Goal: Task Accomplishment & Management: Complete application form

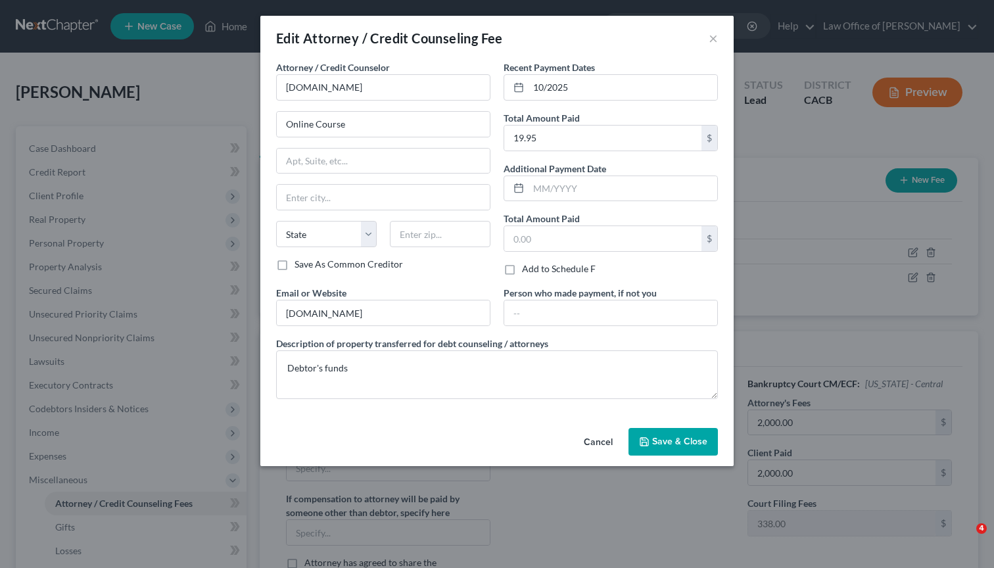
select select "0"
click at [712, 40] on button "×" at bounding box center [713, 38] width 9 height 16
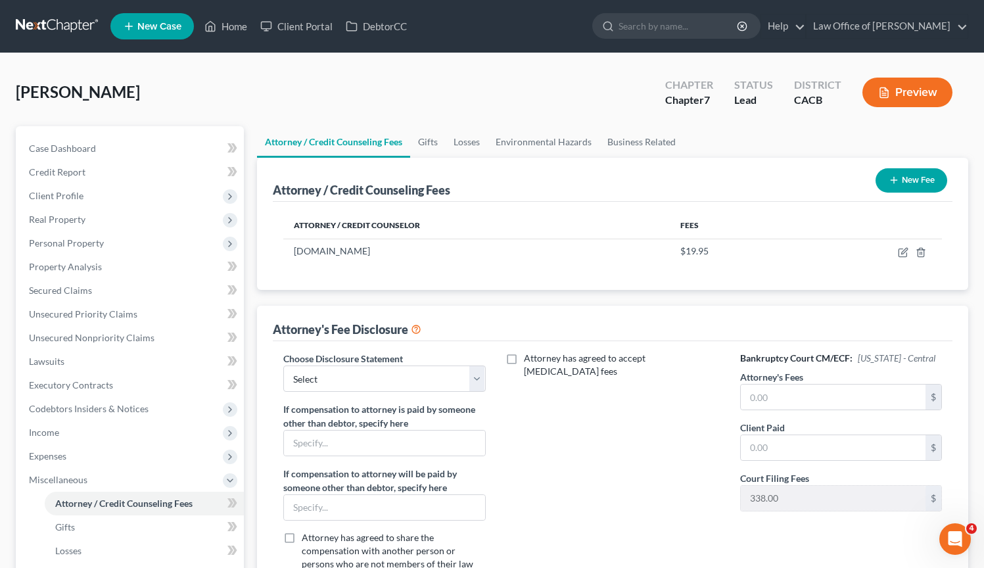
drag, startPoint x: 243, startPoint y: 59, endPoint x: 237, endPoint y: 72, distance: 13.8
click at [243, 59] on div "[PERSON_NAME] Upgraded Chapter Chapter 7 Status Lead District CACB Preview Peti…" at bounding box center [492, 423] width 984 height 740
click at [105, 164] on link "Credit Report" at bounding box center [130, 172] width 225 height 24
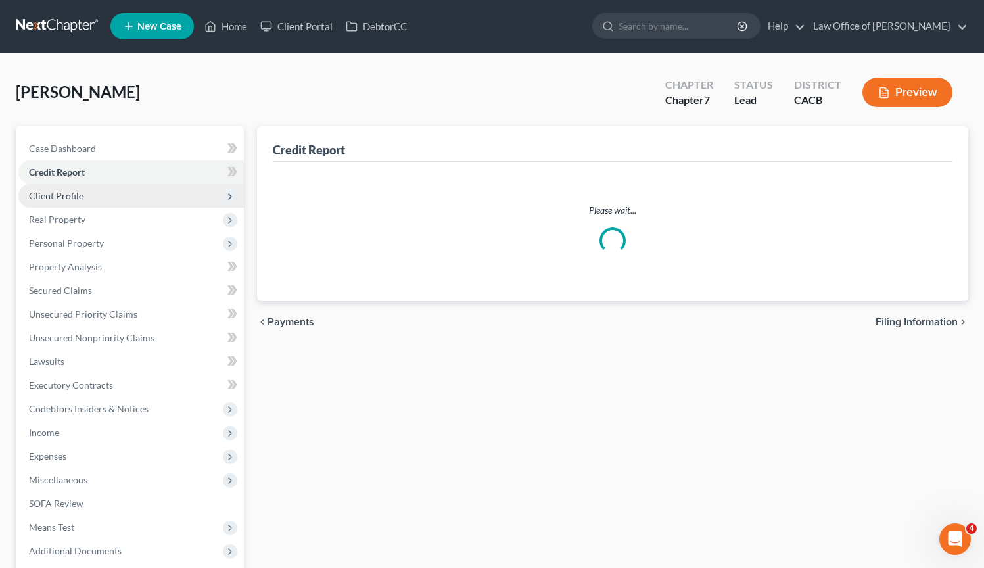
click at [113, 198] on span "Client Profile" at bounding box center [130, 196] width 225 height 24
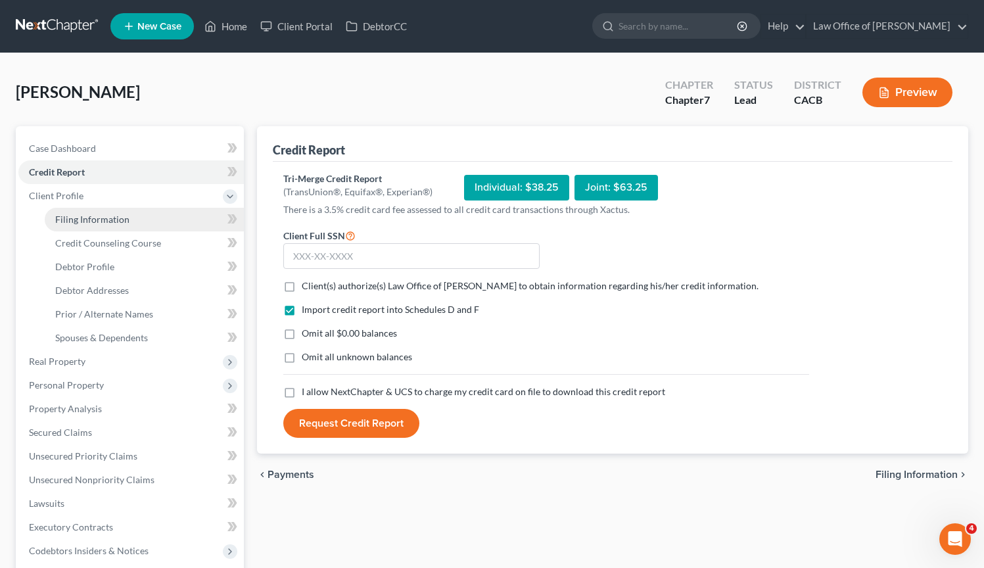
click at [110, 214] on span "Filing Information" at bounding box center [92, 219] width 74 height 11
select select "1"
select select "0"
select select "7"
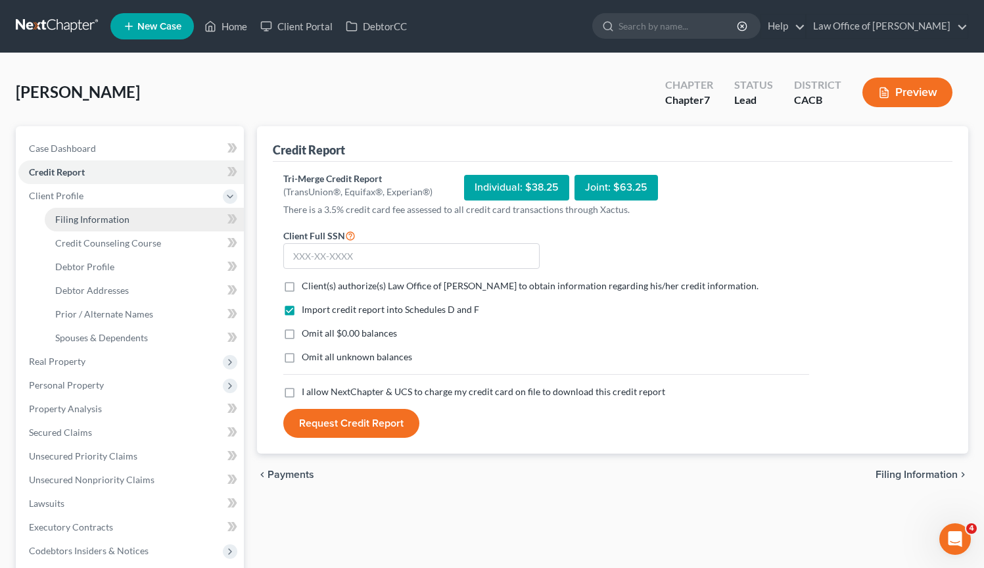
select select "0"
select select "4"
select select "1"
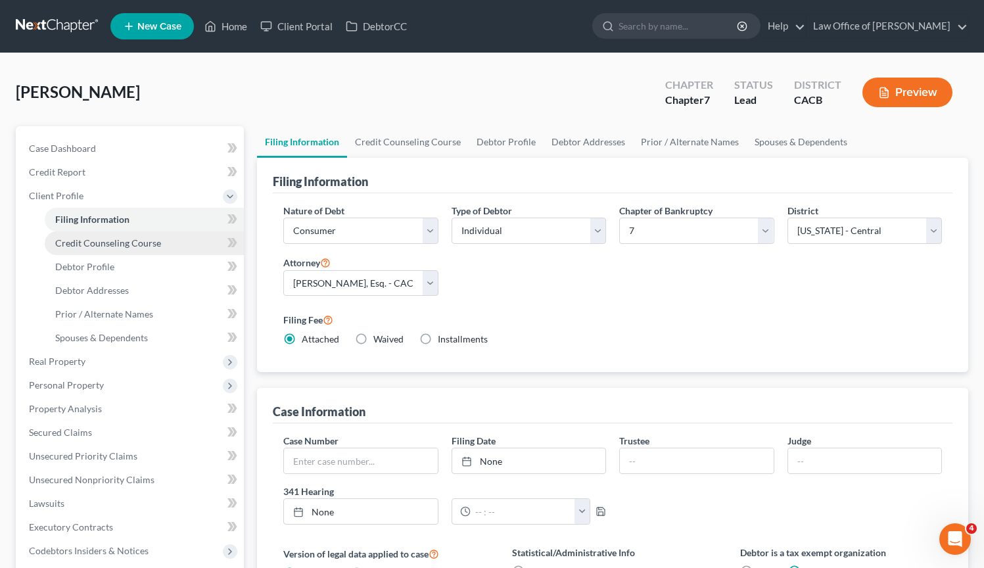
click at [116, 242] on span "Credit Counseling Course" at bounding box center [108, 242] width 106 height 11
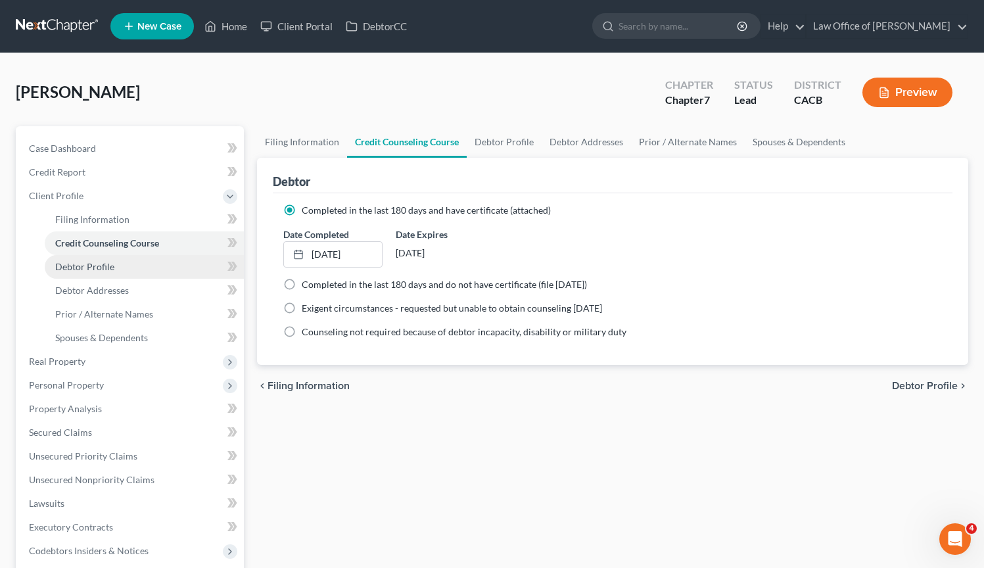
click at [120, 264] on link "Debtor Profile" at bounding box center [144, 267] width 199 height 24
select select "0"
select select "3"
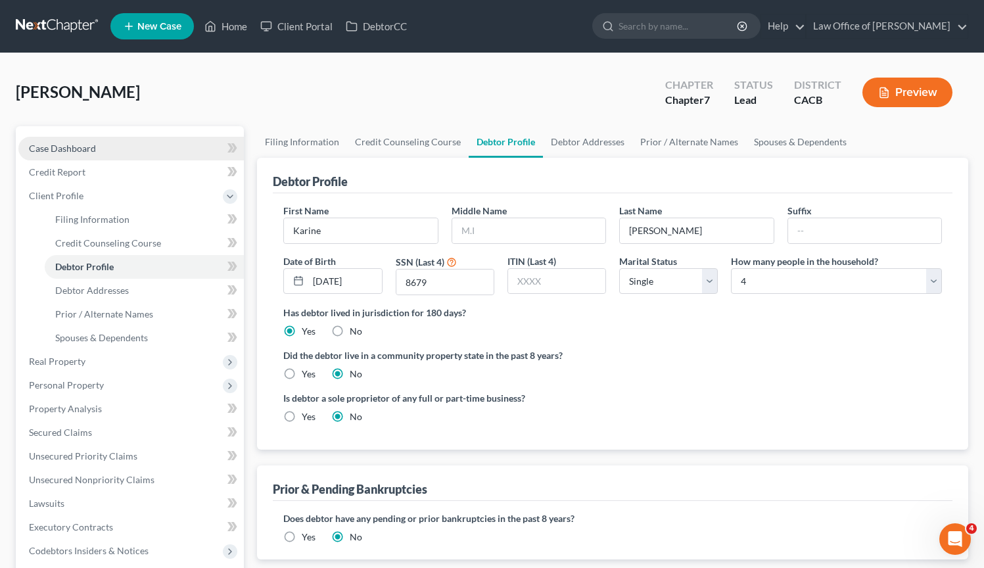
click at [98, 148] on link "Case Dashboard" at bounding box center [130, 149] width 225 height 24
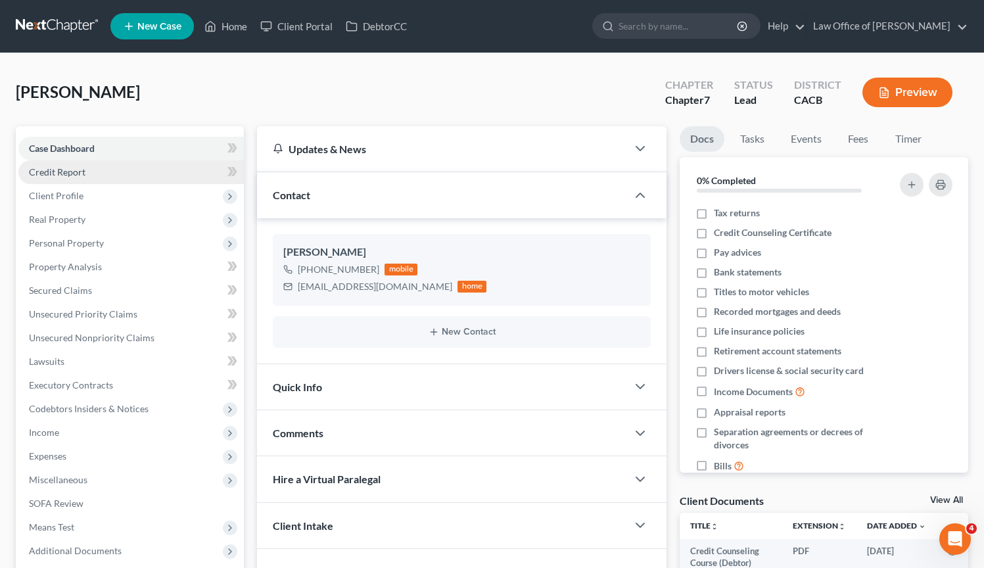
click at [100, 167] on link "Credit Report" at bounding box center [130, 172] width 225 height 24
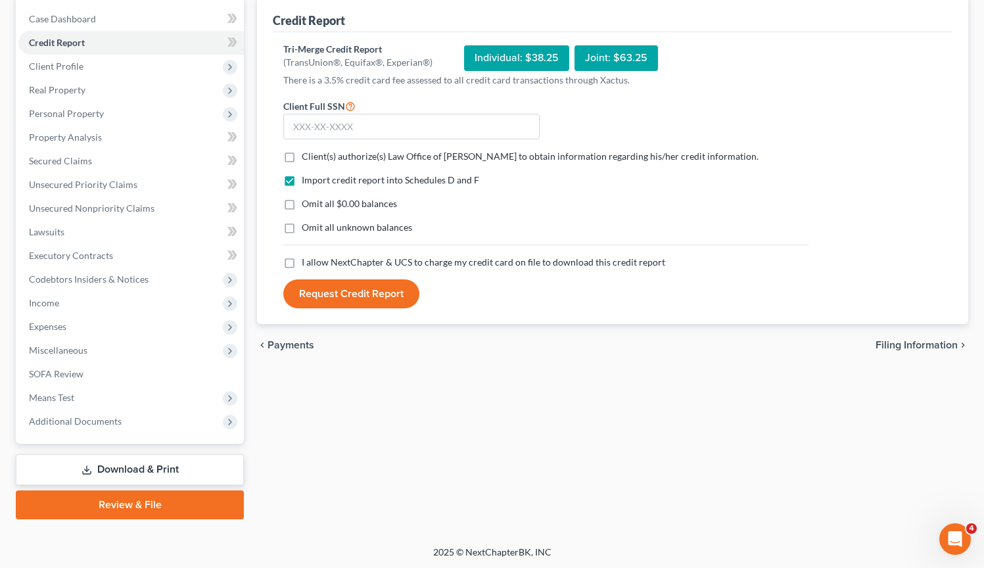
scroll to position [104, 0]
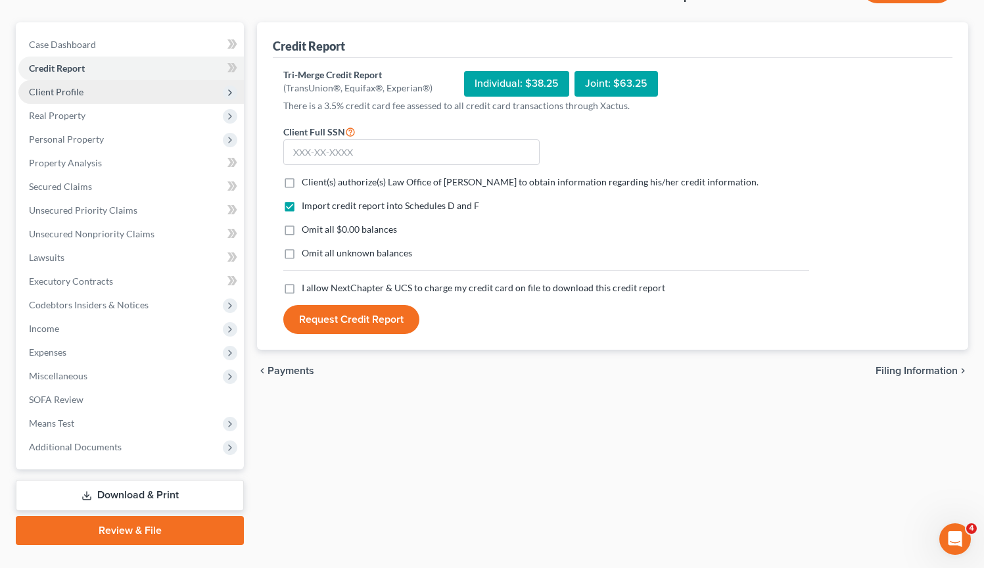
click at [122, 91] on span "Client Profile" at bounding box center [130, 92] width 225 height 24
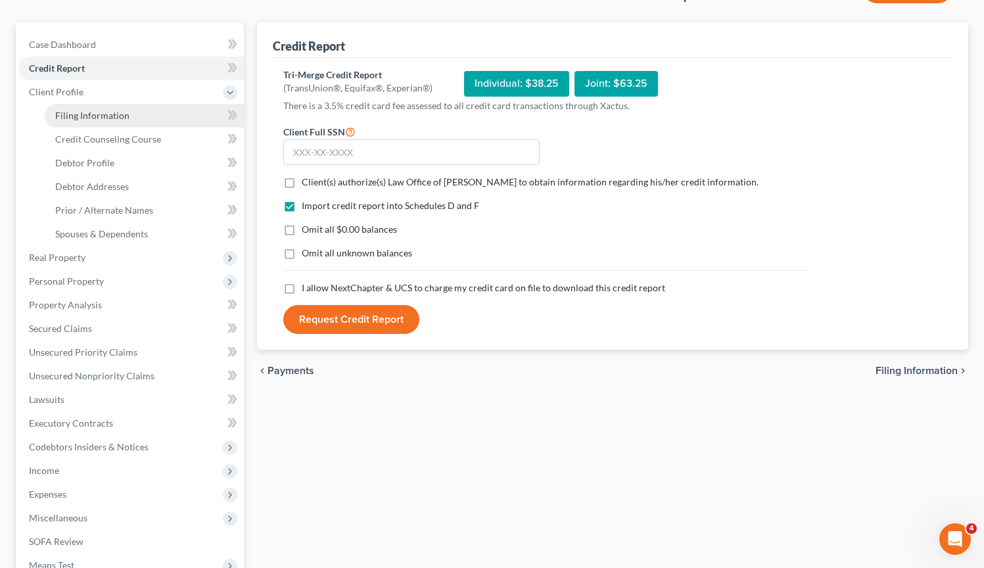
click at [146, 116] on link "Filing Information" at bounding box center [144, 116] width 199 height 24
select select "1"
select select "0"
select select "7"
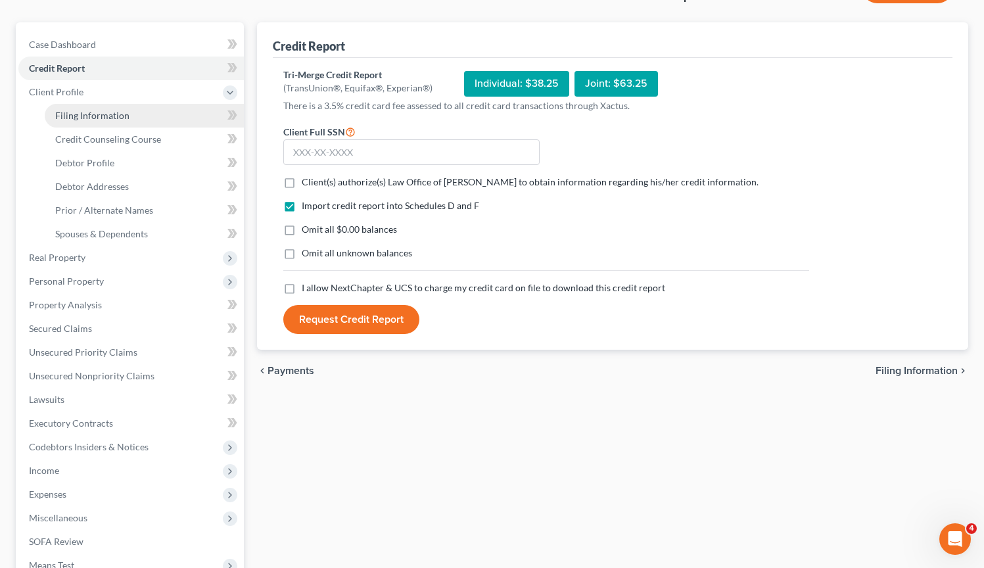
select select "0"
select select "4"
select select "1"
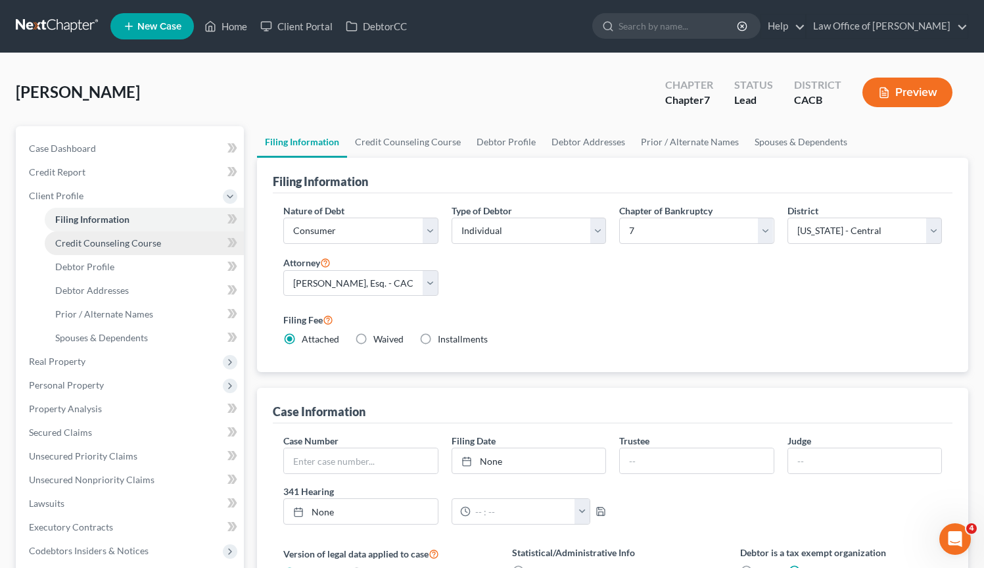
click at [146, 246] on span "Credit Counseling Course" at bounding box center [108, 242] width 106 height 11
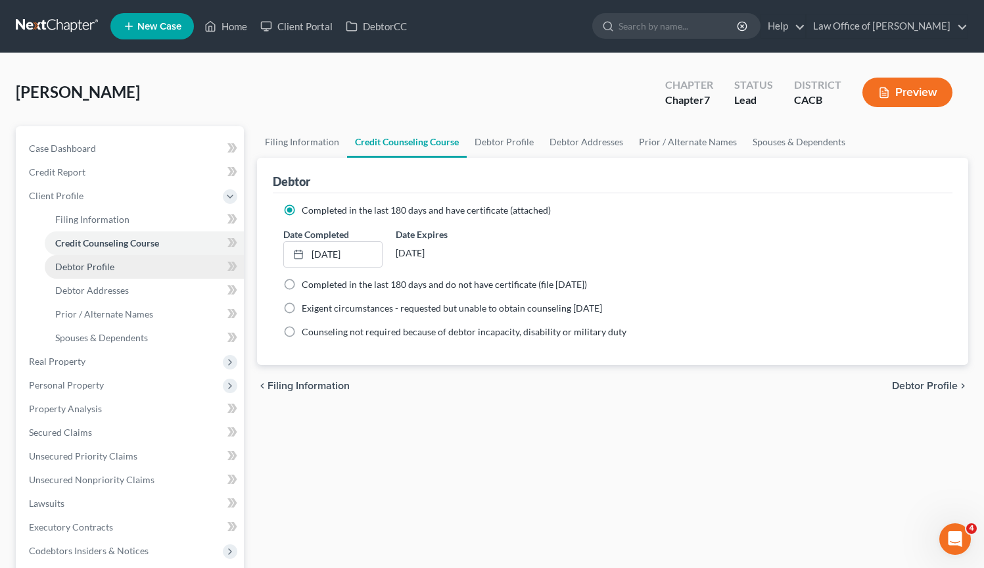
click at [147, 262] on link "Debtor Profile" at bounding box center [144, 267] width 199 height 24
select select "0"
select select "3"
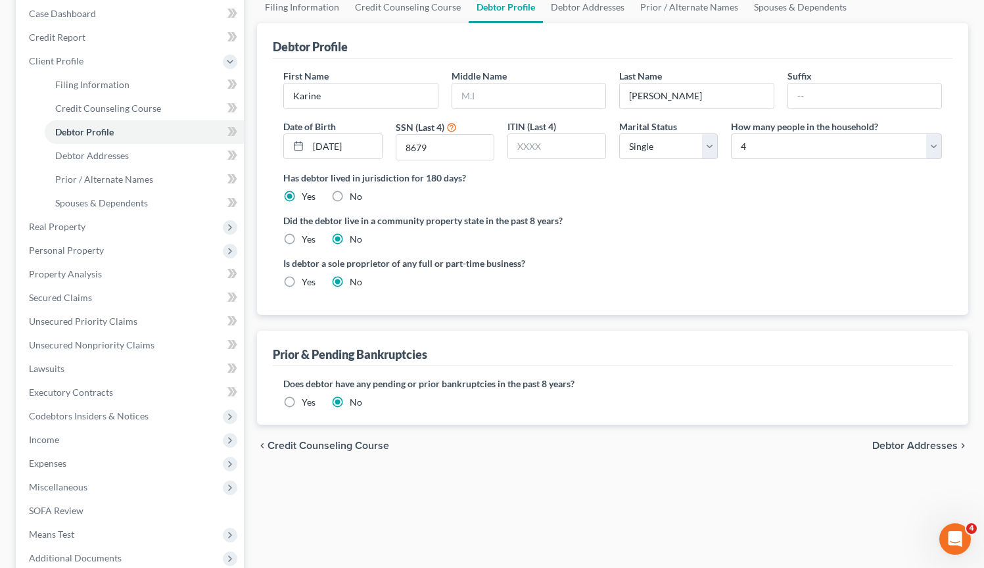
scroll to position [135, 0]
click at [151, 160] on link "Debtor Addresses" at bounding box center [144, 156] width 199 height 24
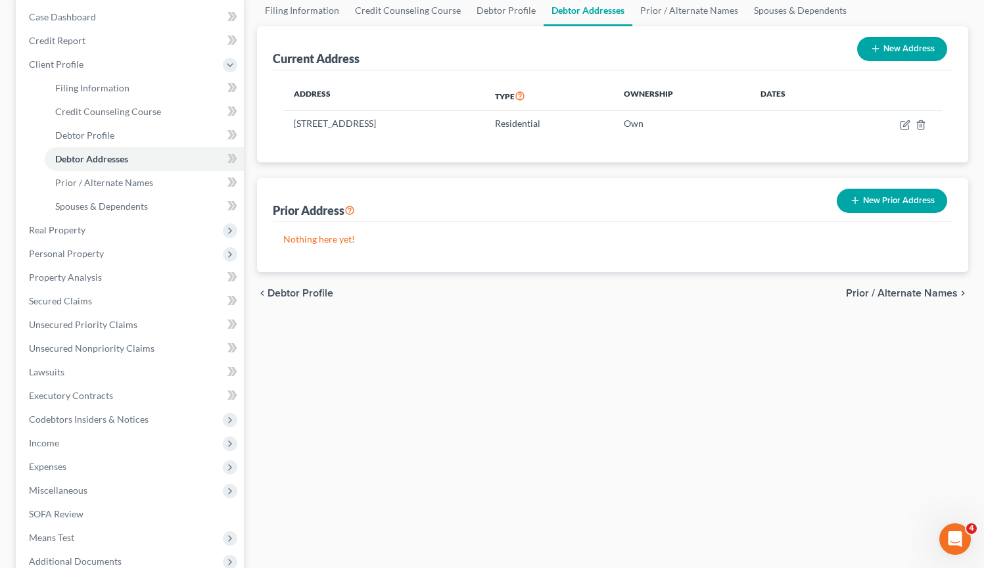
scroll to position [132, 0]
click at [178, 180] on link "Prior / Alternate Names" at bounding box center [144, 182] width 199 height 24
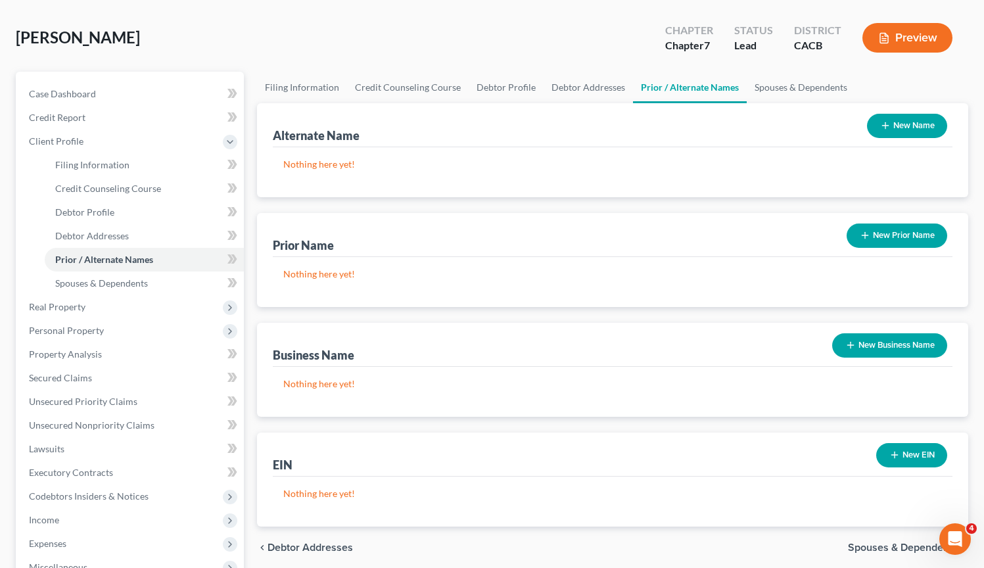
scroll to position [143, 0]
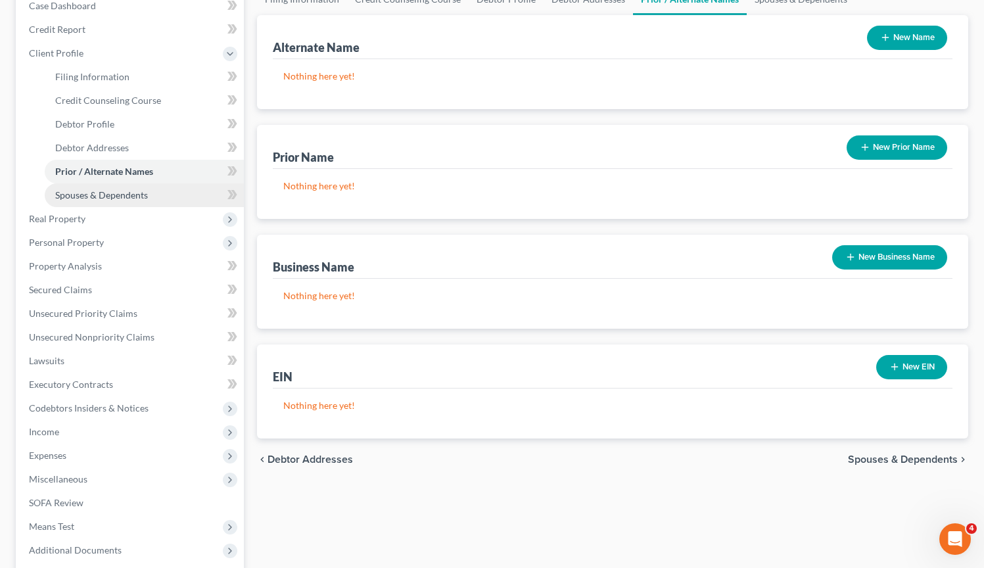
click at [112, 202] on link "Spouses & Dependents" at bounding box center [144, 195] width 199 height 24
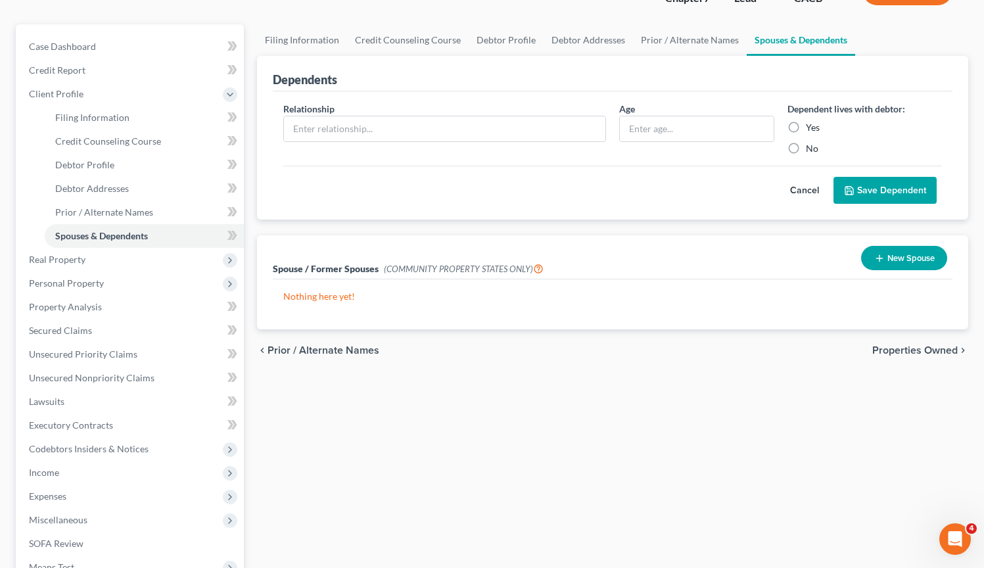
scroll to position [105, 0]
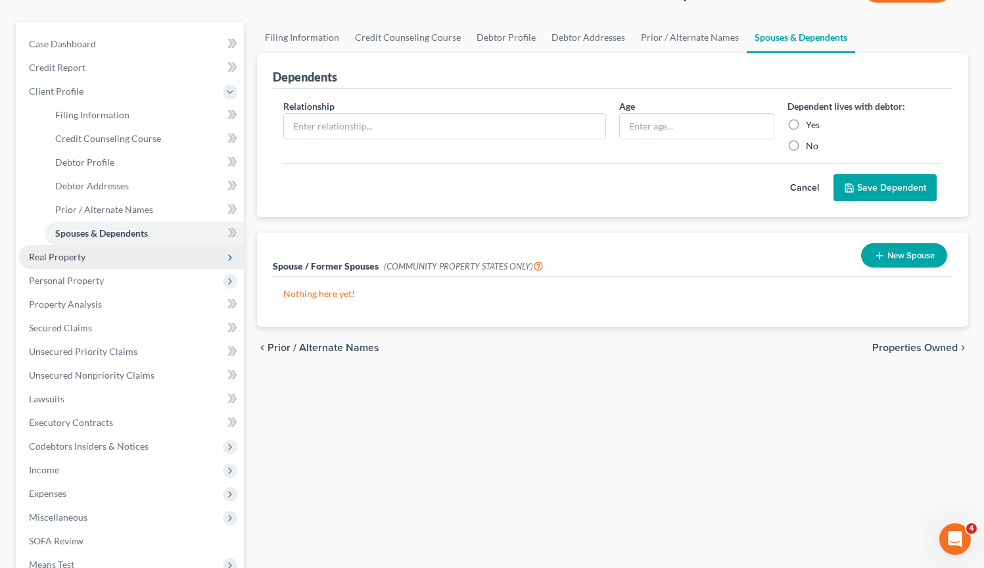
click at [128, 254] on span "Real Property" at bounding box center [130, 257] width 225 height 24
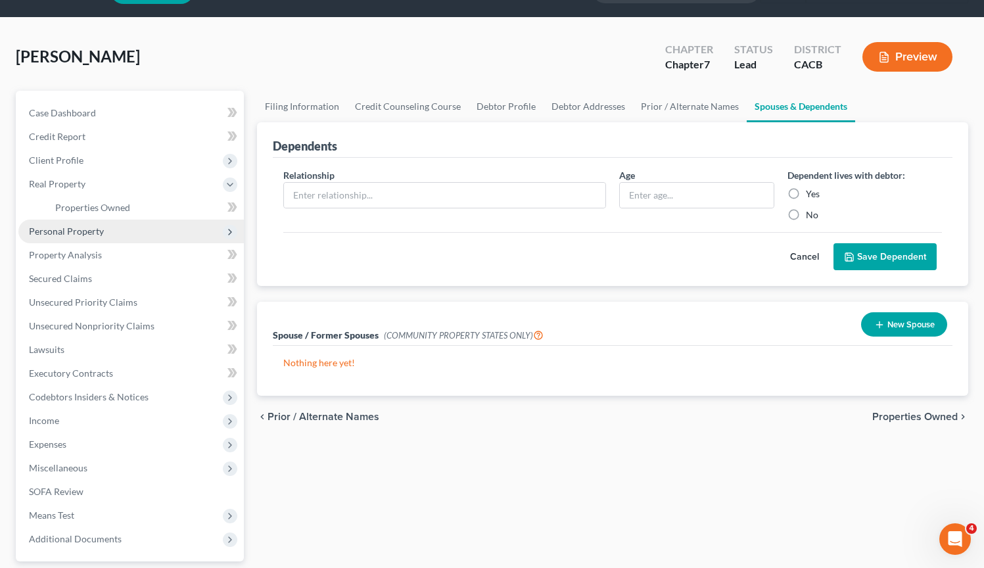
scroll to position [0, 0]
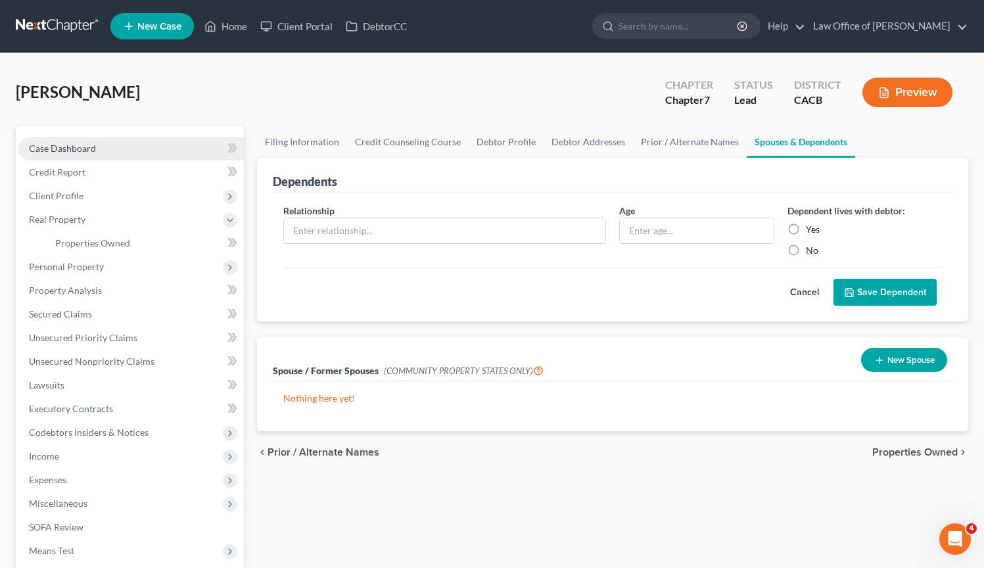
click at [105, 144] on link "Case Dashboard" at bounding box center [130, 149] width 225 height 24
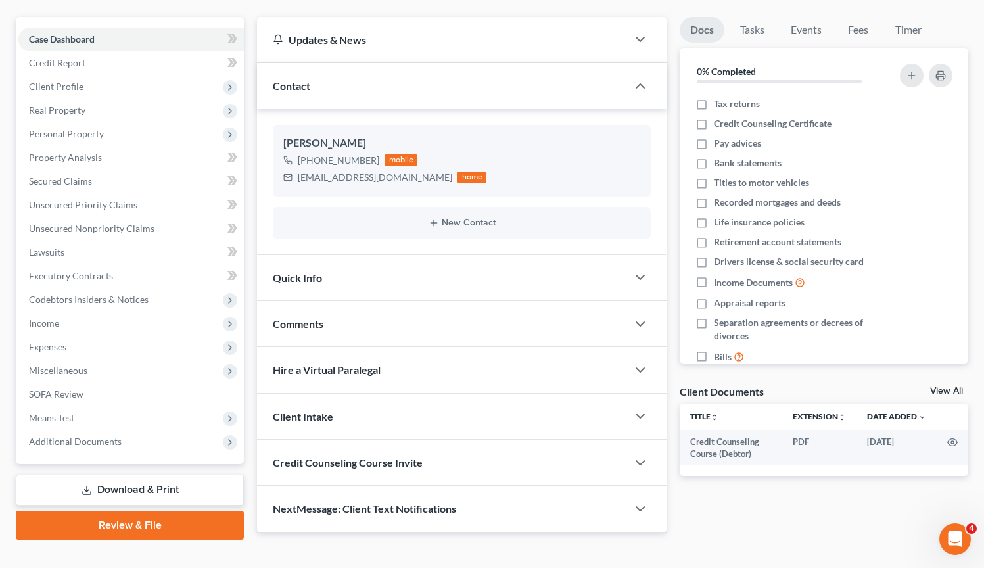
scroll to position [129, 0]
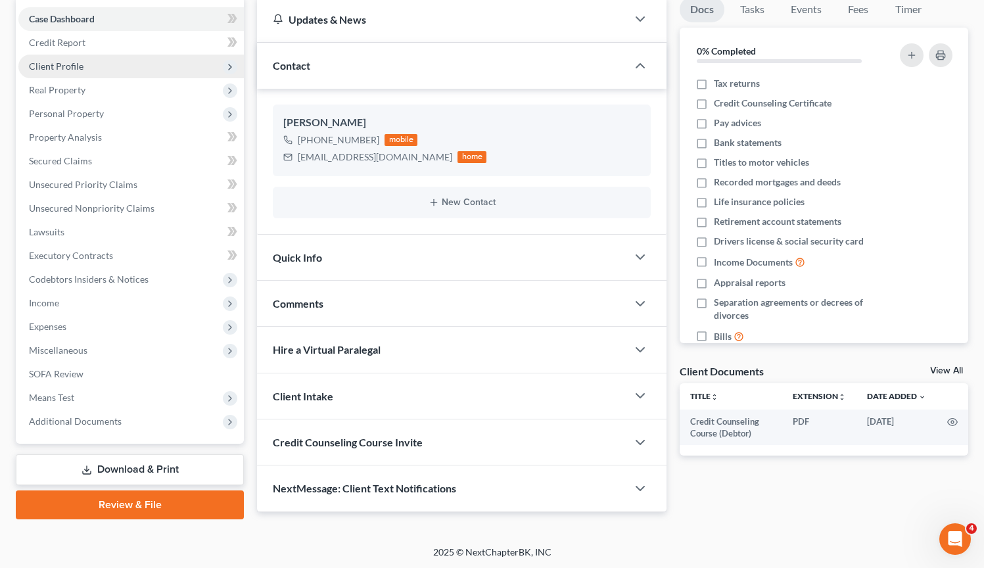
click at [97, 65] on span "Client Profile" at bounding box center [130, 67] width 225 height 24
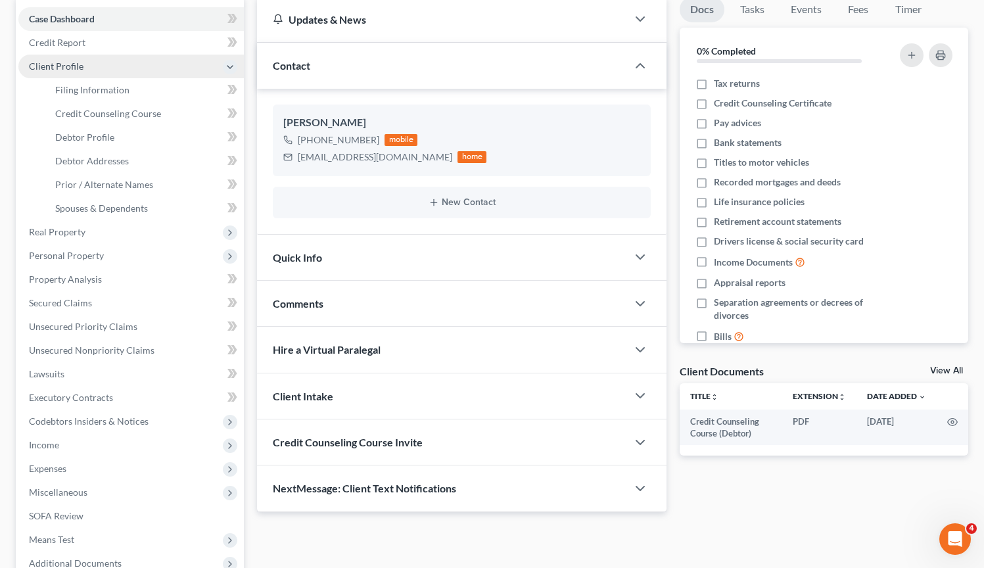
click at [101, 71] on span "Client Profile" at bounding box center [130, 67] width 225 height 24
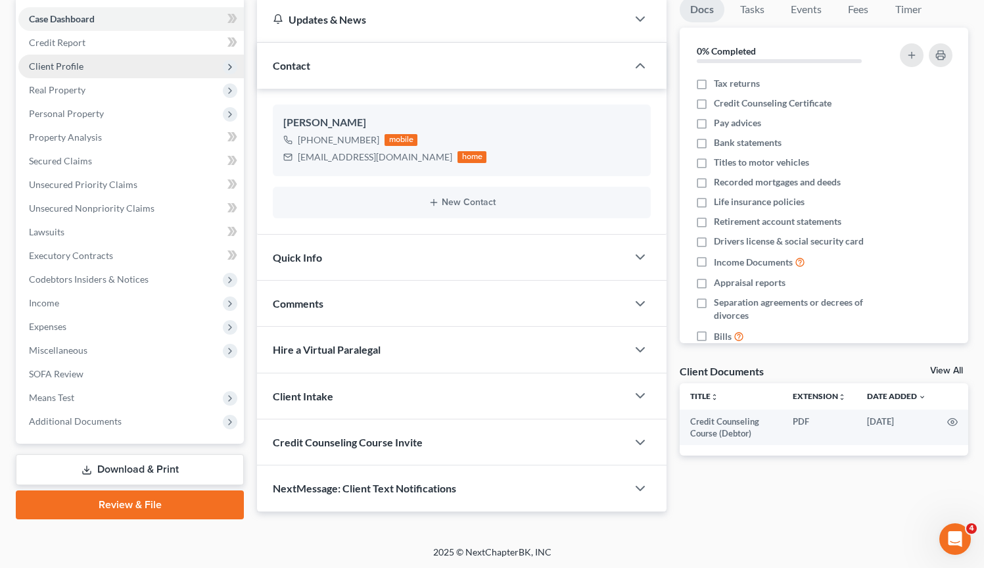
click at [101, 70] on span "Client Profile" at bounding box center [130, 67] width 225 height 24
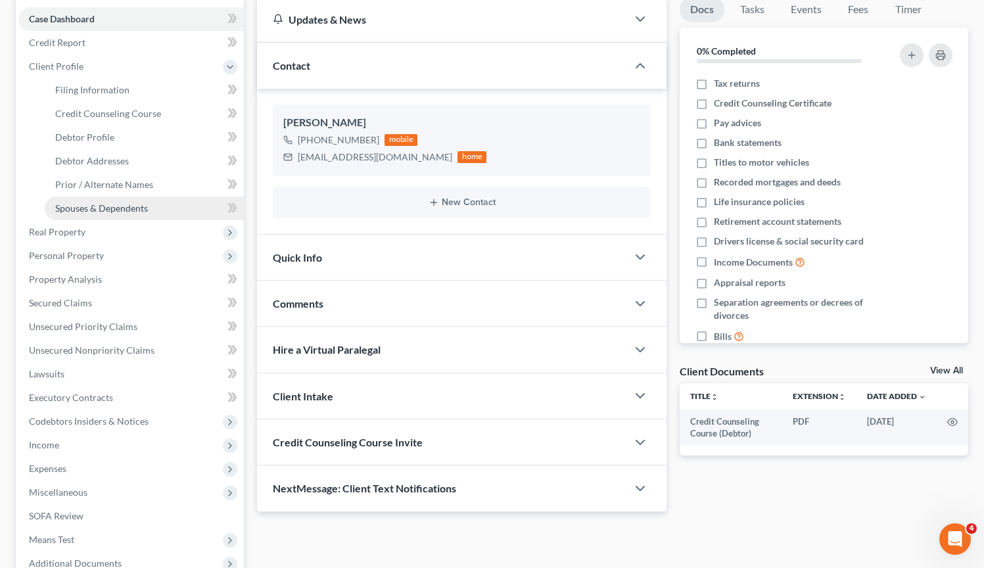
click at [99, 204] on span "Spouses & Dependents" at bounding box center [101, 207] width 93 height 11
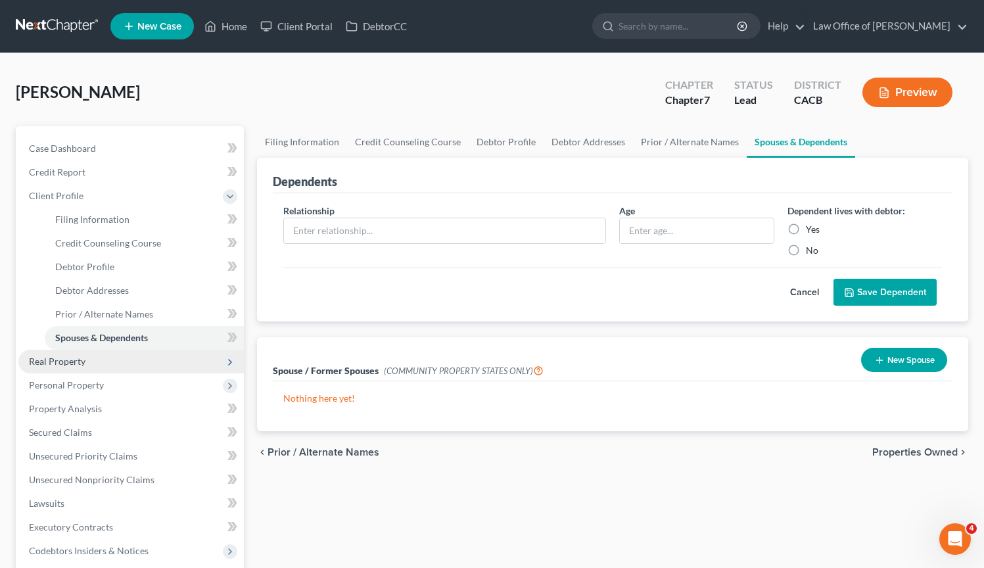
click at [87, 362] on span "Real Property" at bounding box center [130, 362] width 225 height 24
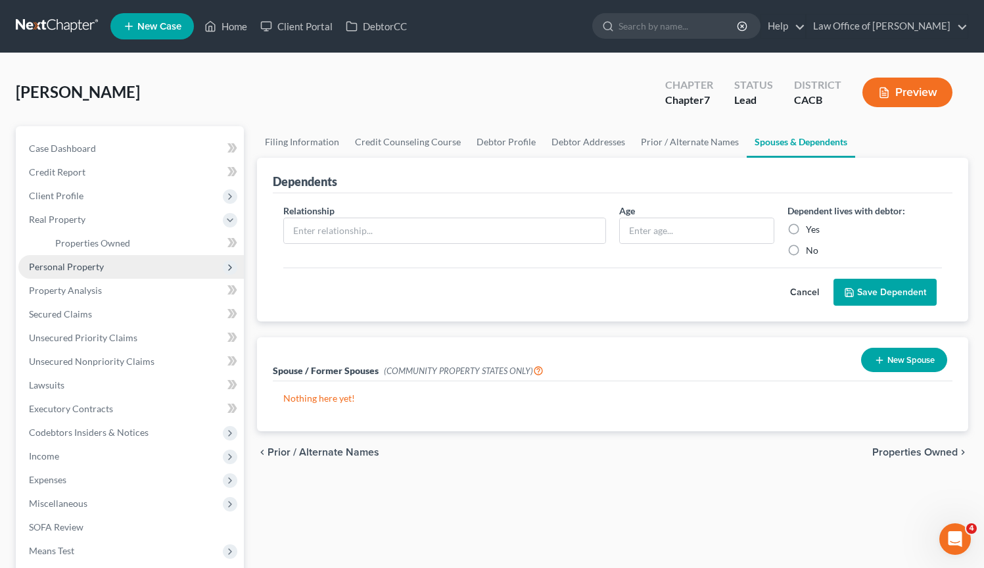
click at [109, 265] on span "Personal Property" at bounding box center [130, 267] width 225 height 24
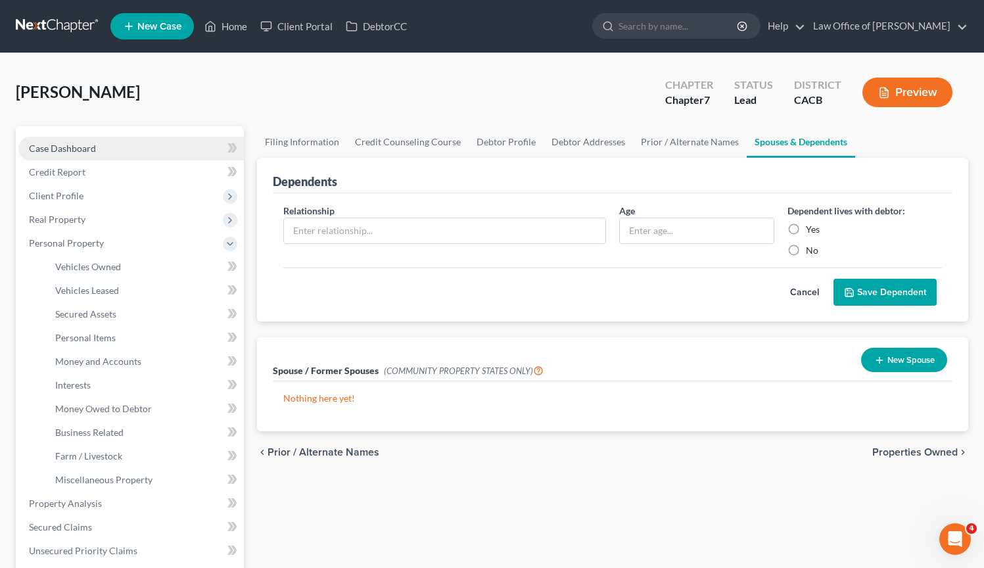
click at [125, 137] on link "Case Dashboard" at bounding box center [130, 149] width 225 height 24
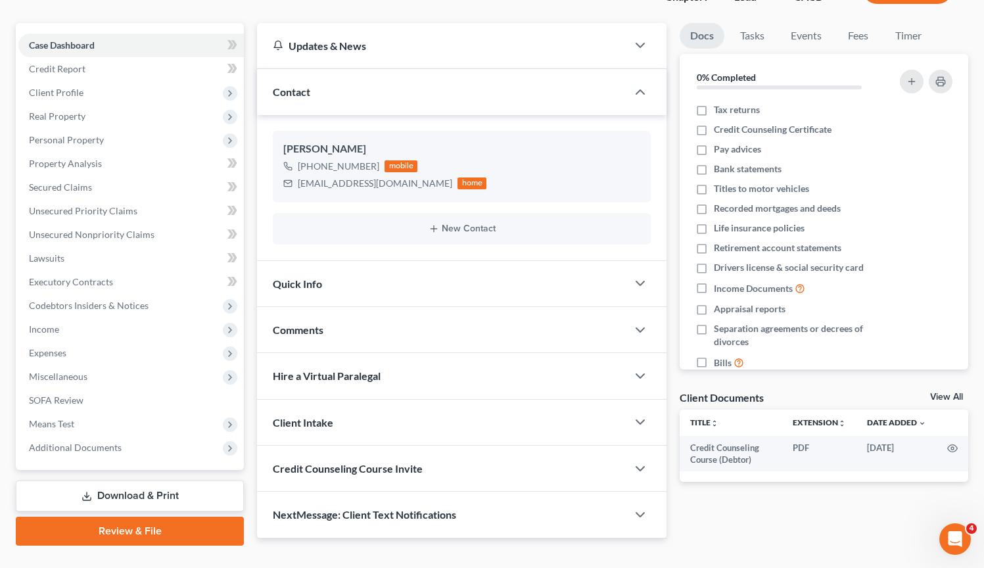
scroll to position [25, 0]
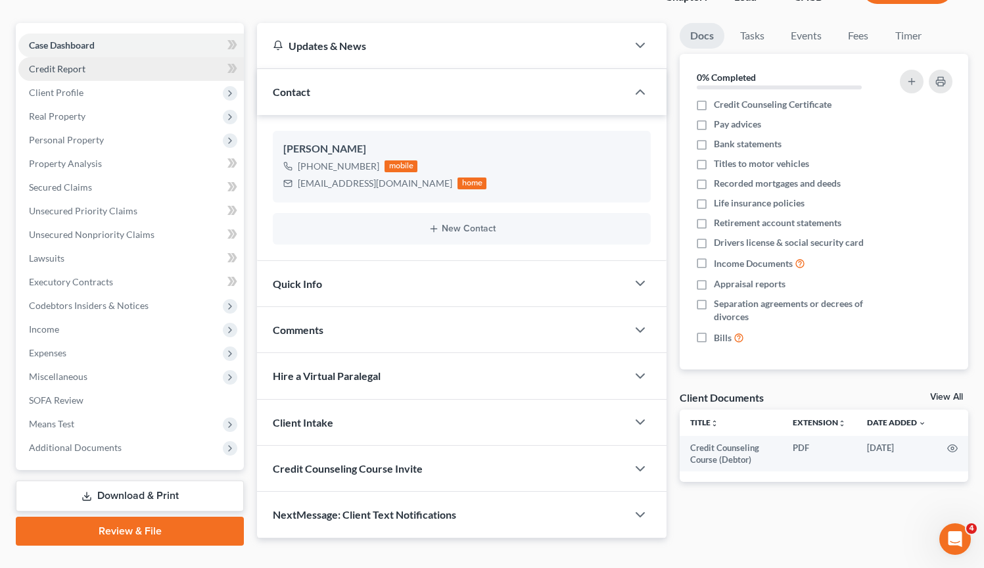
click at [129, 69] on link "Credit Report" at bounding box center [130, 69] width 225 height 24
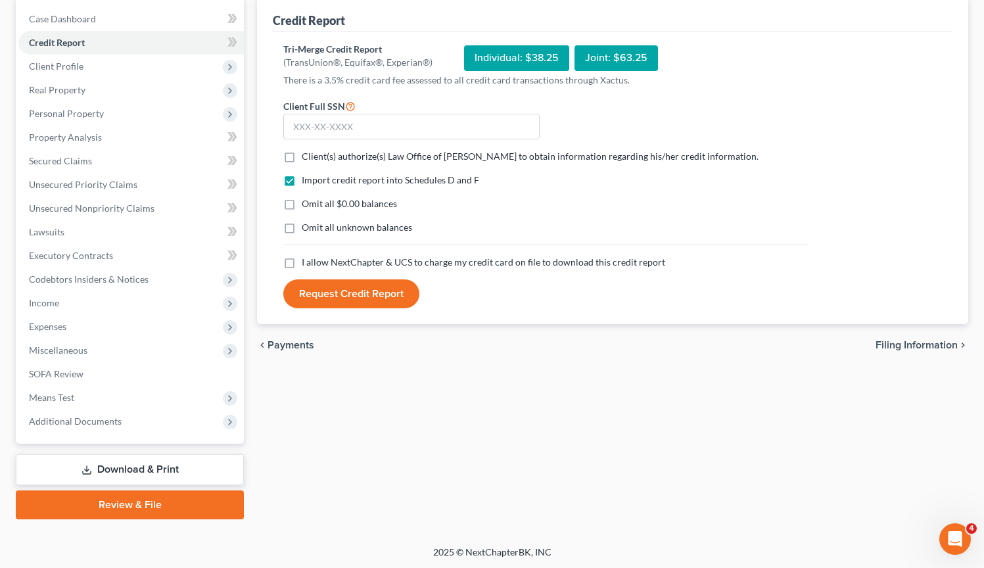
scroll to position [97, 0]
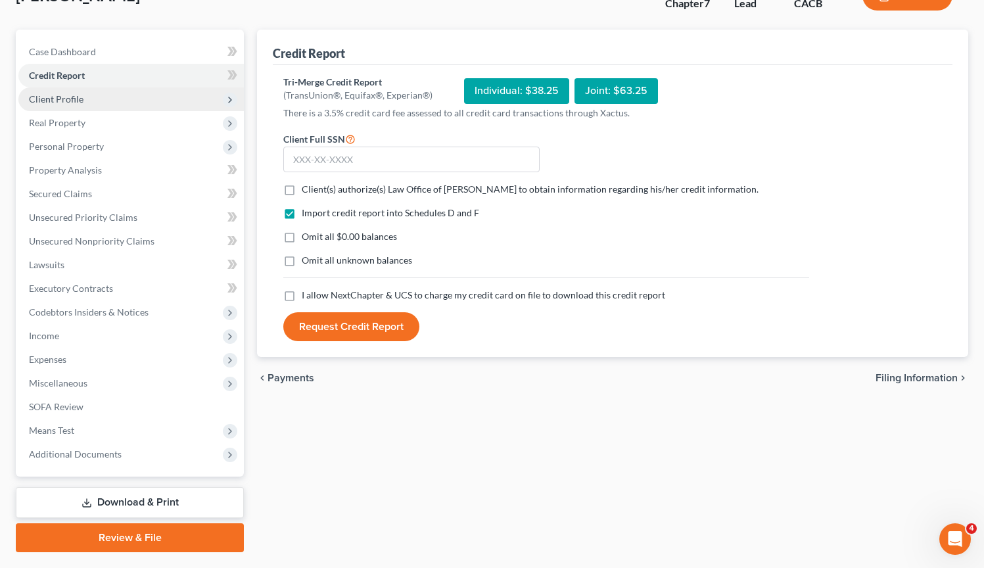
click at [103, 99] on span "Client Profile" at bounding box center [130, 99] width 225 height 24
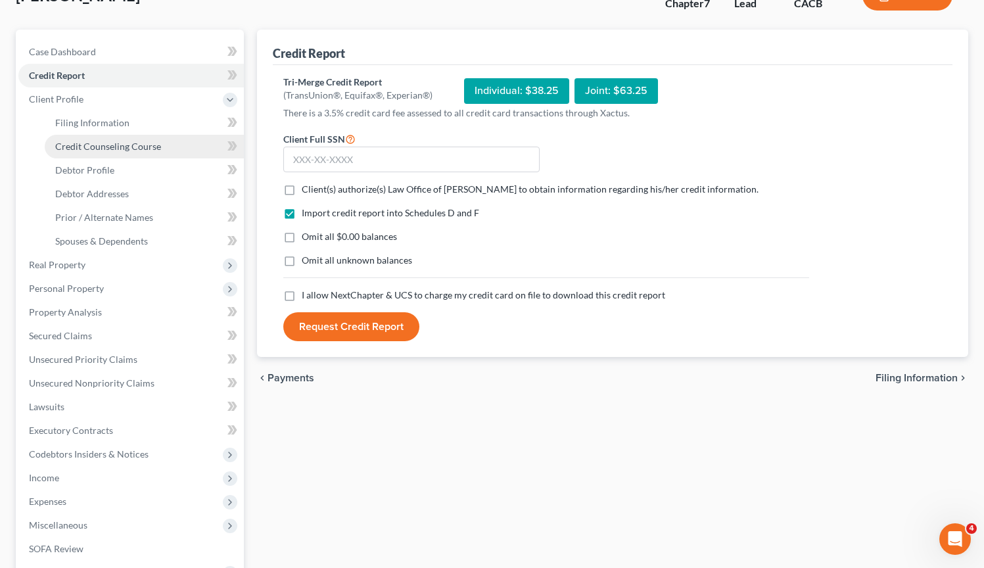
click at [149, 146] on span "Credit Counseling Course" at bounding box center [108, 146] width 106 height 11
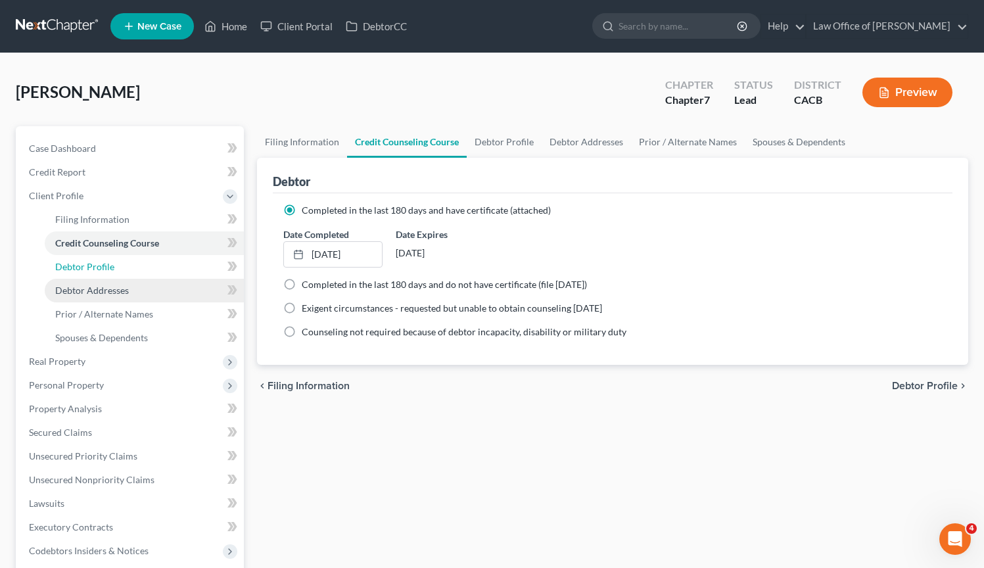
click at [126, 266] on link "Debtor Profile" at bounding box center [144, 267] width 199 height 24
select select "0"
select select "3"
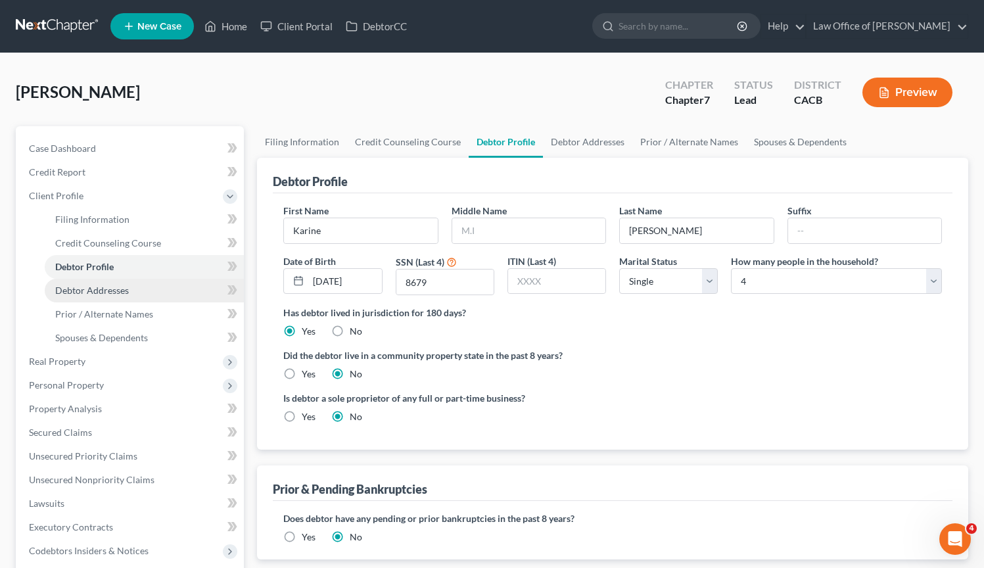
click at [126, 285] on span "Debtor Addresses" at bounding box center [92, 290] width 74 height 11
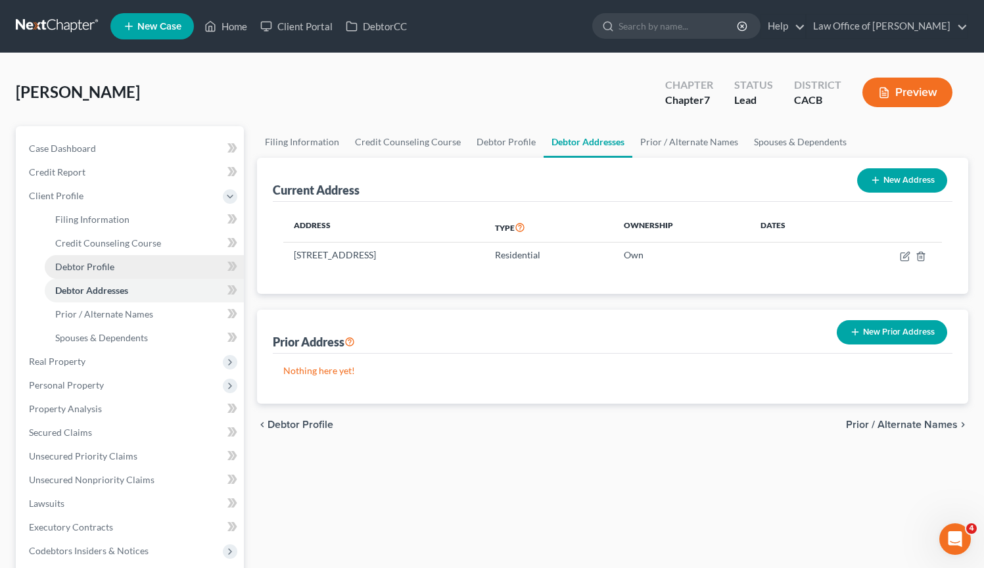
click at [127, 262] on link "Debtor Profile" at bounding box center [144, 267] width 199 height 24
select select "0"
select select "3"
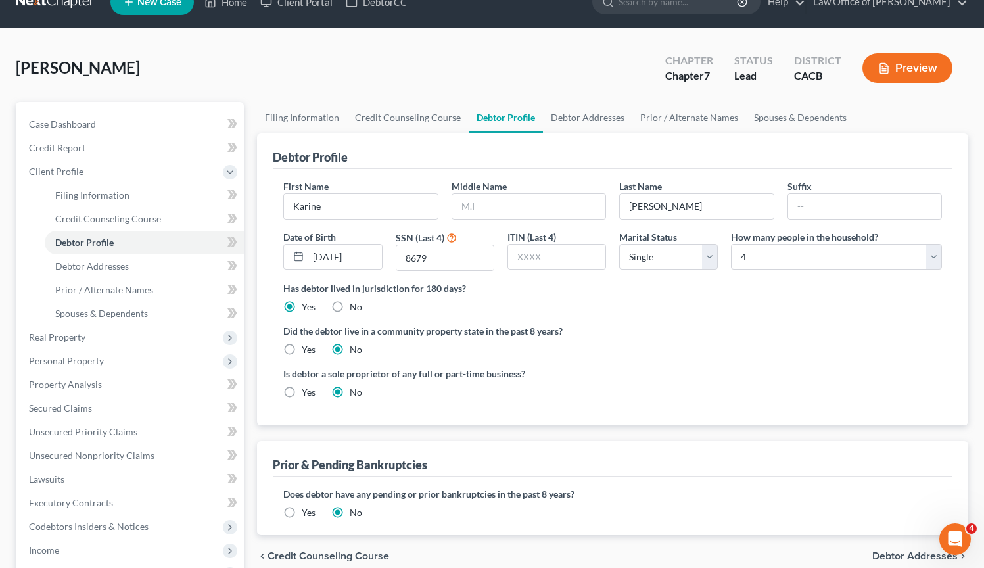
scroll to position [117, 0]
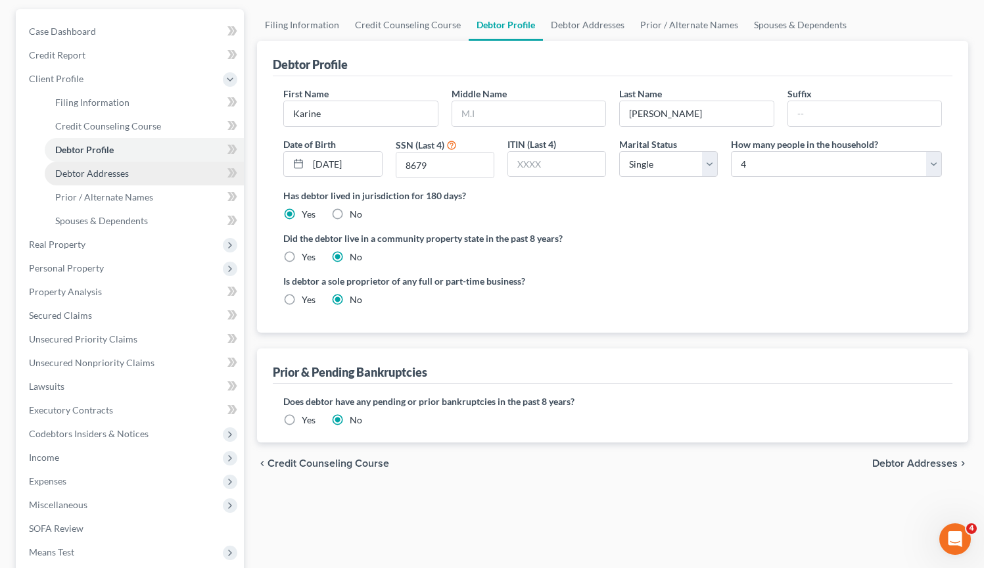
click at [100, 175] on span "Debtor Addresses" at bounding box center [92, 173] width 74 height 11
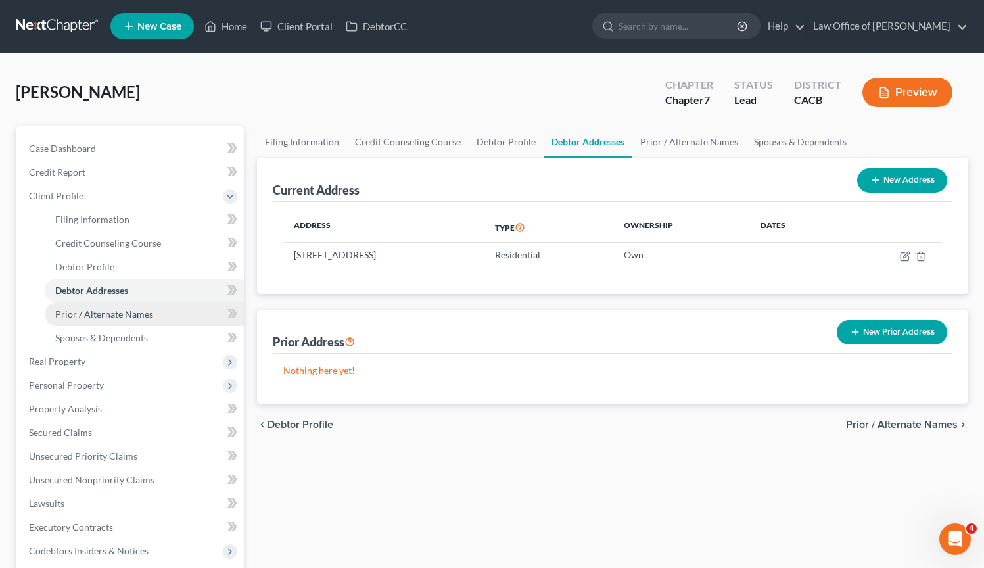
click at [117, 306] on link "Prior / Alternate Names" at bounding box center [144, 314] width 199 height 24
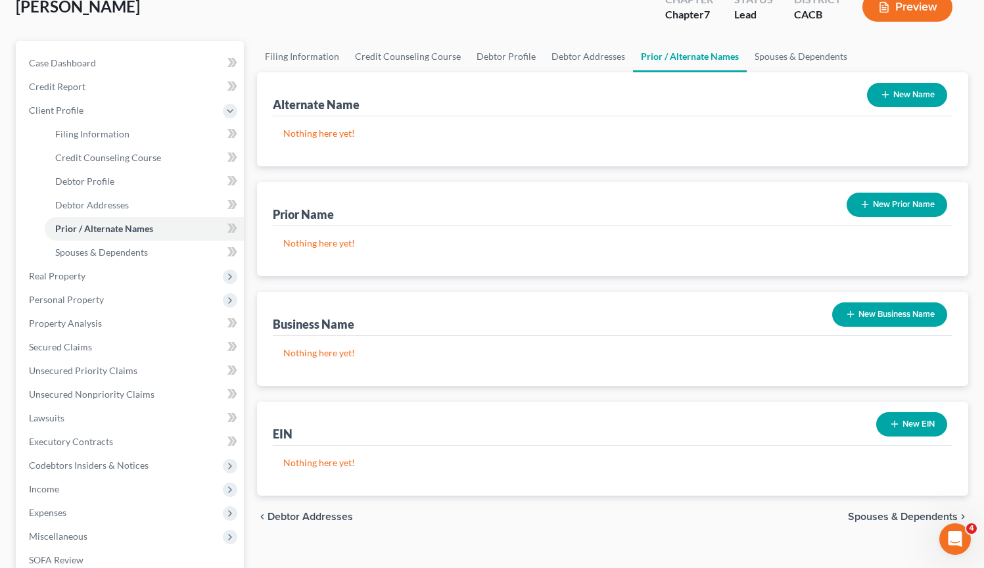
scroll to position [136, 0]
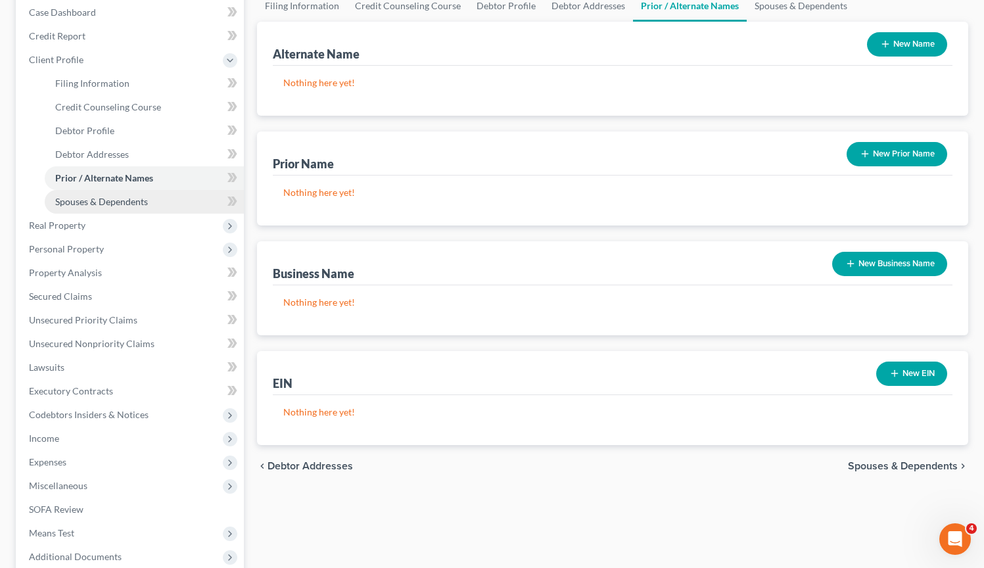
click at [130, 200] on span "Spouses & Dependents" at bounding box center [101, 201] width 93 height 11
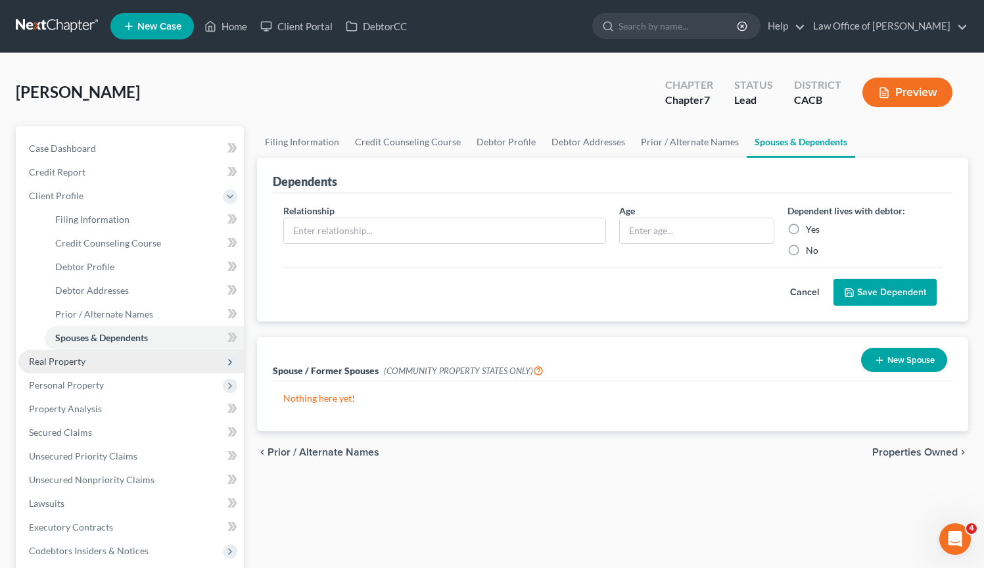
click at [123, 366] on span "Real Property" at bounding box center [130, 362] width 225 height 24
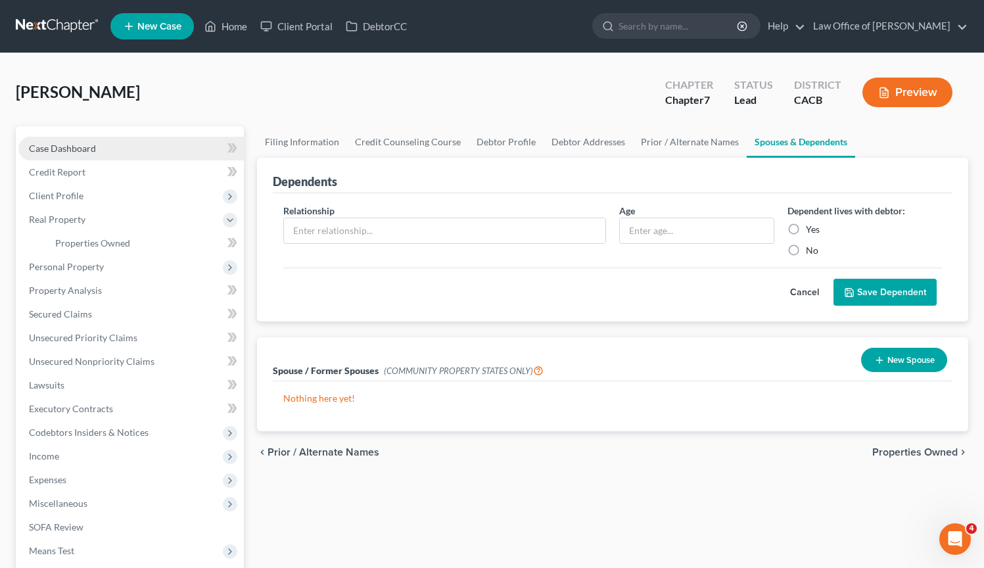
click at [140, 146] on link "Case Dashboard" at bounding box center [130, 149] width 225 height 24
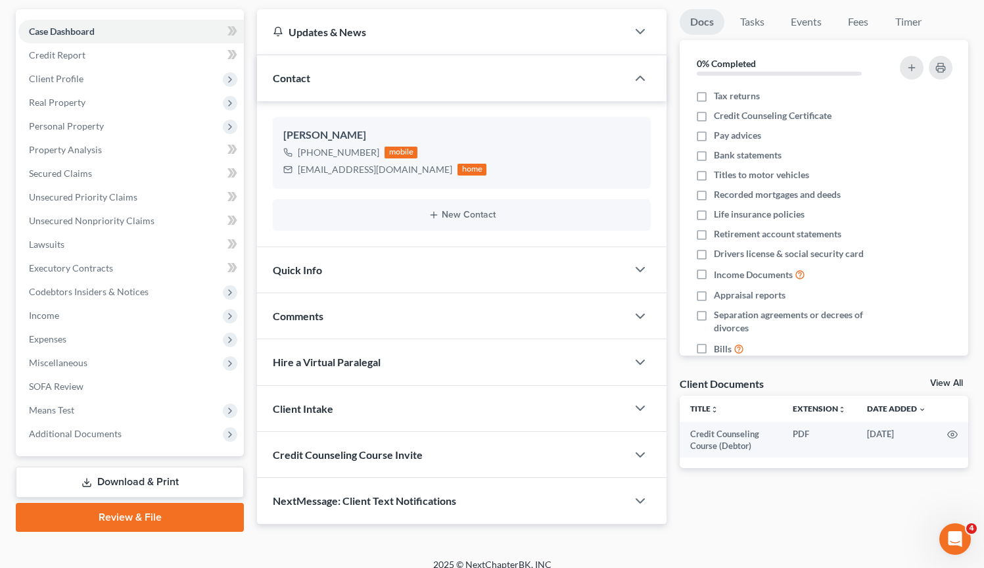
scroll to position [129, 0]
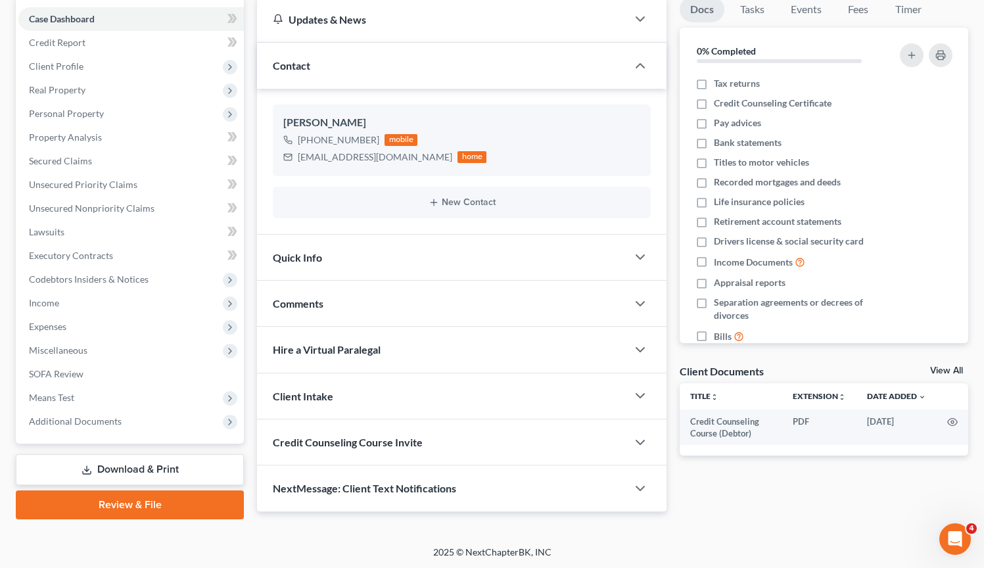
click at [615, 252] on div "Quick Info" at bounding box center [442, 257] width 370 height 45
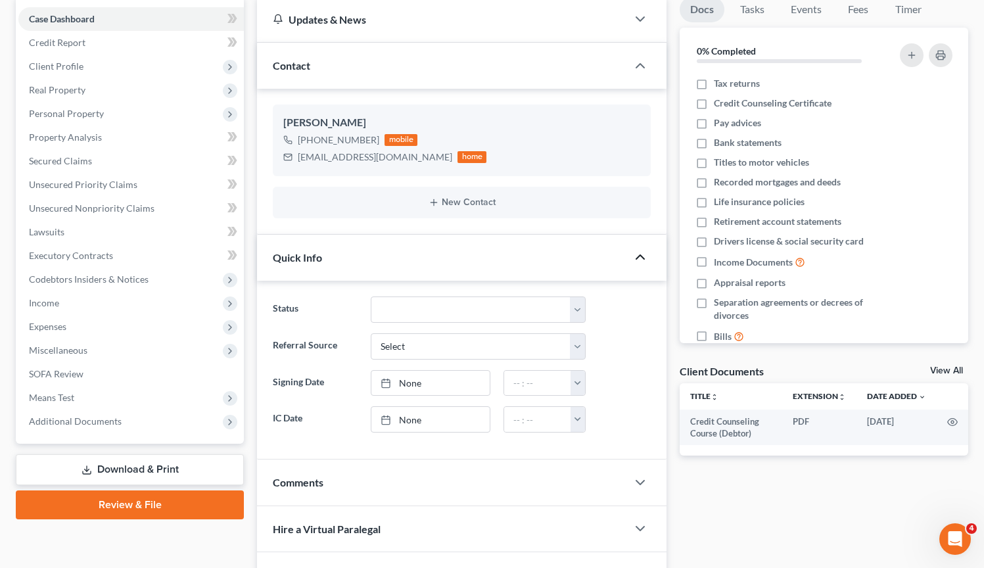
click at [647, 259] on icon "button" at bounding box center [640, 257] width 16 height 16
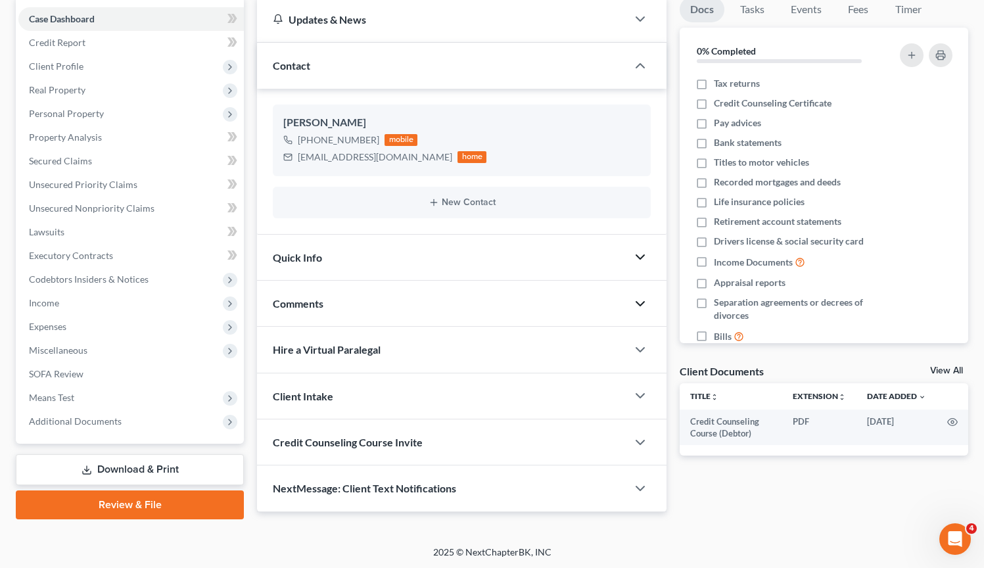
click at [646, 299] on icon "button" at bounding box center [640, 304] width 16 height 16
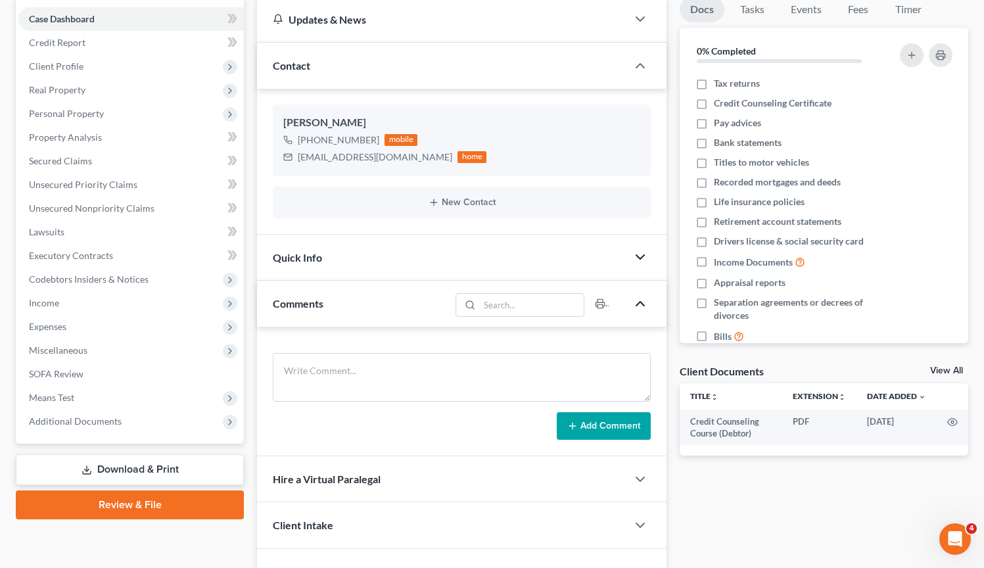
click at [646, 299] on icon "button" at bounding box center [640, 304] width 16 height 16
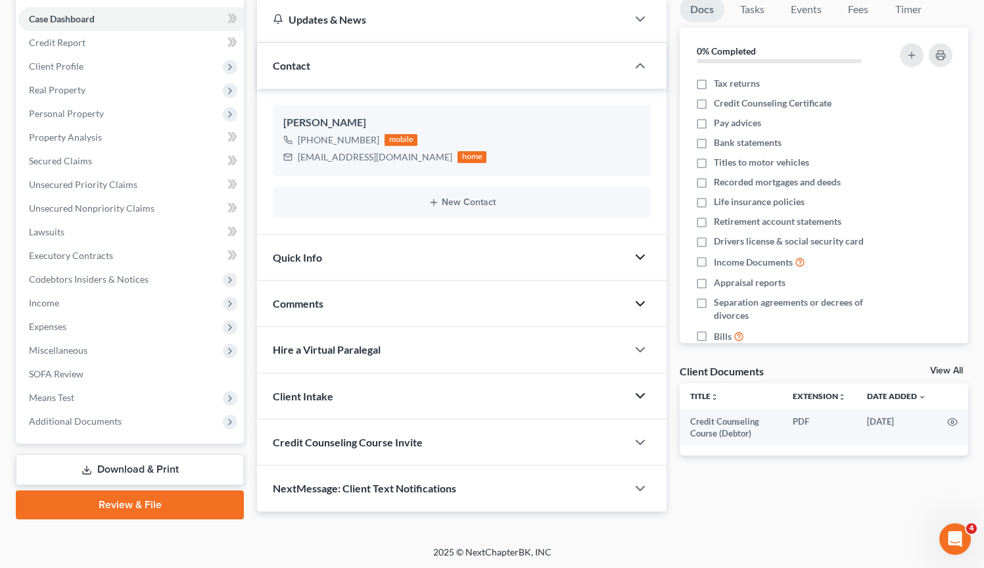
click at [637, 398] on icon "button" at bounding box center [640, 396] width 16 height 16
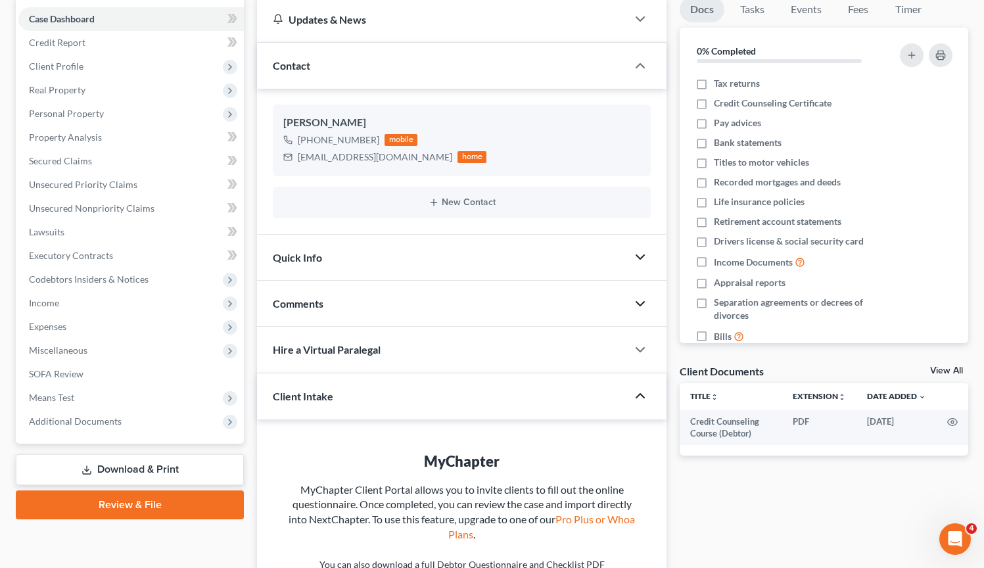
click at [638, 398] on icon "button" at bounding box center [640, 396] width 16 height 16
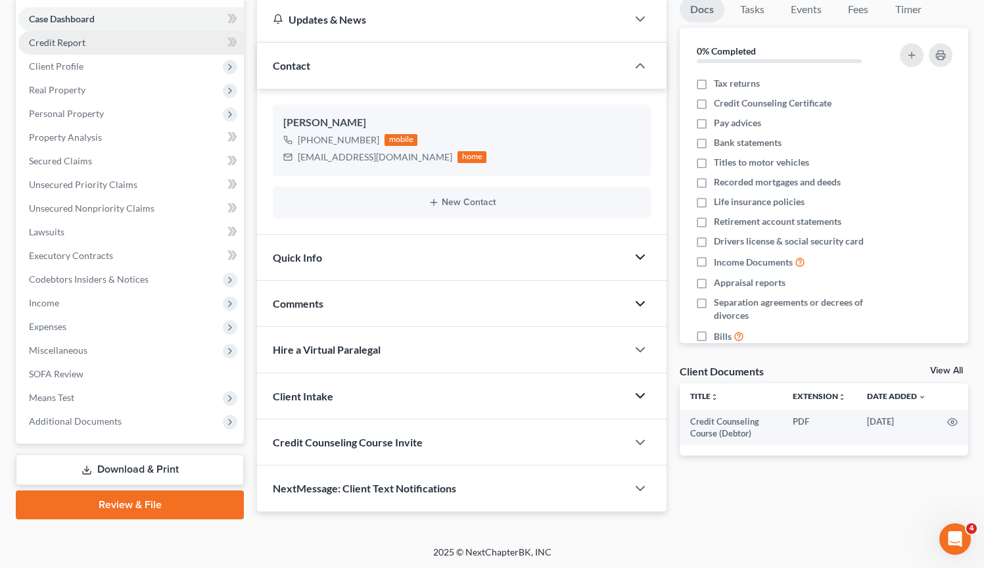
click at [97, 44] on link "Credit Report" at bounding box center [130, 43] width 225 height 24
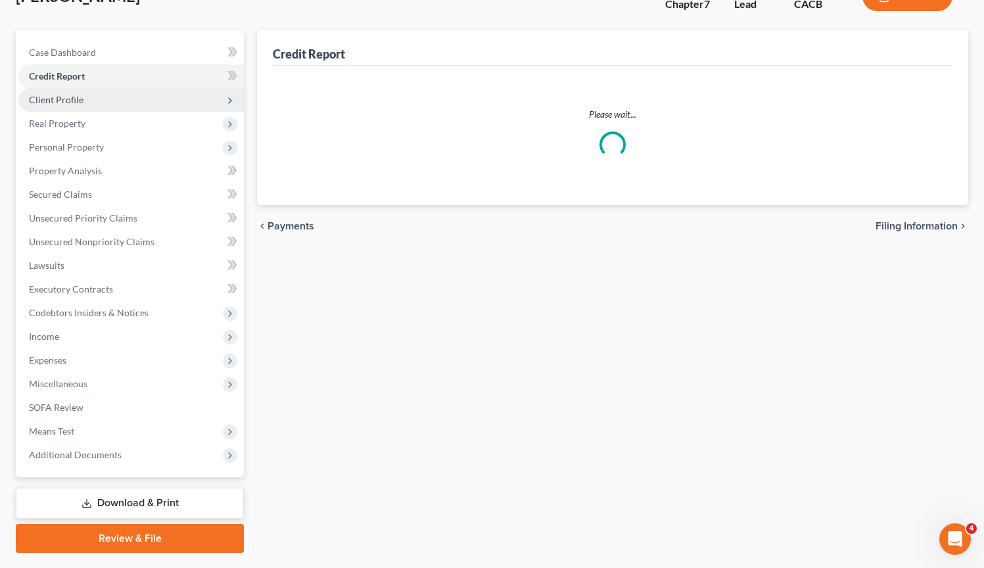
scroll to position [24, 0]
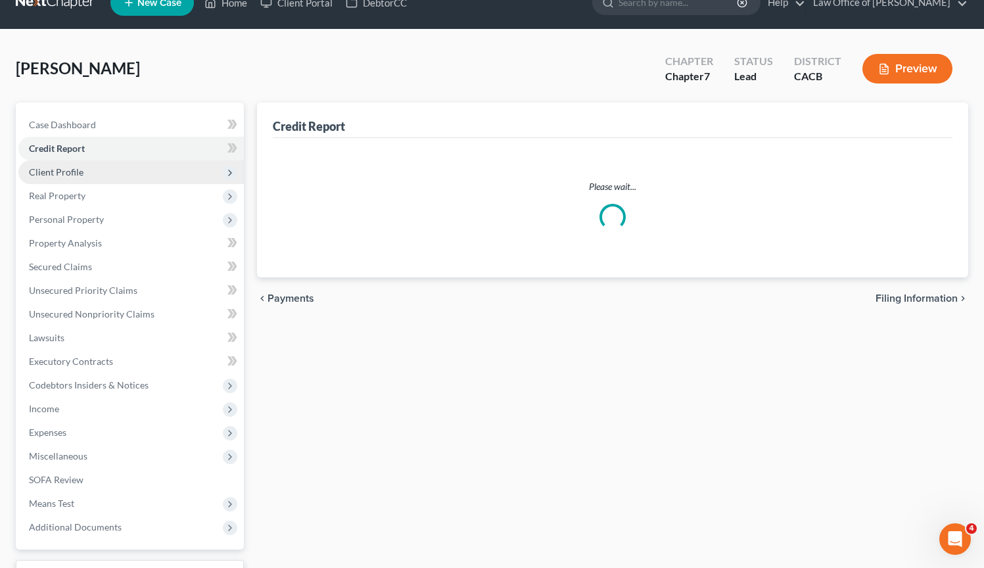
click at [95, 64] on div "Barseghyan, Karine Upgraded Chapter Chapter 7 Status Lead District CACB Preview" at bounding box center [492, 73] width 952 height 57
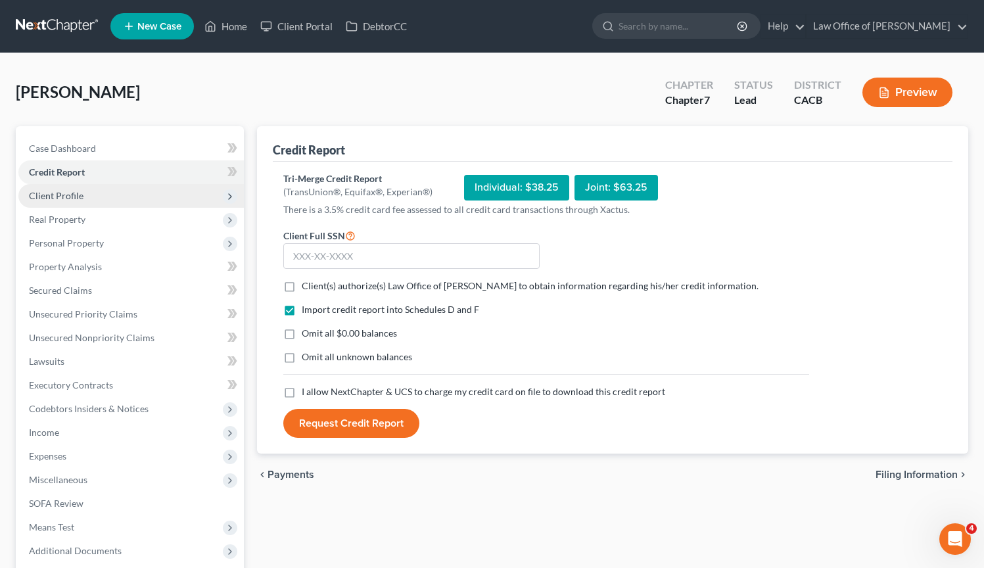
click at [106, 192] on span "Client Profile" at bounding box center [130, 196] width 225 height 24
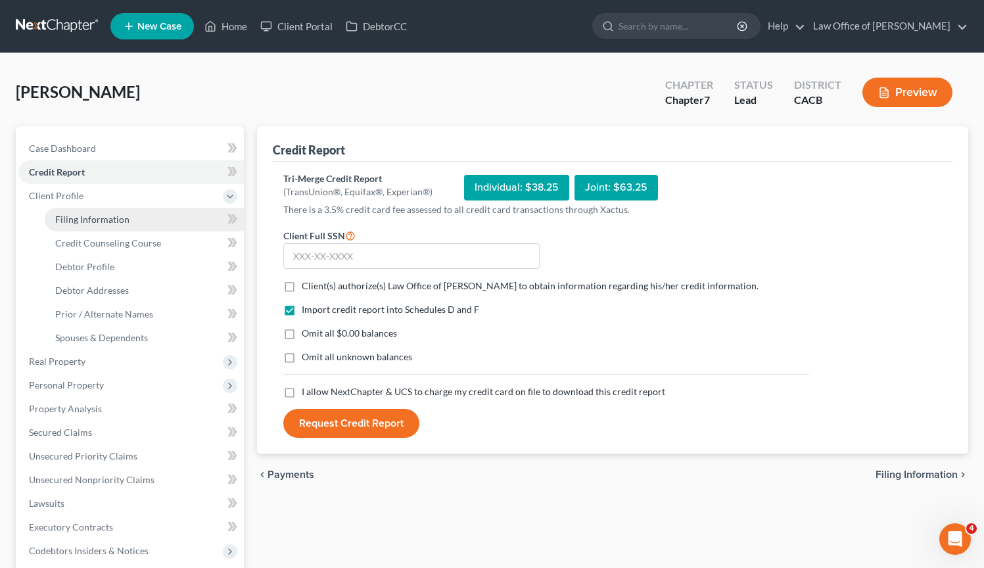
click at [100, 223] on span "Filing Information" at bounding box center [92, 219] width 74 height 11
select select "1"
select select "0"
select select "7"
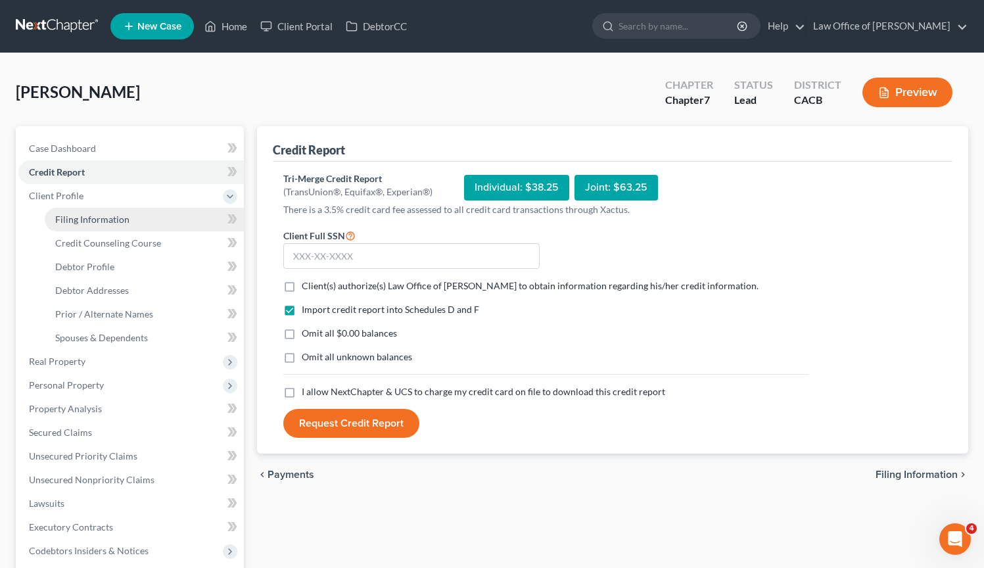
select select "0"
select select "4"
select select "1"
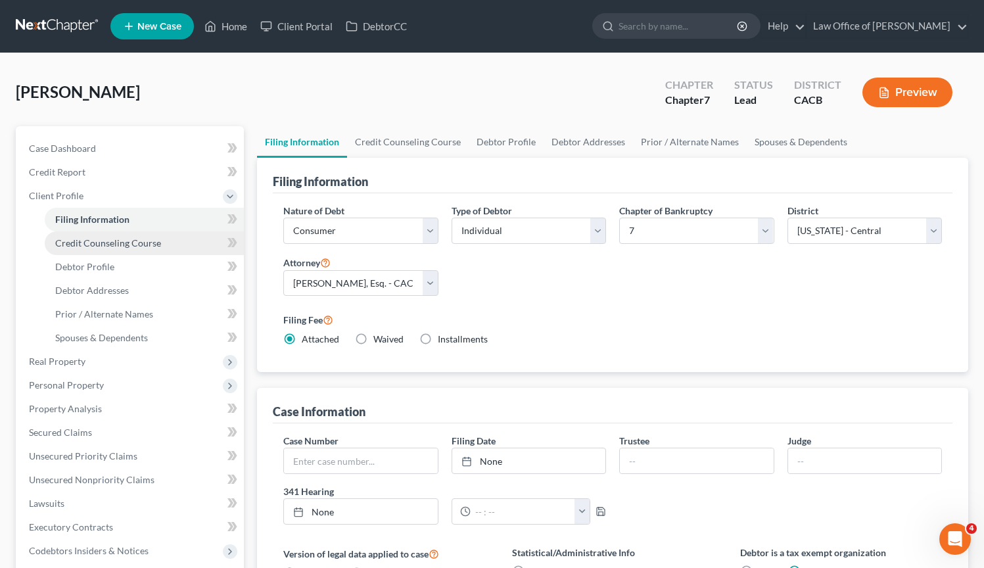
click at [121, 247] on span "Credit Counseling Course" at bounding box center [108, 242] width 106 height 11
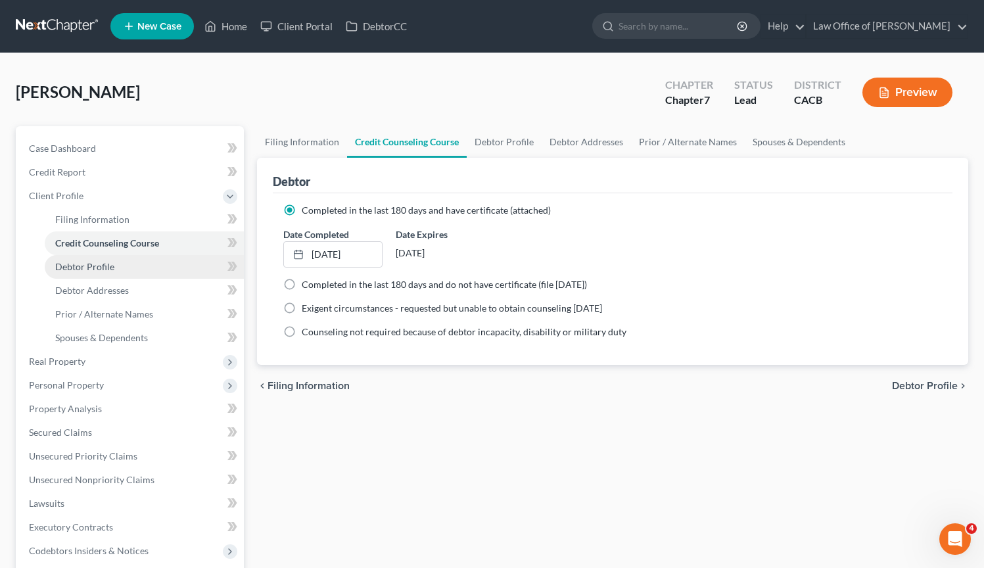
click at [128, 269] on link "Debtor Profile" at bounding box center [144, 267] width 199 height 24
select select "0"
select select "3"
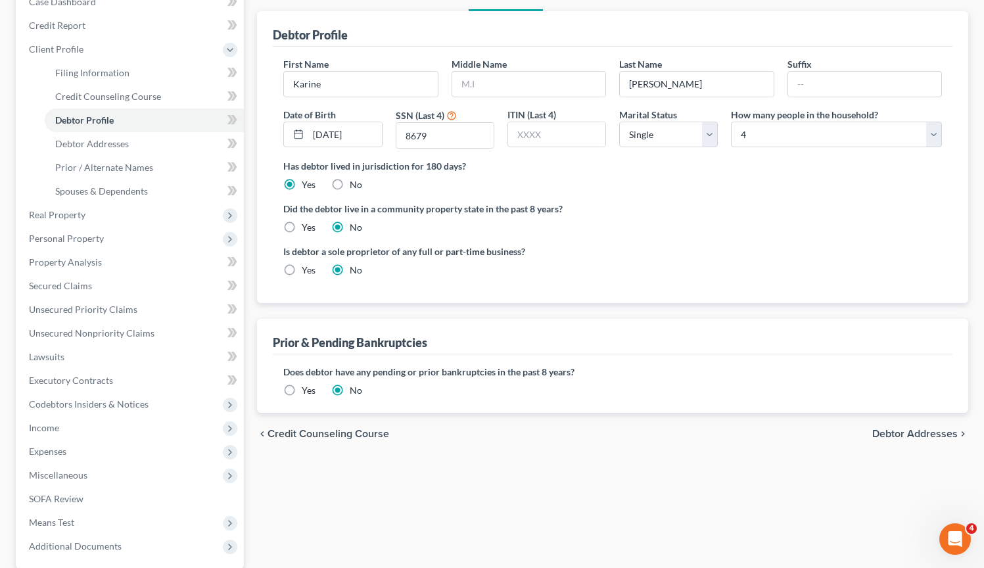
scroll to position [145, 0]
click at [141, 144] on link "Debtor Addresses" at bounding box center [144, 145] width 199 height 24
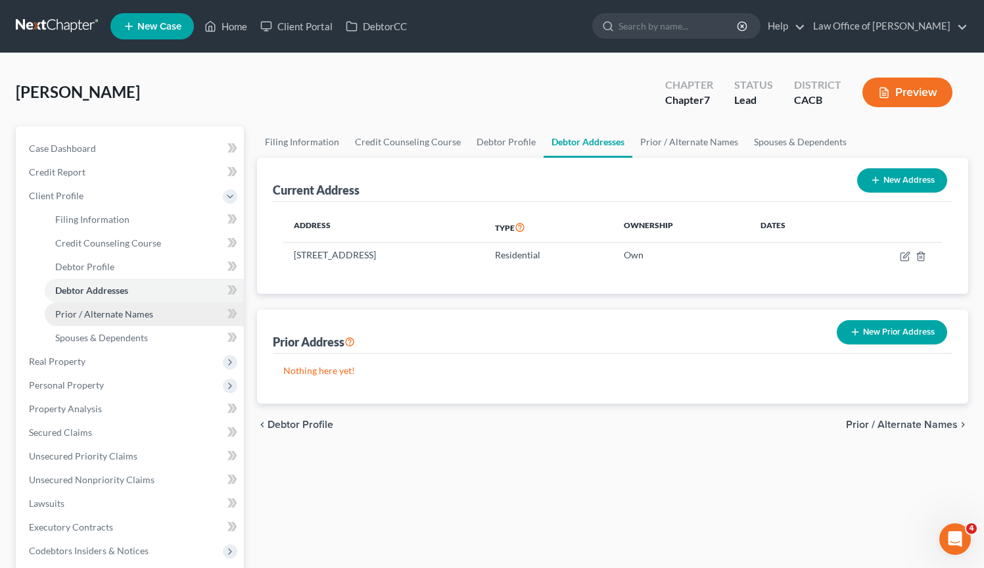
click at [140, 315] on span "Prior / Alternate Names" at bounding box center [104, 313] width 98 height 11
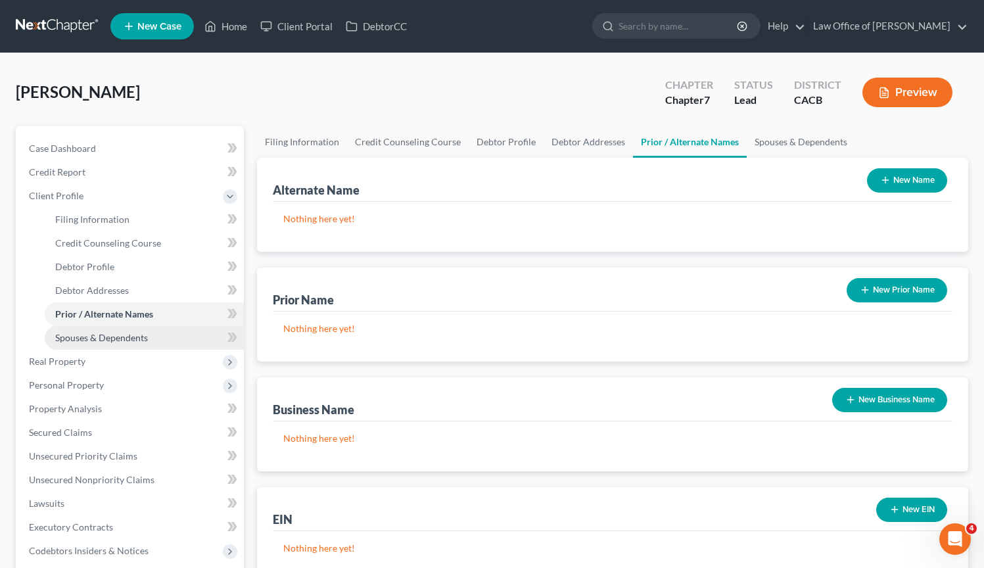
click at [138, 340] on span "Spouses & Dependents" at bounding box center [101, 337] width 93 height 11
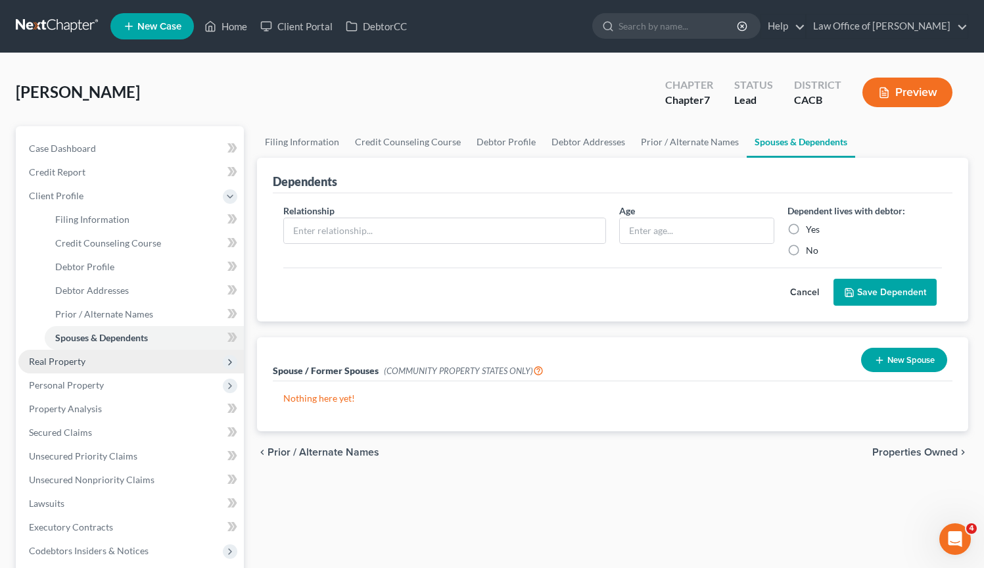
click at [134, 357] on span "Real Property" at bounding box center [130, 362] width 225 height 24
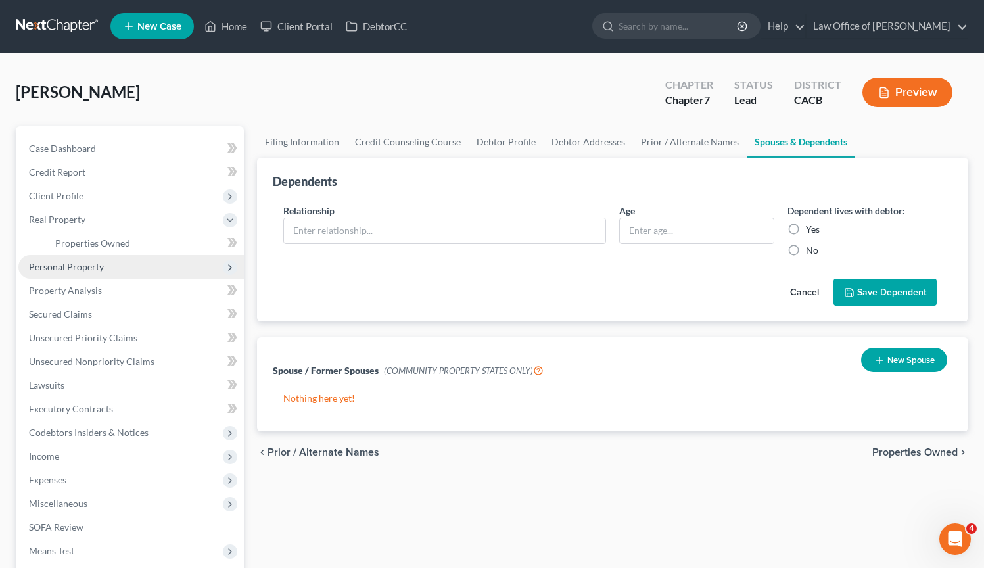
click at [109, 269] on span "Personal Property" at bounding box center [130, 267] width 225 height 24
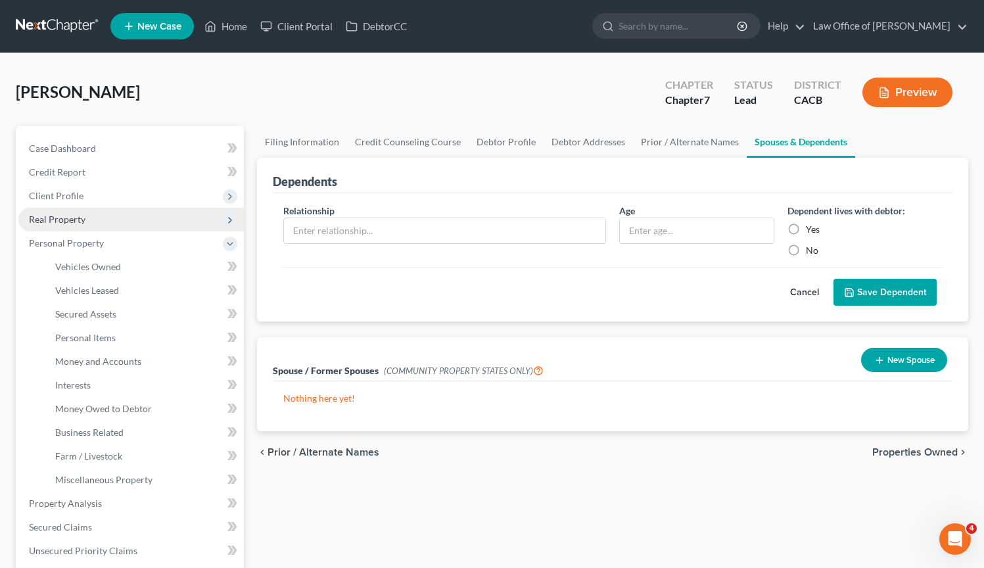
click at [105, 221] on span "Real Property" at bounding box center [130, 220] width 225 height 24
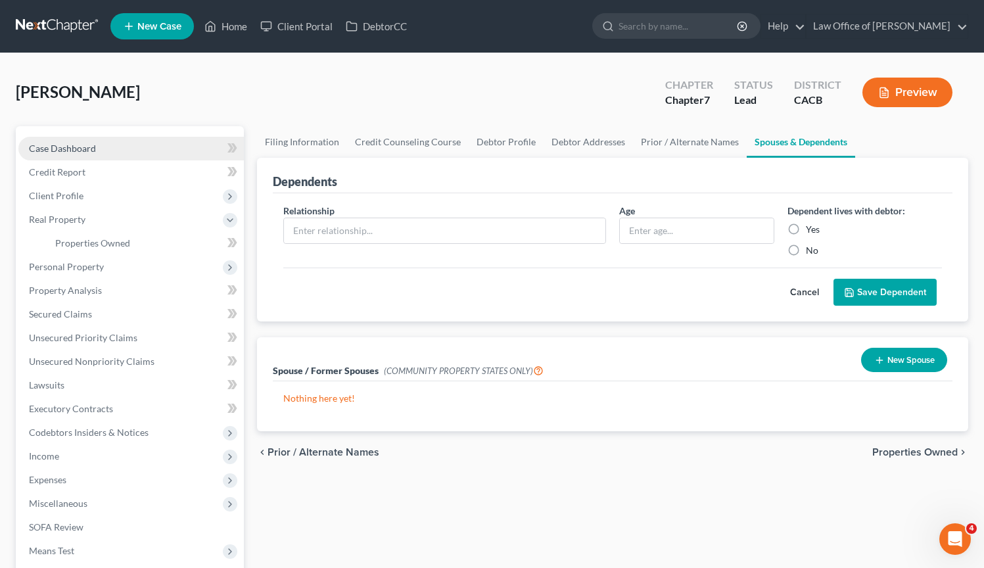
click at [139, 151] on link "Case Dashboard" at bounding box center [130, 149] width 225 height 24
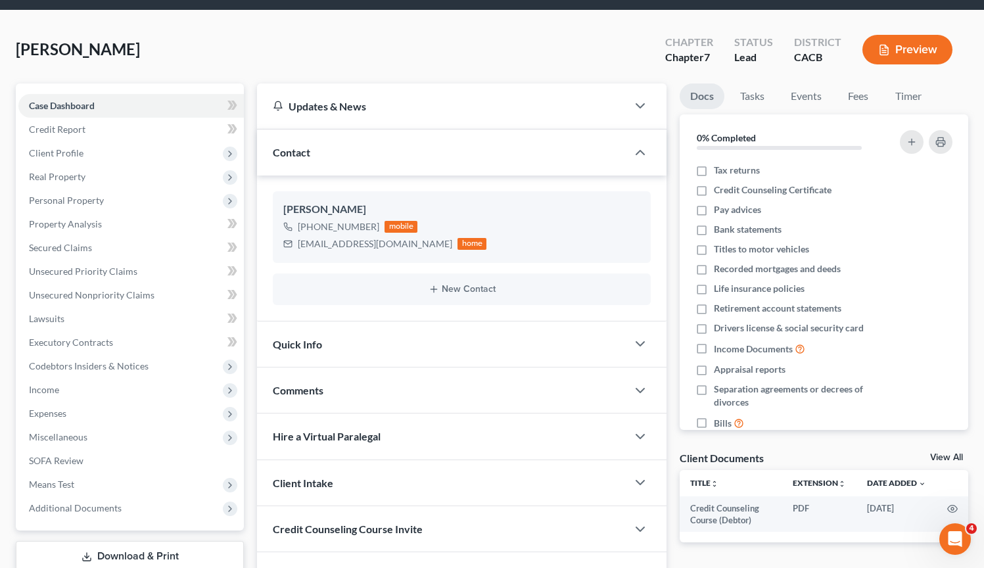
scroll to position [129, 0]
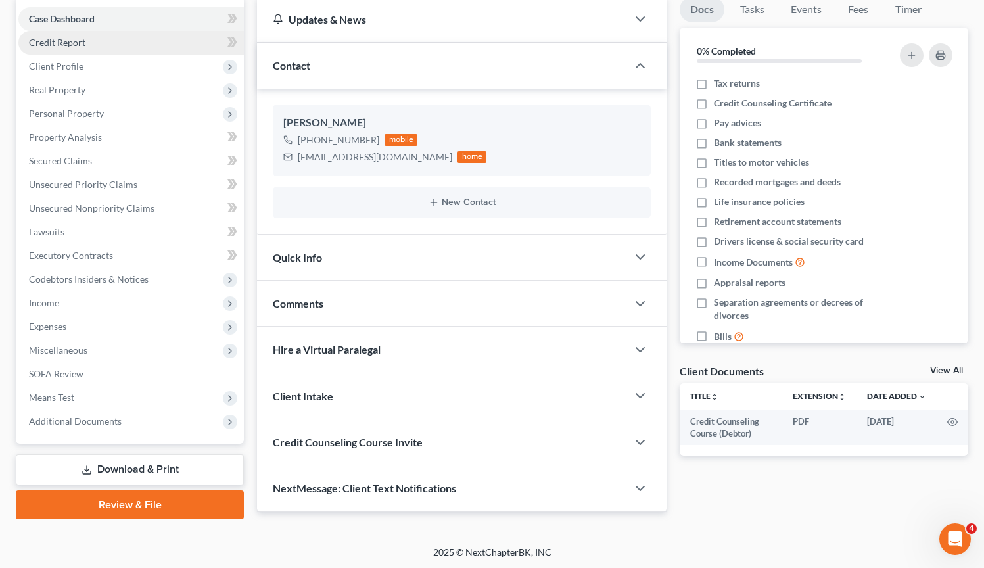
click at [137, 43] on link "Credit Report" at bounding box center [130, 43] width 225 height 24
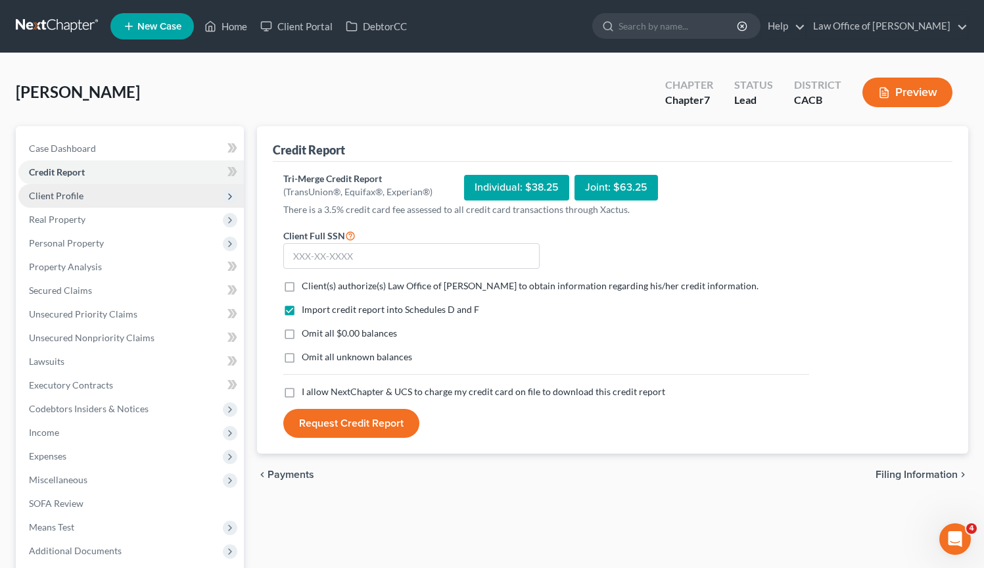
click at [132, 198] on span "Client Profile" at bounding box center [130, 196] width 225 height 24
click at [137, 191] on span "Client Profile" at bounding box center [130, 196] width 225 height 24
click at [105, 197] on span "Client Profile" at bounding box center [130, 196] width 225 height 24
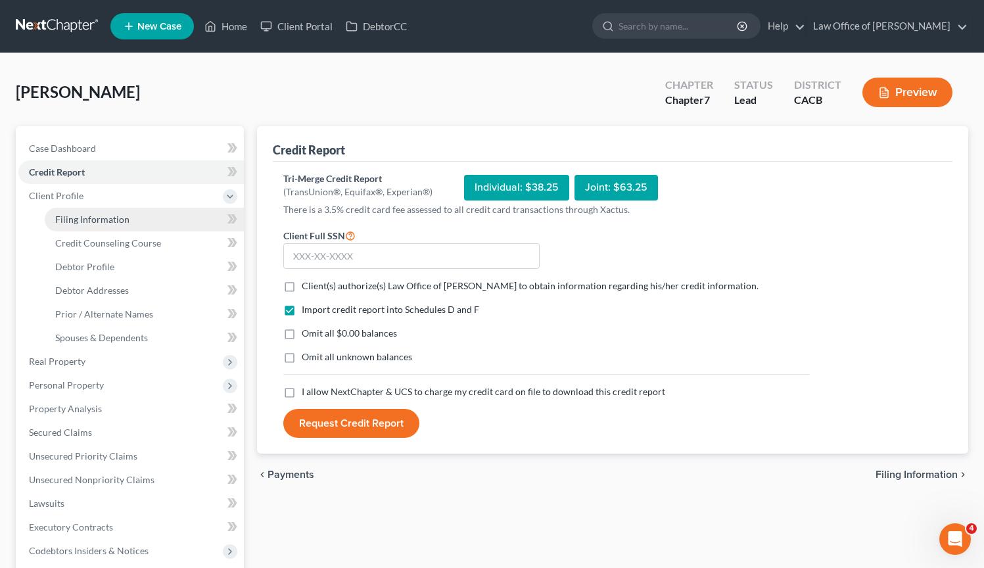
click at [114, 219] on span "Filing Information" at bounding box center [92, 219] width 74 height 11
select select "1"
select select "0"
select select "7"
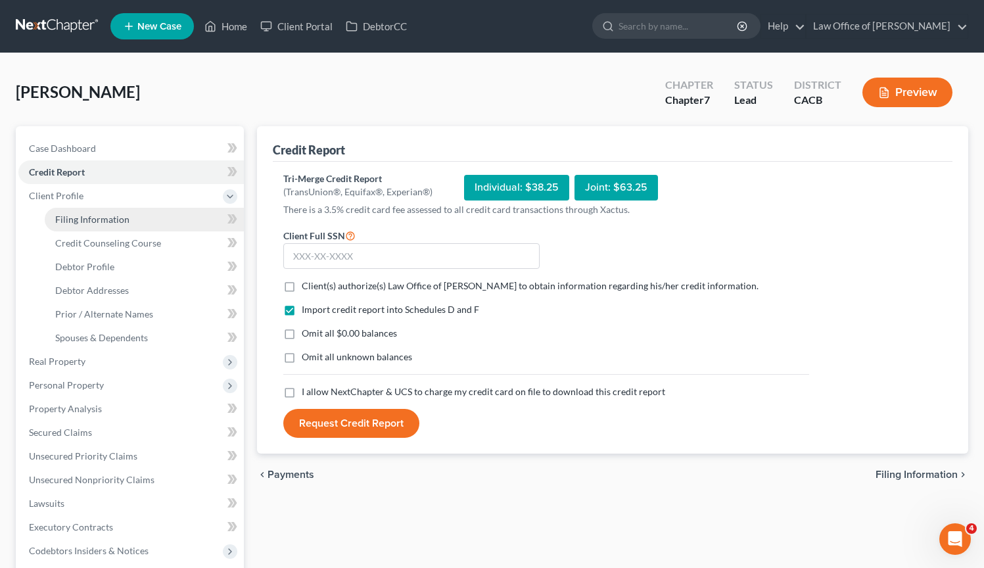
select select "0"
select select "4"
select select "1"
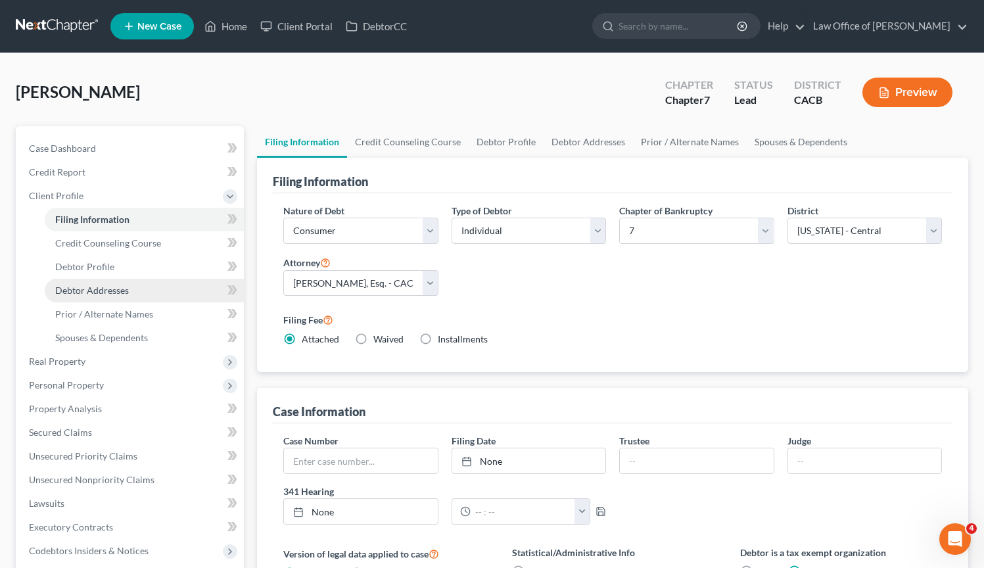
click at [125, 296] on link "Debtor Addresses" at bounding box center [144, 291] width 199 height 24
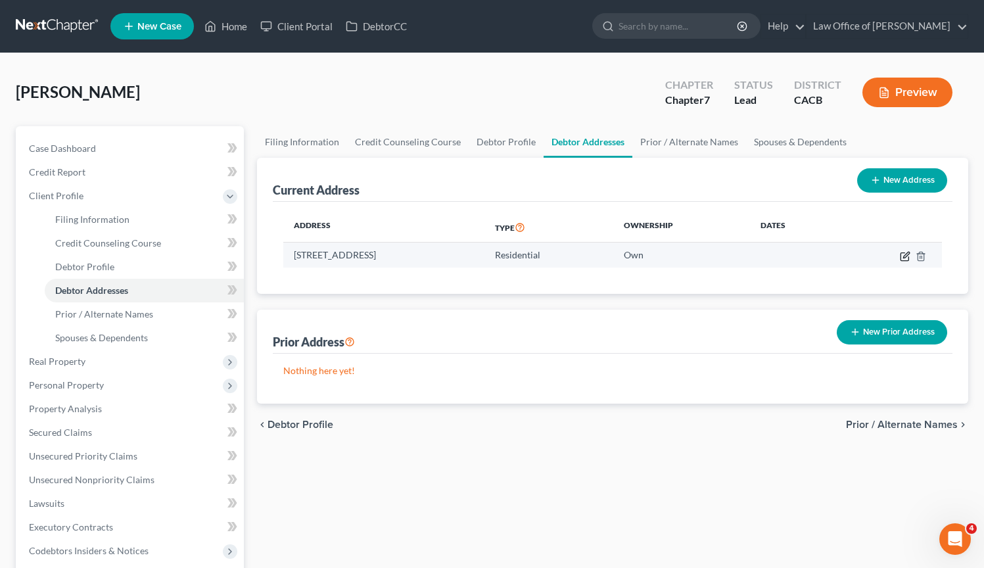
click at [901, 257] on icon "button" at bounding box center [905, 256] width 11 height 11
select select "4"
select select "0"
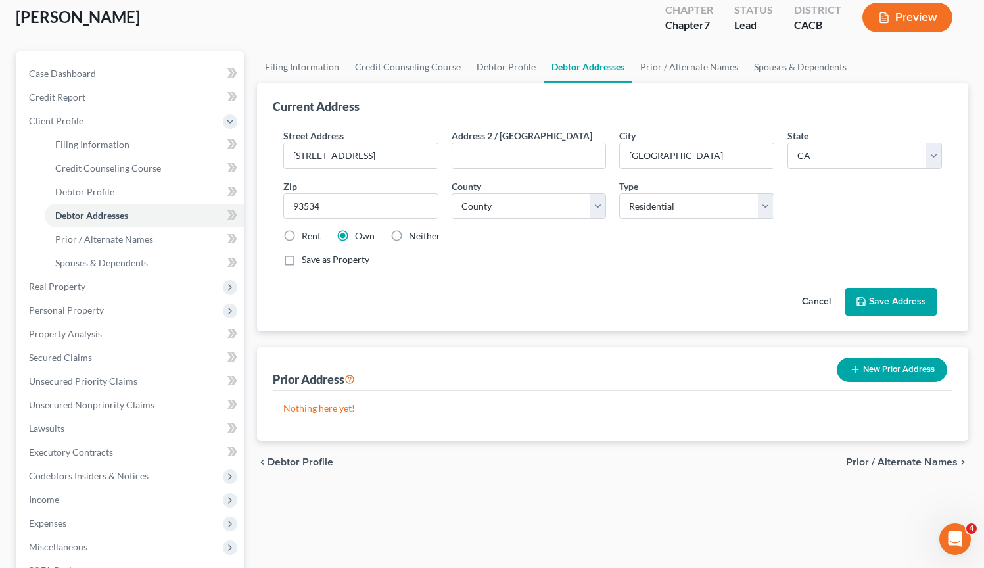
scroll to position [195, 0]
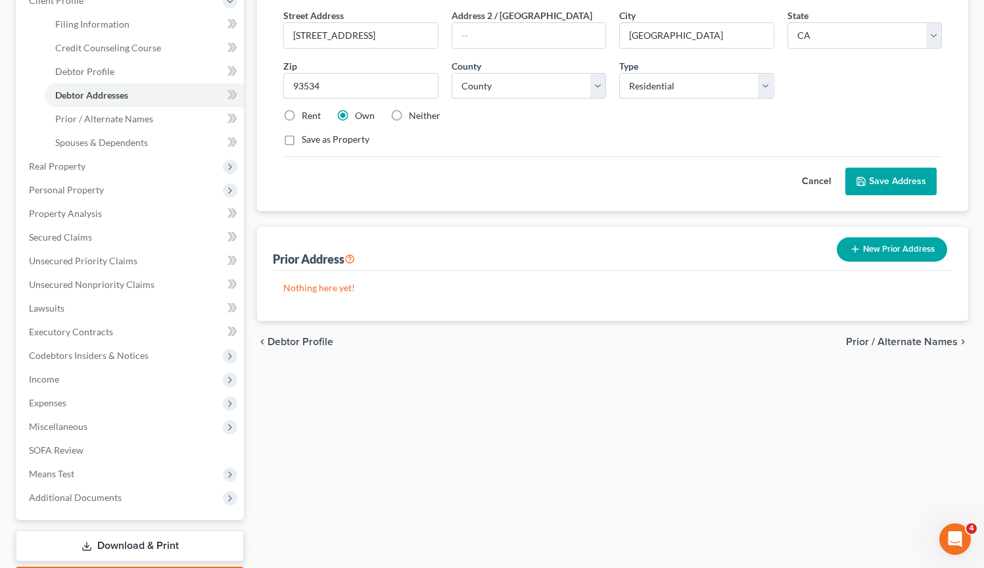
click at [319, 341] on span "Debtor Profile" at bounding box center [301, 342] width 66 height 11
select select "0"
select select "3"
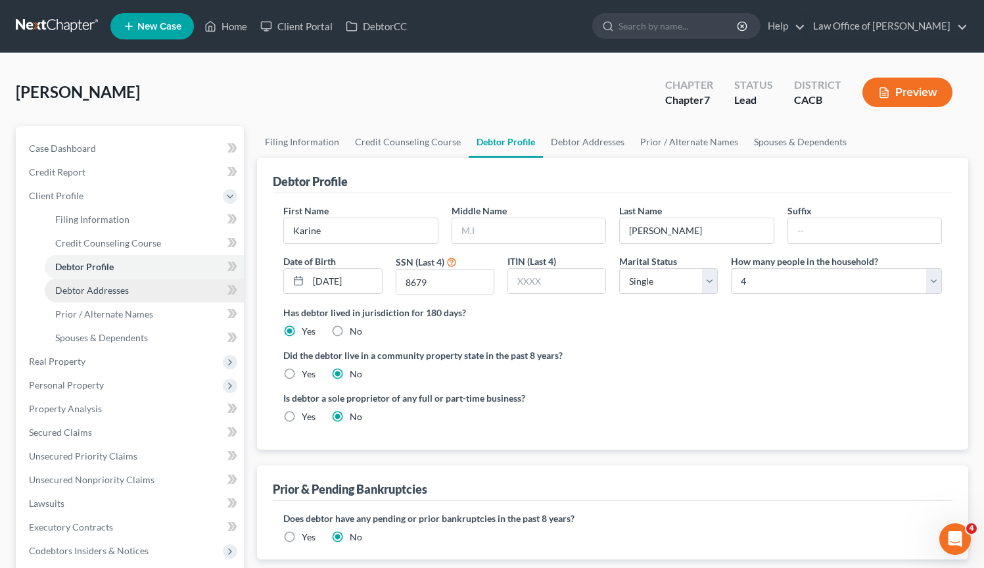
click at [122, 293] on span "Debtor Addresses" at bounding box center [92, 290] width 74 height 11
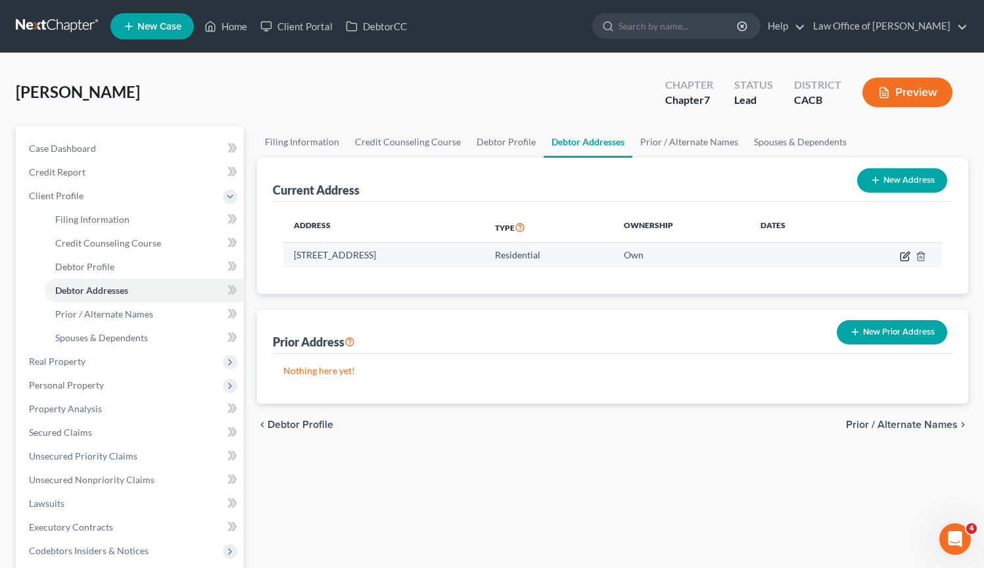
click at [904, 254] on icon "button" at bounding box center [905, 256] width 11 height 11
select select "4"
select select "18"
select select "0"
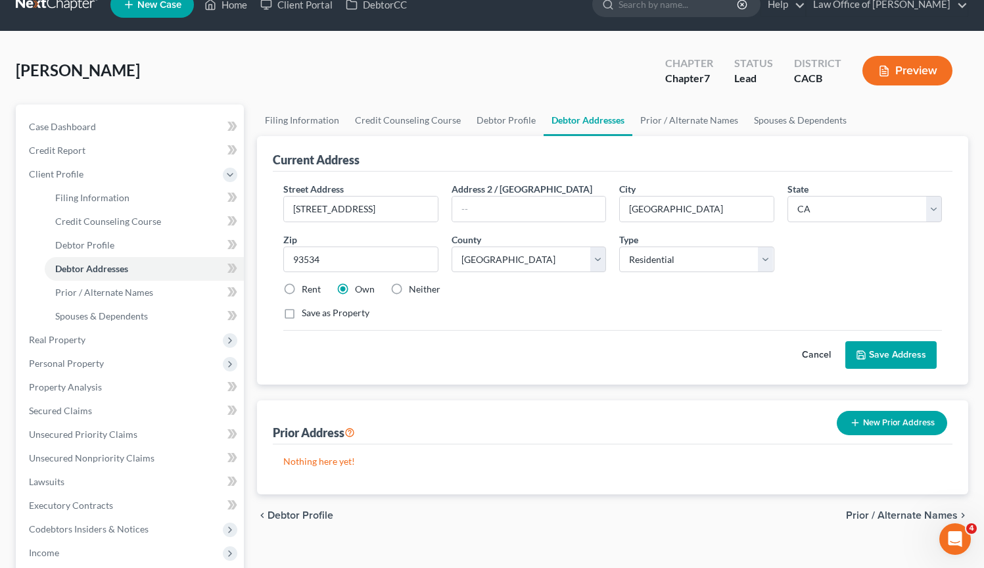
scroll to position [170, 0]
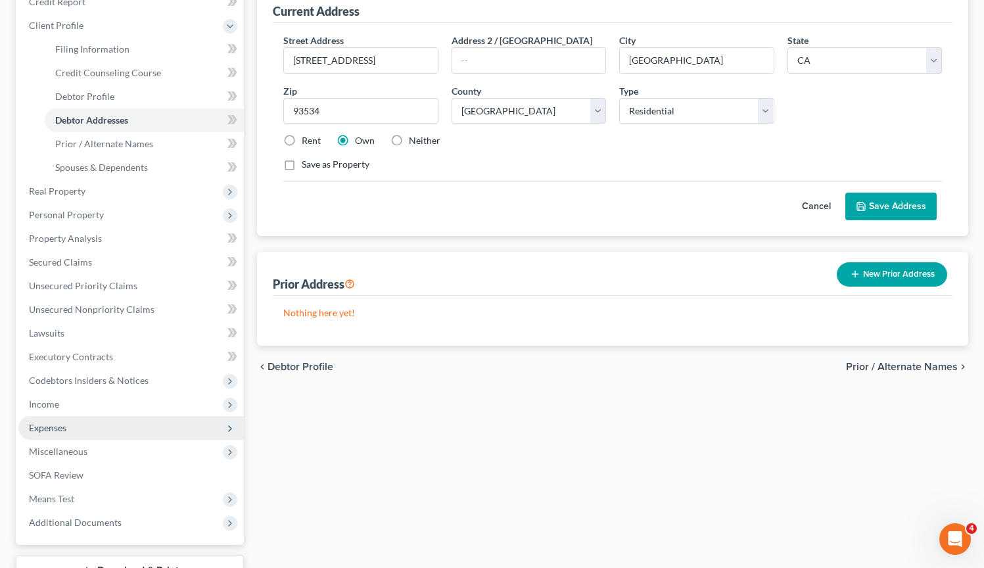
click at [92, 424] on span "Expenses" at bounding box center [130, 428] width 225 height 24
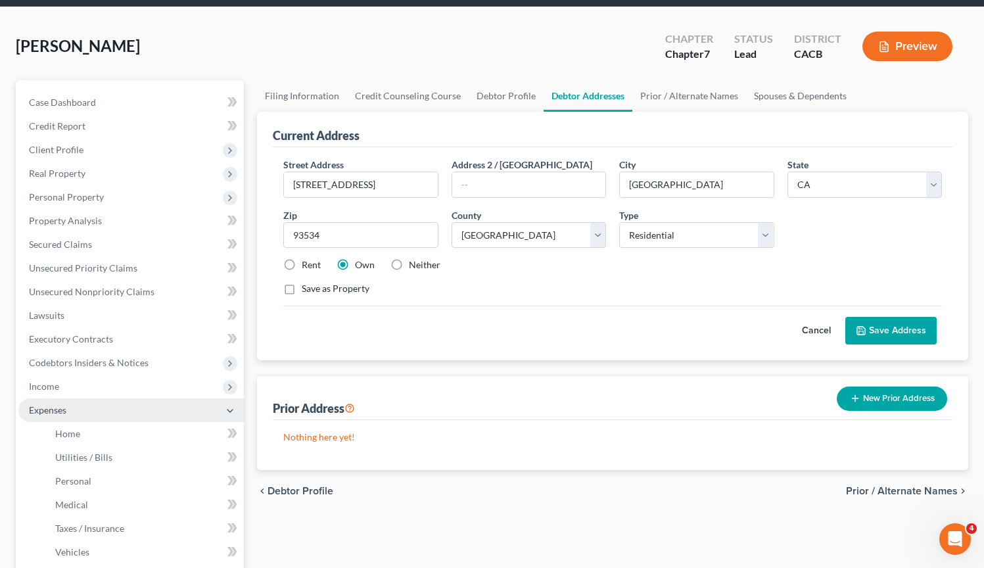
scroll to position [0, 0]
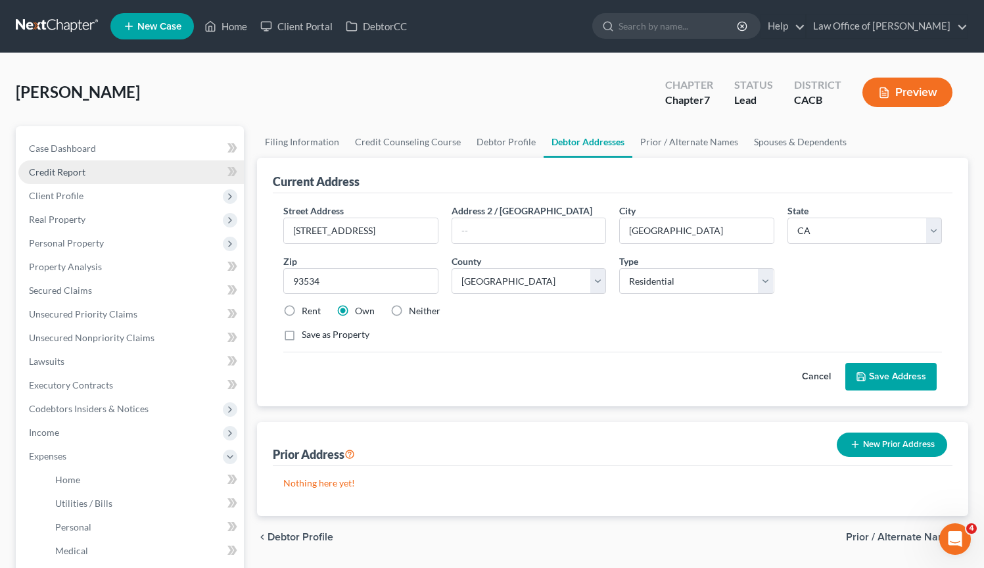
click at [76, 168] on span "Credit Report" at bounding box center [57, 171] width 57 height 11
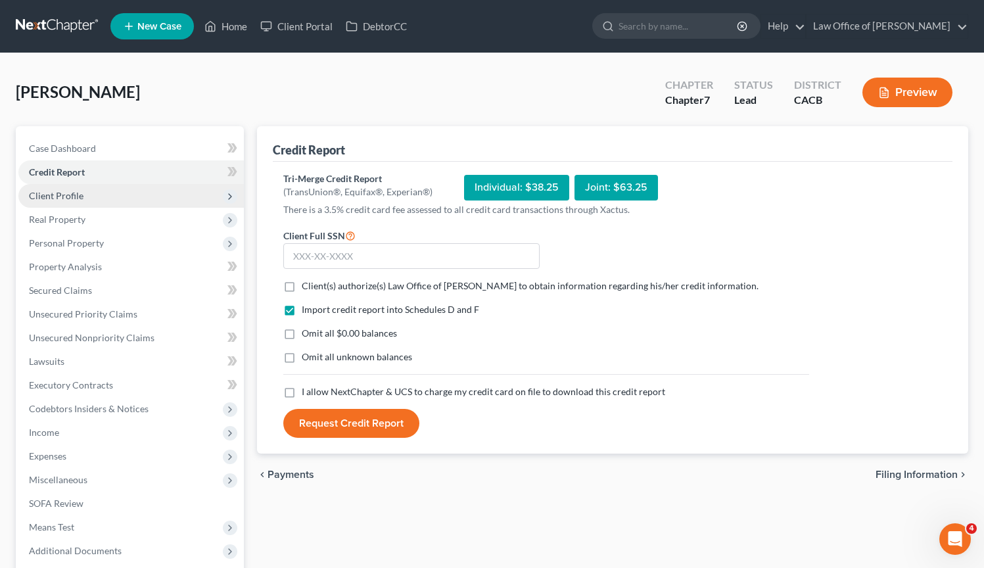
click at [82, 198] on span "Client Profile" at bounding box center [130, 196] width 225 height 24
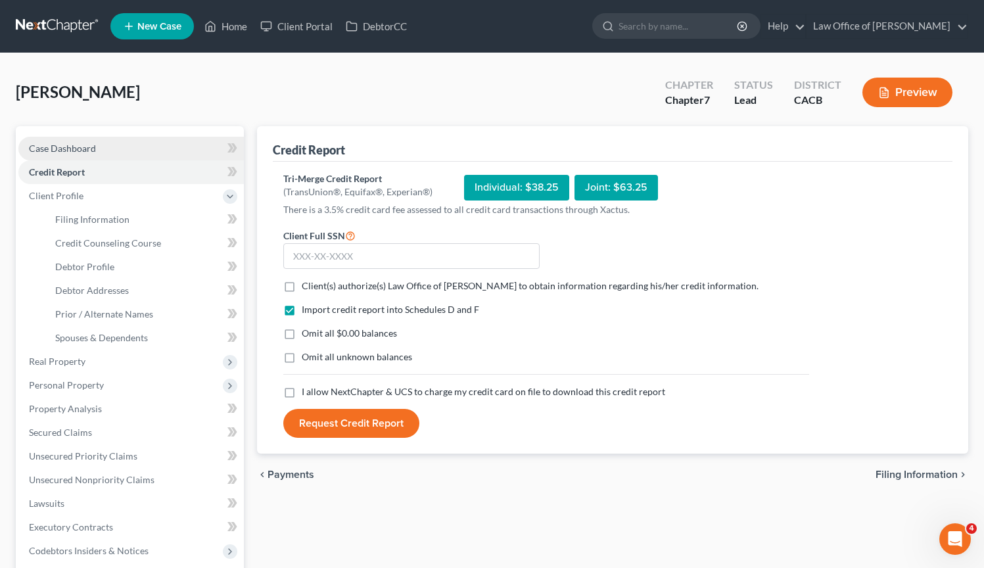
click at [114, 137] on link "Case Dashboard" at bounding box center [130, 149] width 225 height 24
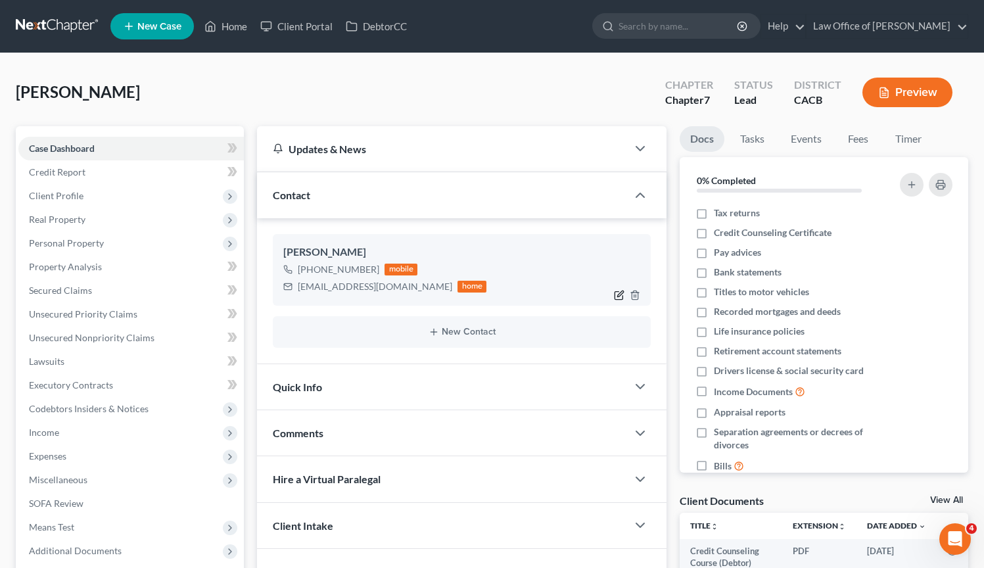
click at [617, 296] on icon "button" at bounding box center [620, 294] width 6 height 6
select select "0"
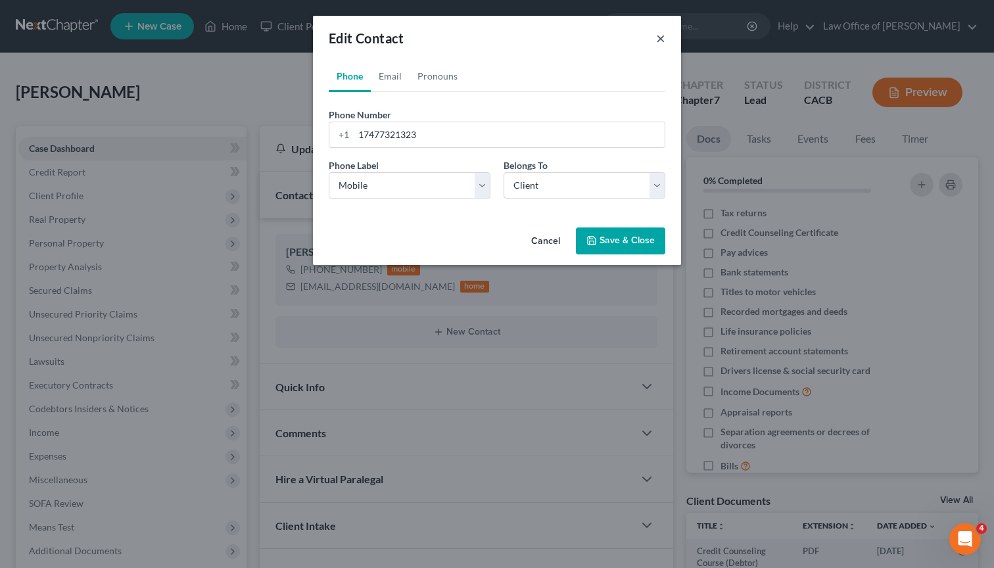
click at [659, 39] on button "×" at bounding box center [660, 38] width 9 height 16
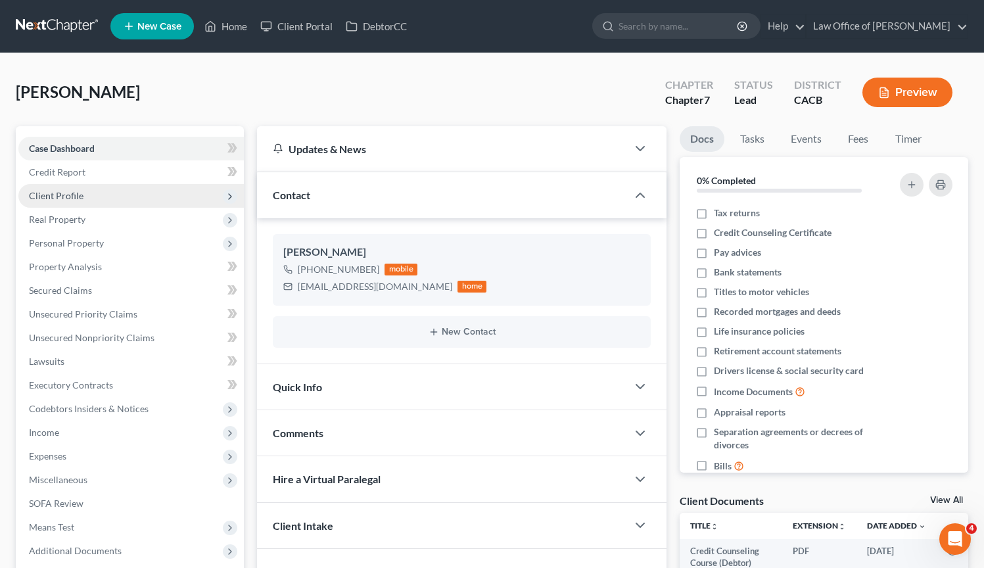
click at [91, 198] on span "Client Profile" at bounding box center [130, 196] width 225 height 24
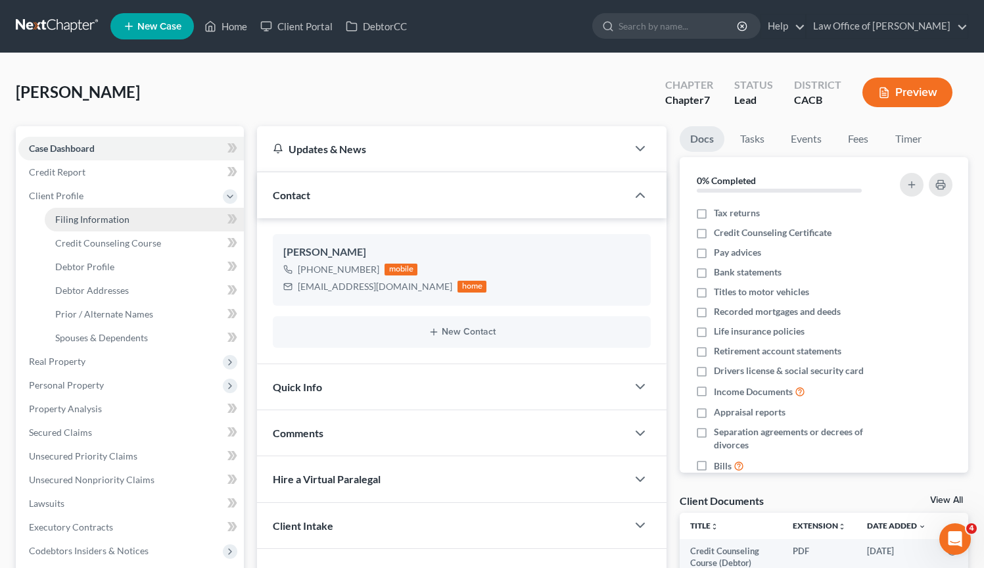
click at [99, 214] on span "Filing Information" at bounding box center [92, 219] width 74 height 11
select select "1"
select select "0"
select select "7"
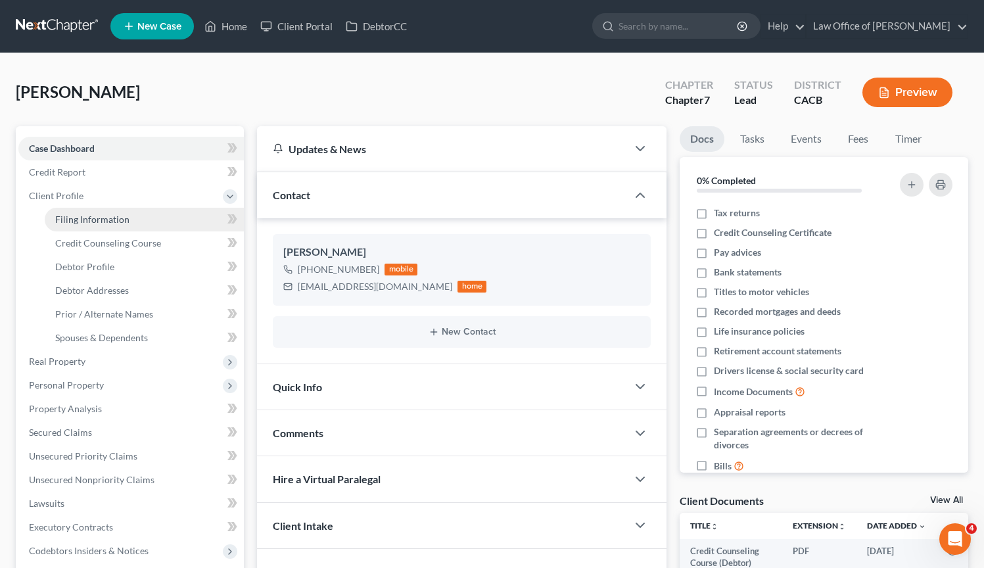
select select "0"
select select "4"
select select "1"
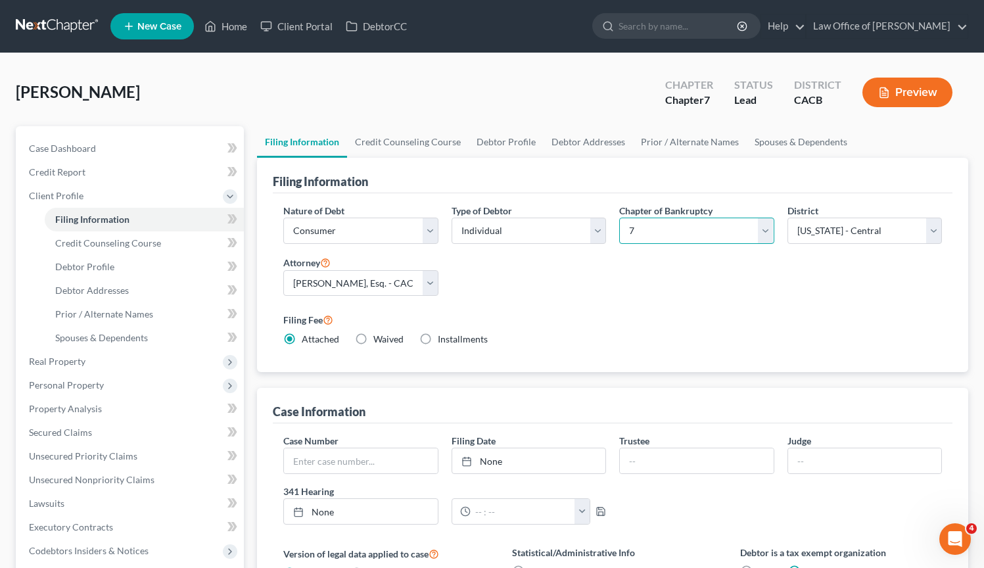
click at [764, 233] on select "Select 7 11 12 13" at bounding box center [696, 231] width 154 height 26
click at [619, 218] on select "Select 7 11 12 13" at bounding box center [696, 231] width 154 height 26
click at [51, 28] on link at bounding box center [58, 26] width 84 height 24
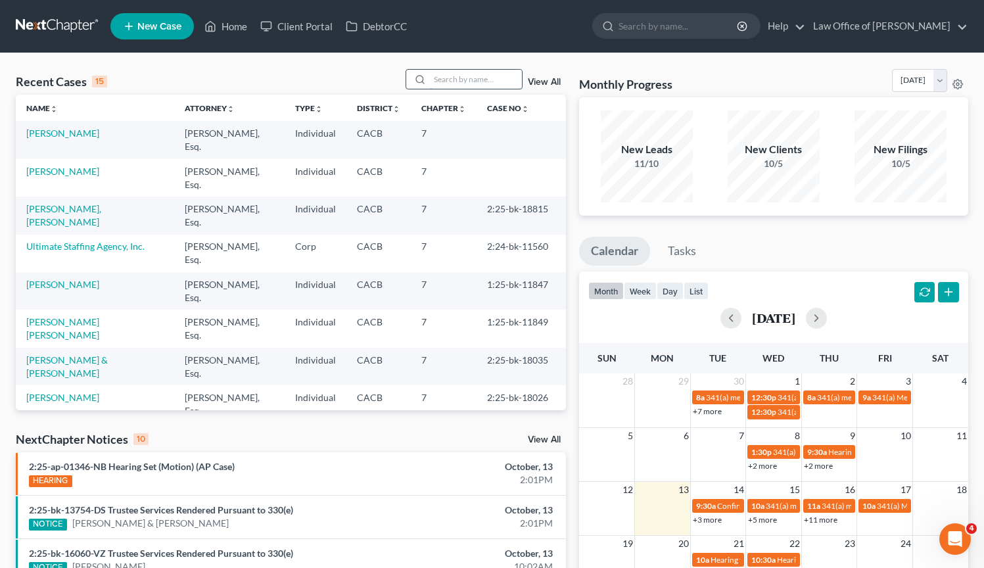
click at [489, 87] on input "search" at bounding box center [476, 79] width 92 height 19
type input "wallner"
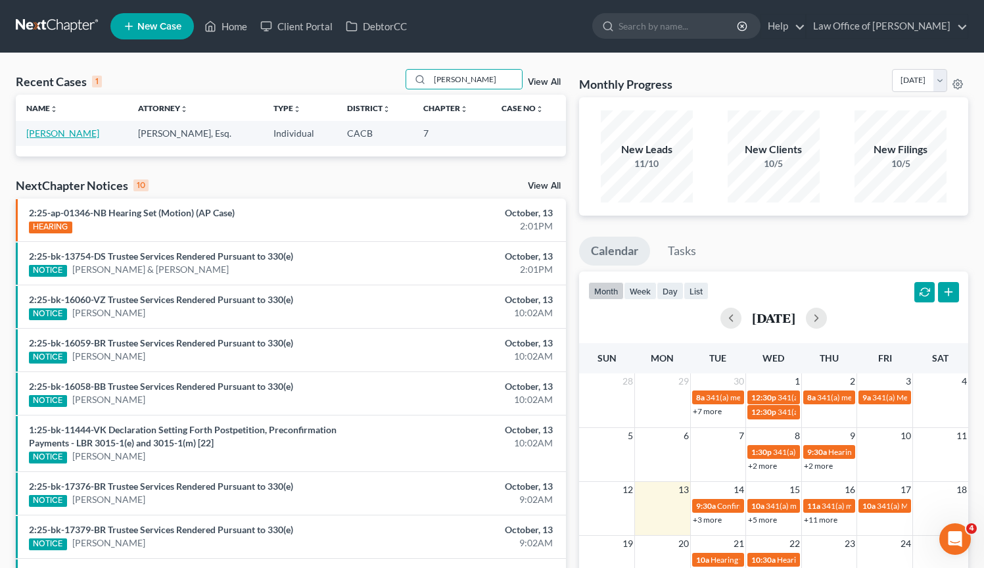
click at [89, 134] on link "[PERSON_NAME]" at bounding box center [62, 133] width 73 height 11
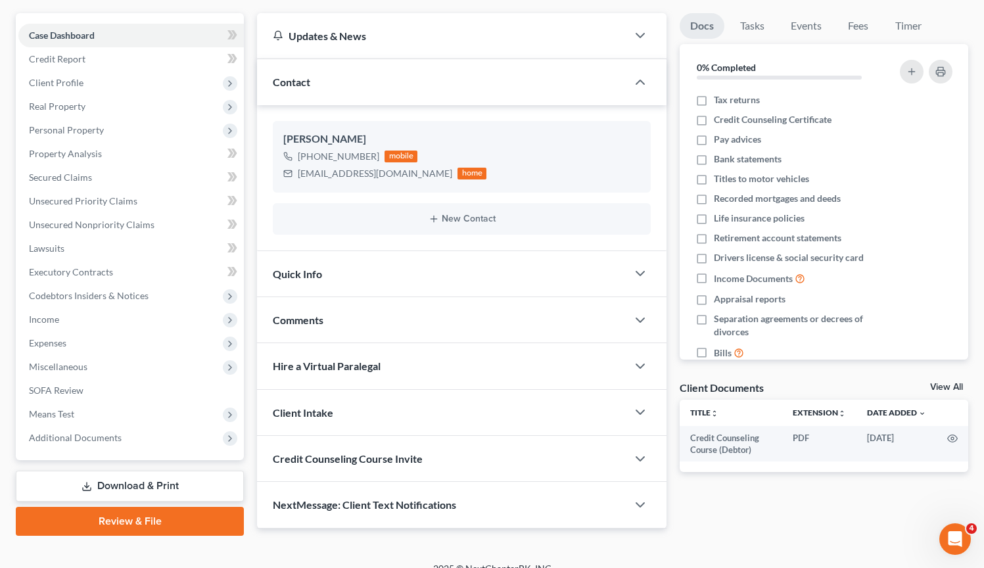
scroll to position [129, 0]
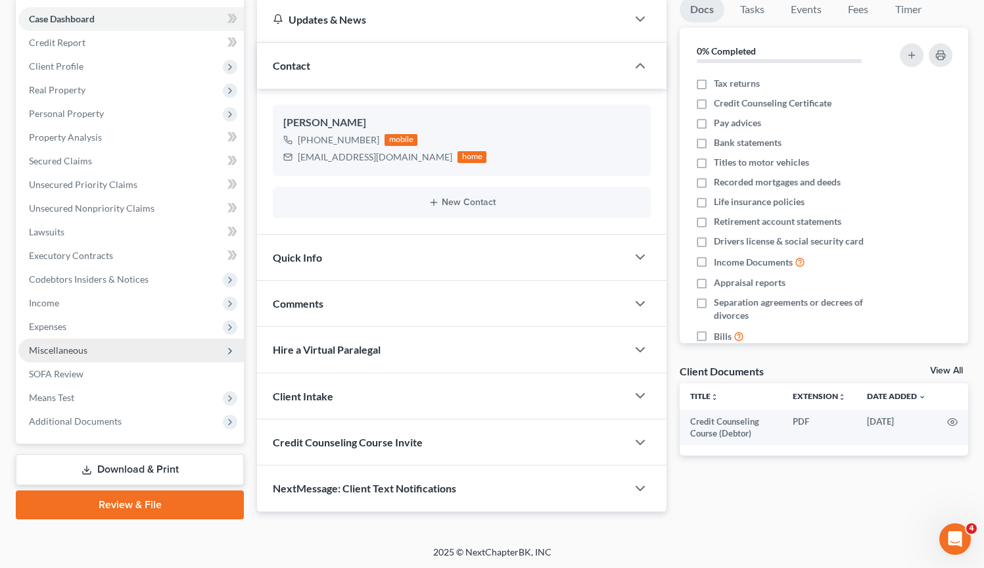
click at [81, 354] on span "Miscellaneous" at bounding box center [58, 349] width 58 height 11
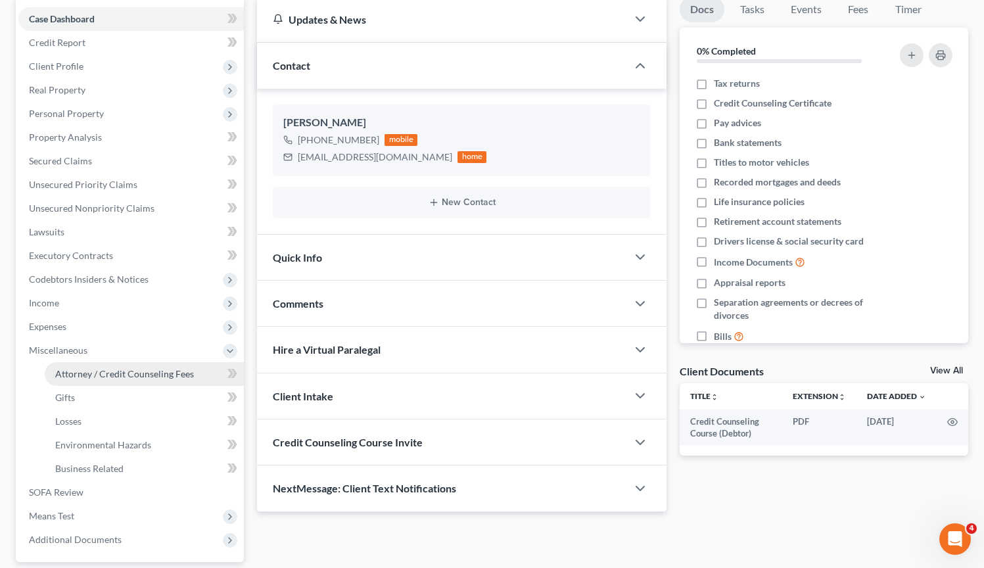
click at [103, 377] on span "Attorney / Credit Counseling Fees" at bounding box center [124, 373] width 139 height 11
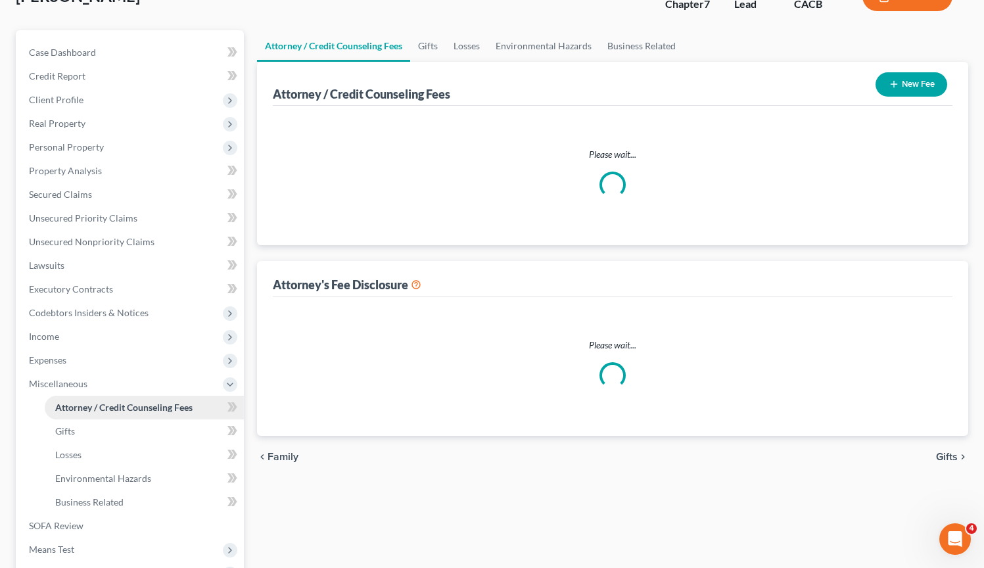
scroll to position [24, 0]
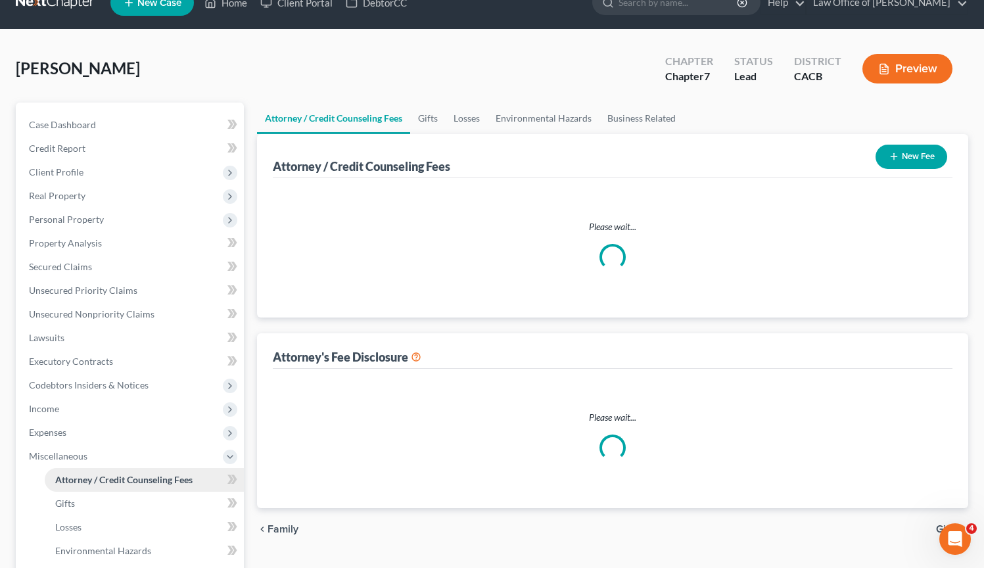
select select "0"
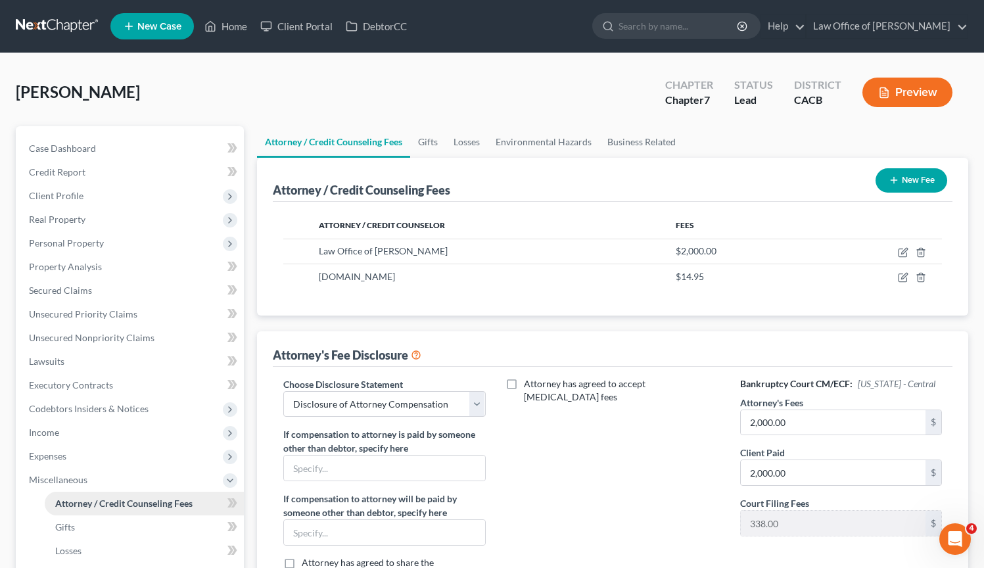
scroll to position [0, 0]
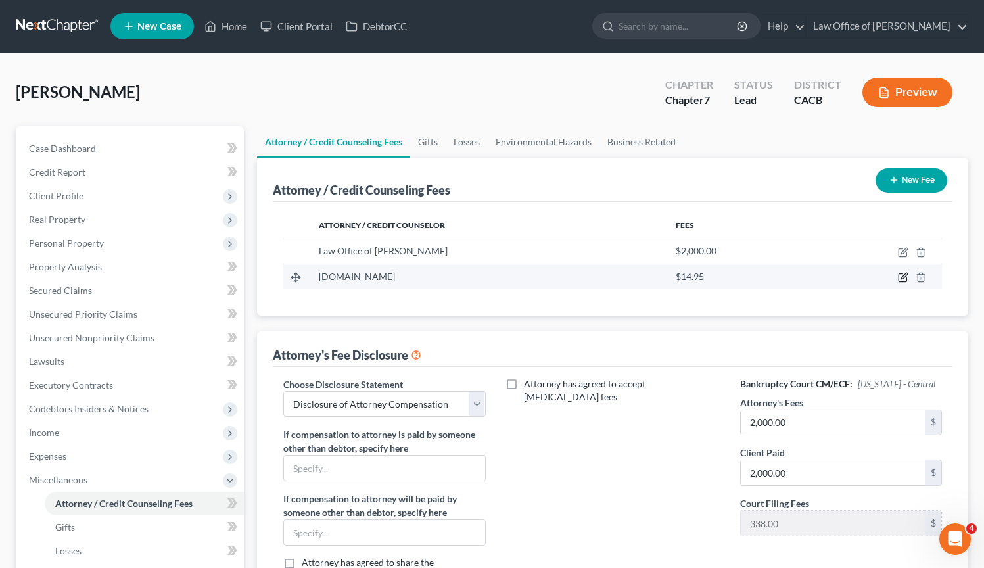
click at [900, 277] on icon "button" at bounding box center [903, 277] width 11 height 11
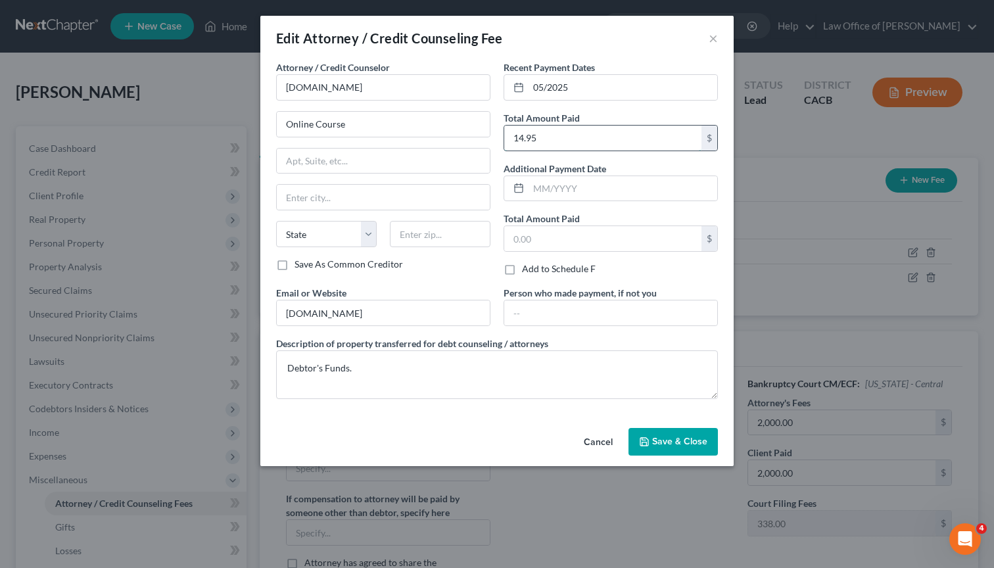
click at [519, 139] on input "14.95" at bounding box center [602, 138] width 197 height 25
click at [515, 139] on input "14.95" at bounding box center [602, 138] width 197 height 25
drag, startPoint x: 563, startPoint y: 137, endPoint x: 436, endPoint y: 110, distance: 129.7
click at [441, 116] on div "Attorney / Credit Counselor * DebtorCC.org Online Course State AL AK AR AZ CA C…" at bounding box center [496, 234] width 455 height 349
type input "19.95"
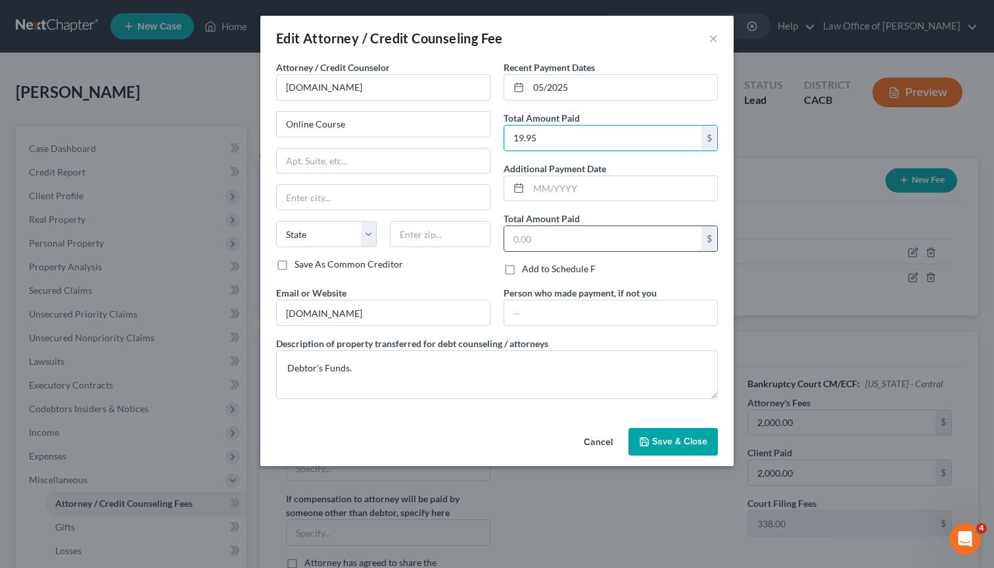
click at [517, 235] on input "text" at bounding box center [602, 238] width 197 height 25
type input "19.95"
click at [700, 446] on span "Save & Close" at bounding box center [679, 441] width 55 height 11
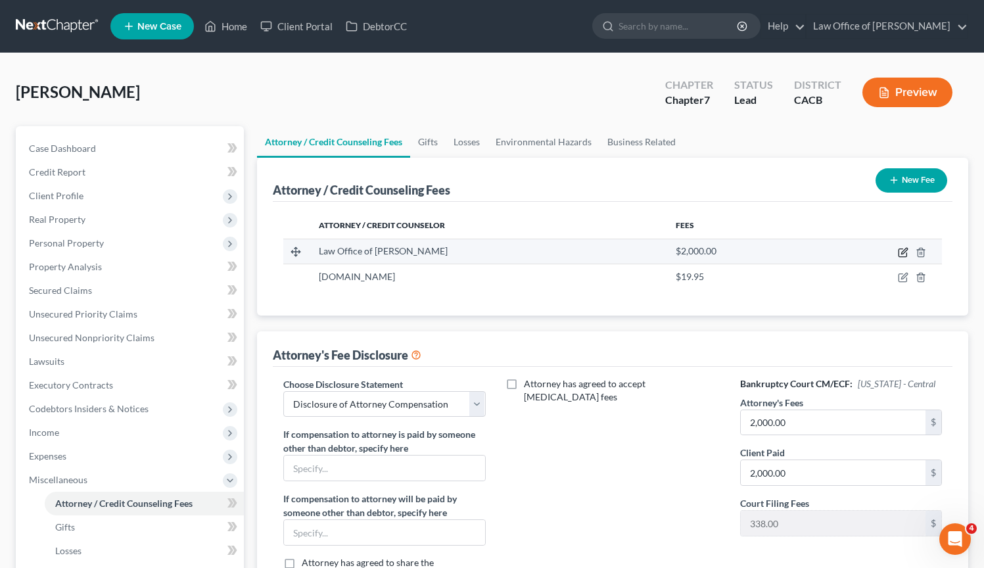
click at [904, 254] on icon "button" at bounding box center [903, 252] width 11 height 11
select select "4"
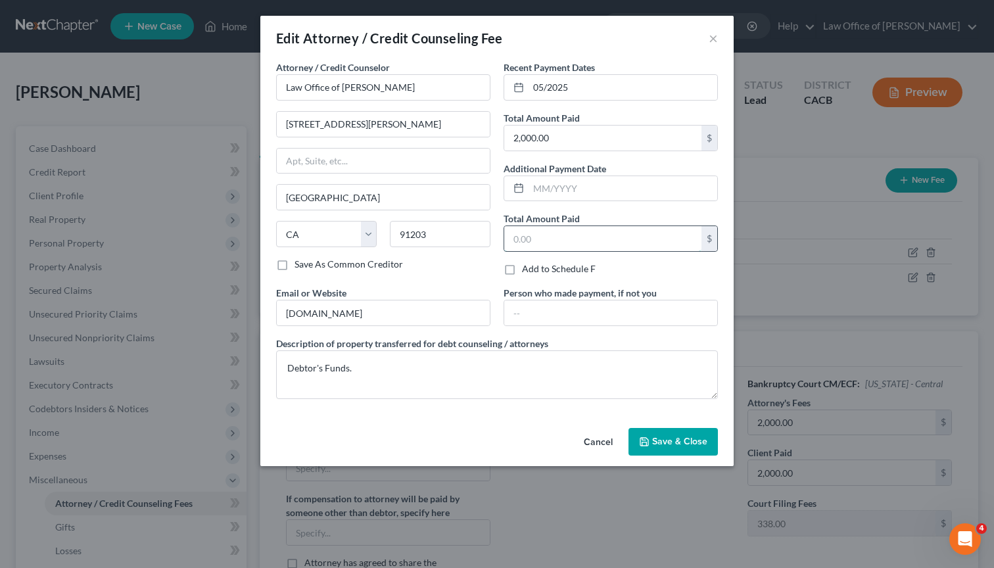
click at [544, 241] on input "text" at bounding box center [602, 238] width 197 height 25
drag, startPoint x: 559, startPoint y: 243, endPoint x: 446, endPoint y: 231, distance: 113.6
click at [446, 231] on div "Attorney / Credit Counselor * Law Office of Sevan Gorginian 516 Burchett St., S…" at bounding box center [496, 234] width 455 height 349
type input "2,000.00"
click at [678, 446] on span "Save & Close" at bounding box center [679, 441] width 55 height 11
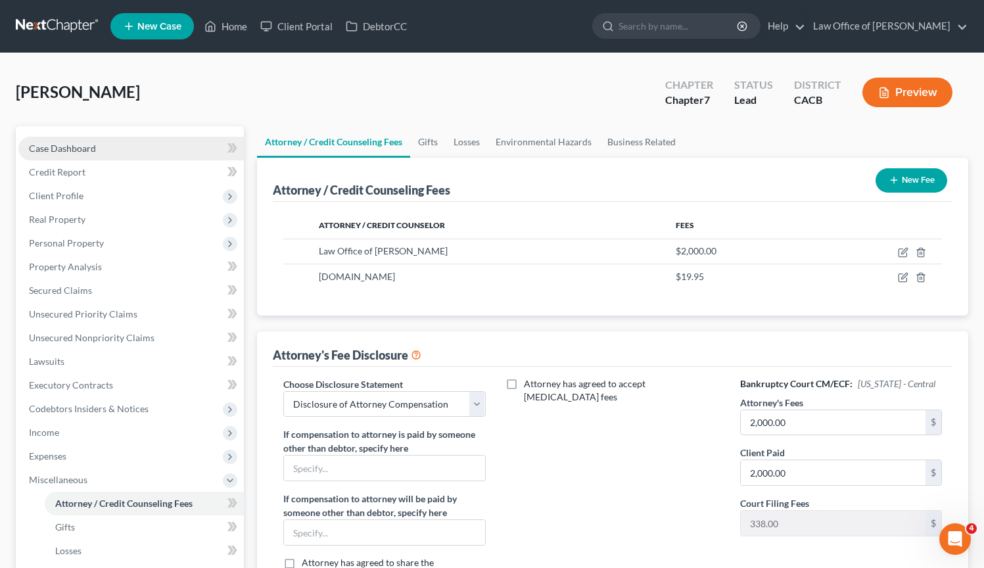
click at [125, 142] on link "Case Dashboard" at bounding box center [130, 149] width 225 height 24
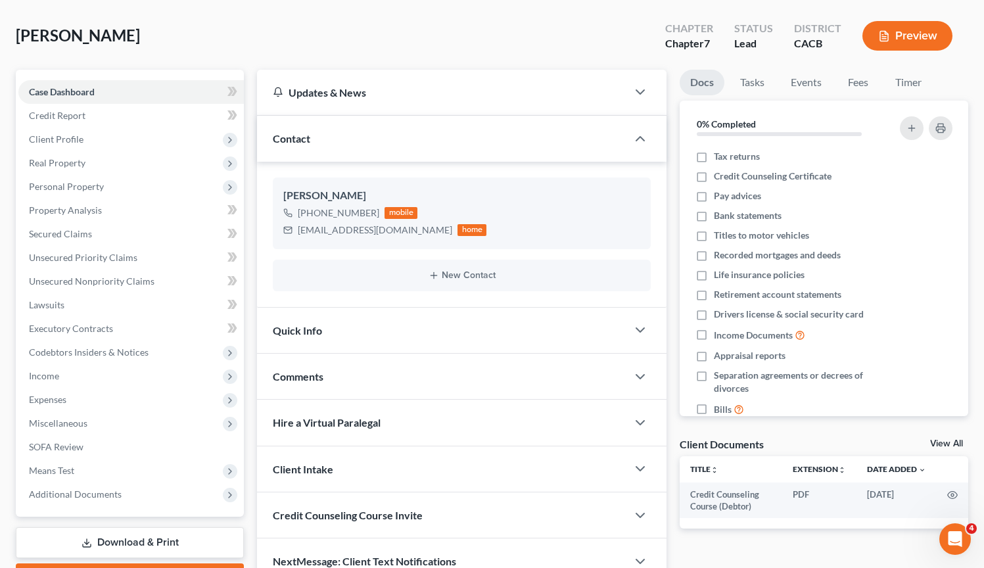
scroll to position [129, 0]
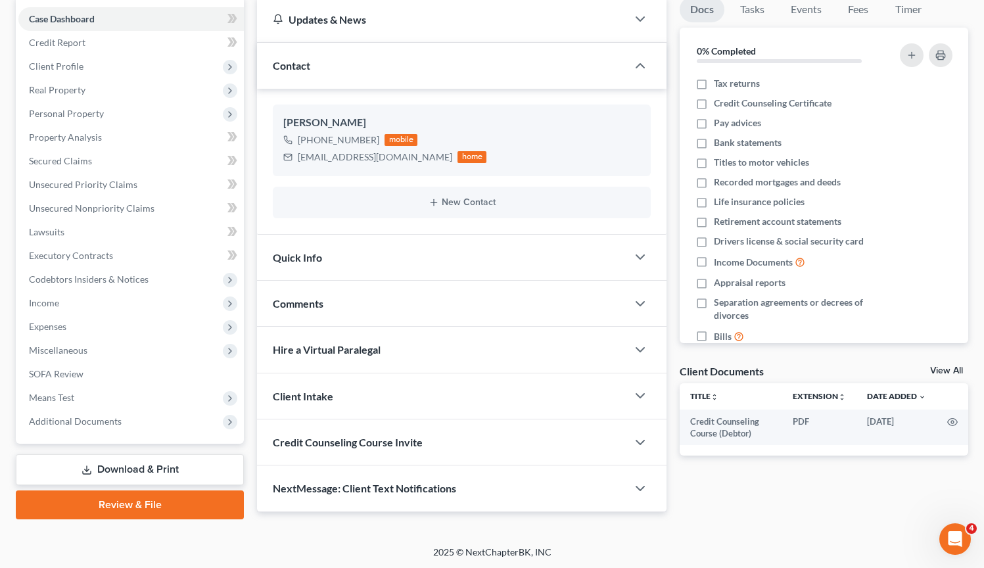
click at [224, 470] on link "Download & Print" at bounding box center [130, 469] width 228 height 31
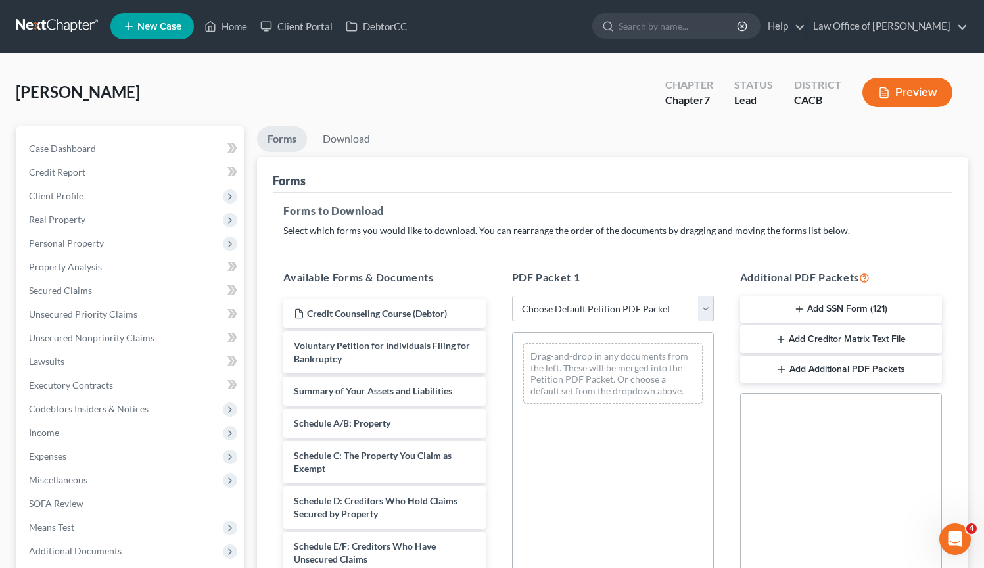
click at [705, 305] on select "Choose Default Petition PDF Packet Complete Bankruptcy Petition (all forms and …" at bounding box center [613, 309] width 202 height 26
select select "5"
click at [512, 296] on select "Choose Default Petition PDF Packet Complete Bankruptcy Petition (all forms and …" at bounding box center [613, 309] width 202 height 26
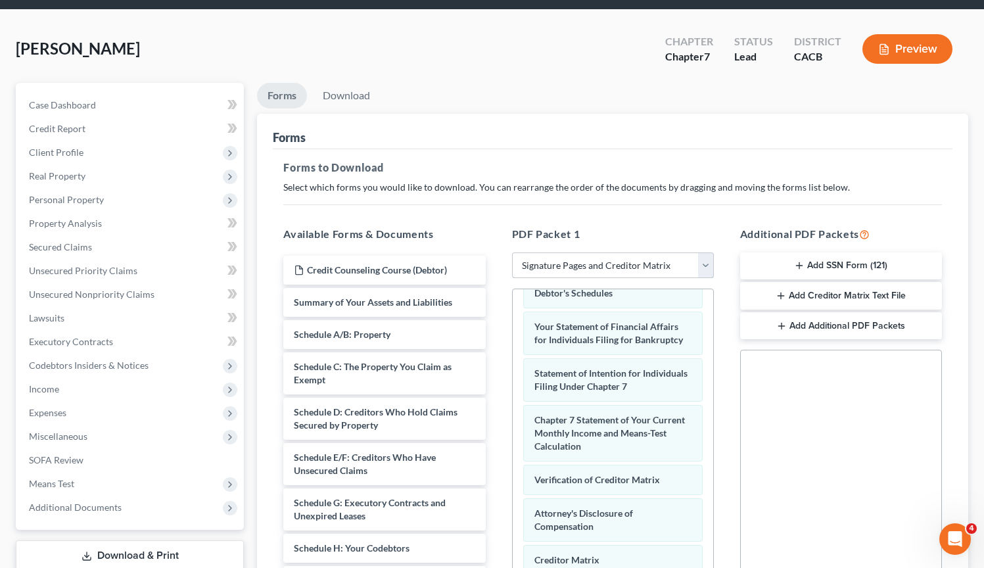
scroll to position [243, 0]
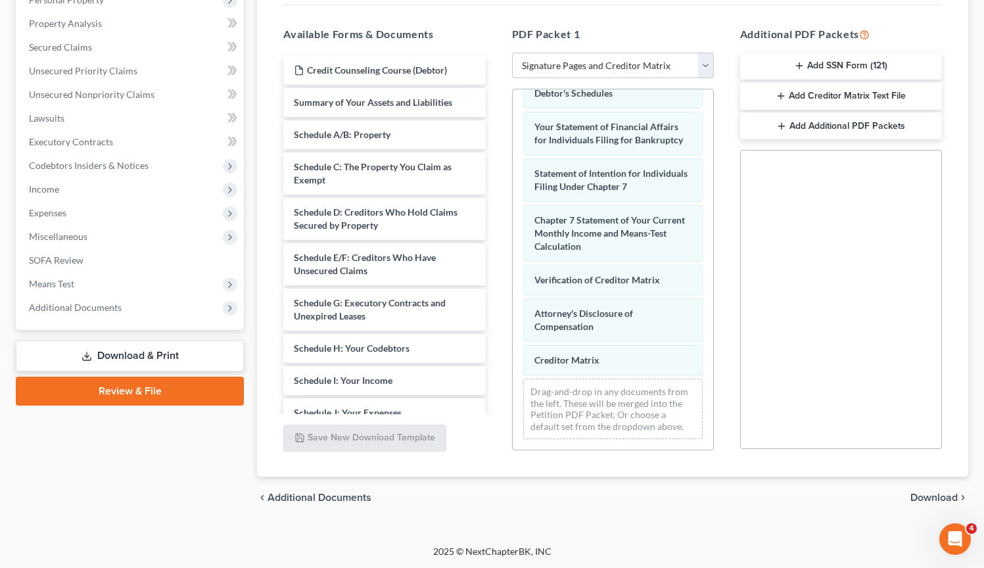
click at [923, 500] on span "Download" at bounding box center [933, 497] width 47 height 11
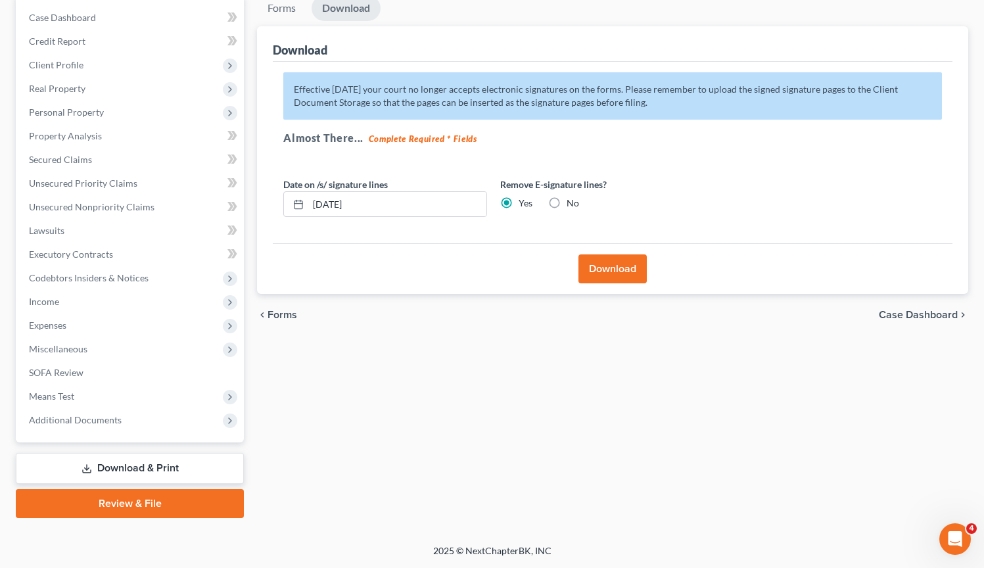
scroll to position [129, 0]
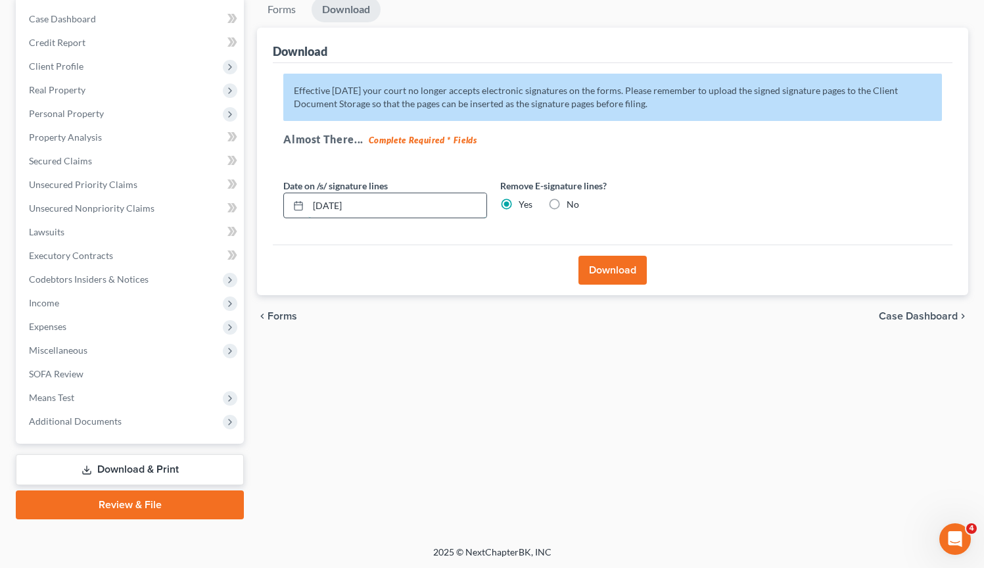
click at [332, 208] on input "[DATE]" at bounding box center [397, 205] width 178 height 25
type input "10/15/2025"
click at [620, 273] on button "Download" at bounding box center [612, 270] width 68 height 29
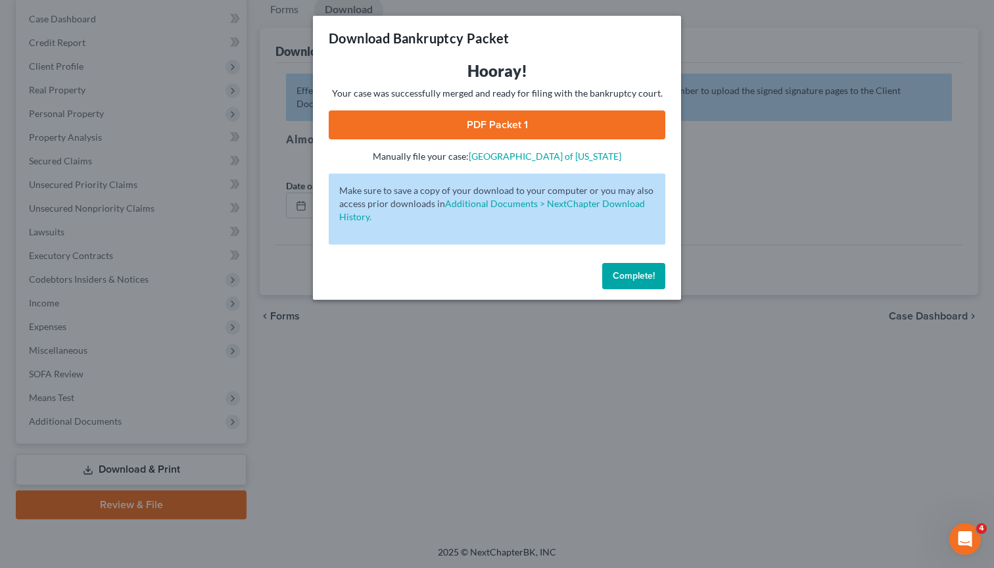
click at [452, 129] on link "PDF Packet 1" at bounding box center [497, 124] width 337 height 29
click at [633, 275] on span "Complete!" at bounding box center [634, 275] width 42 height 11
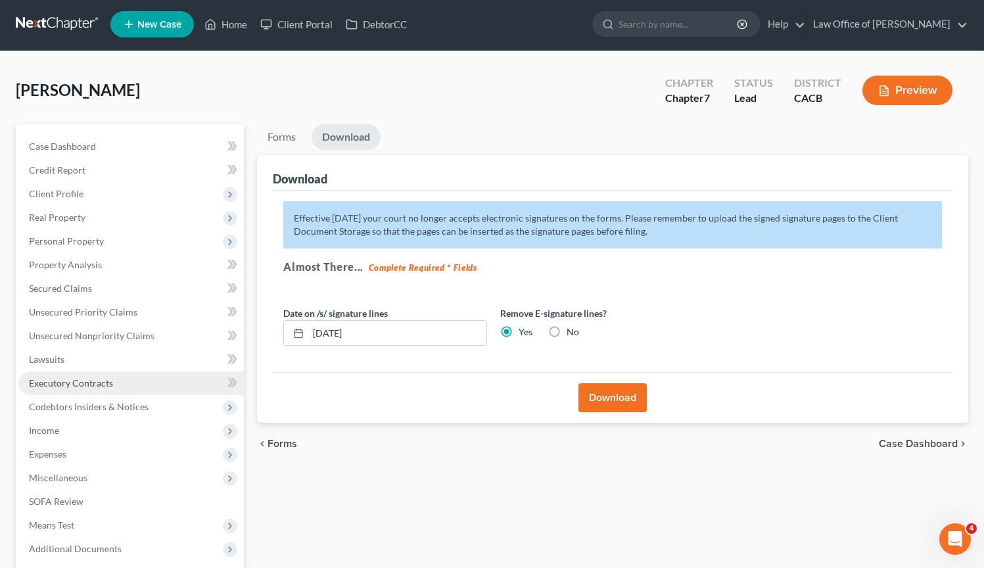
scroll to position [3, 0]
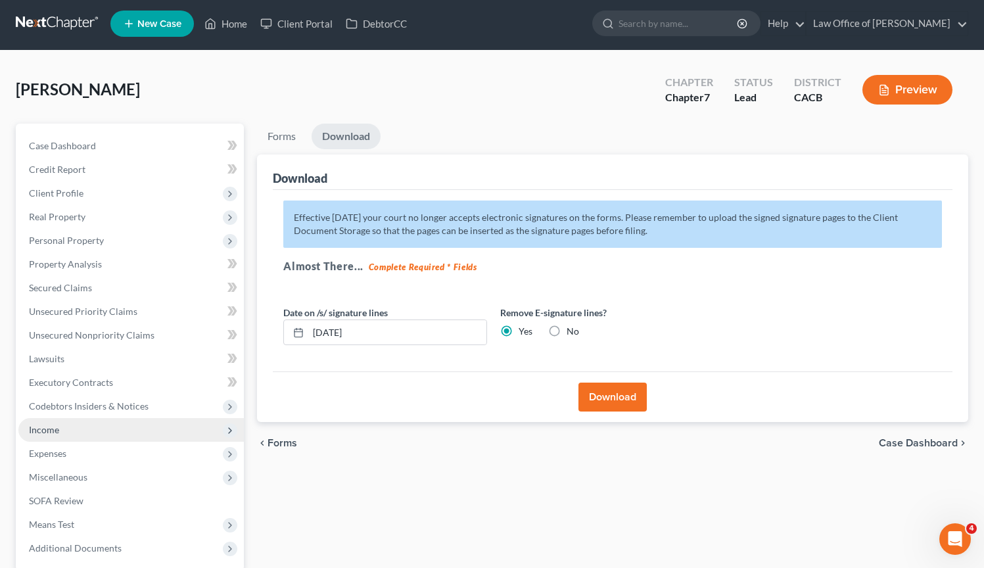
click at [84, 430] on span "Income" at bounding box center [130, 430] width 225 height 24
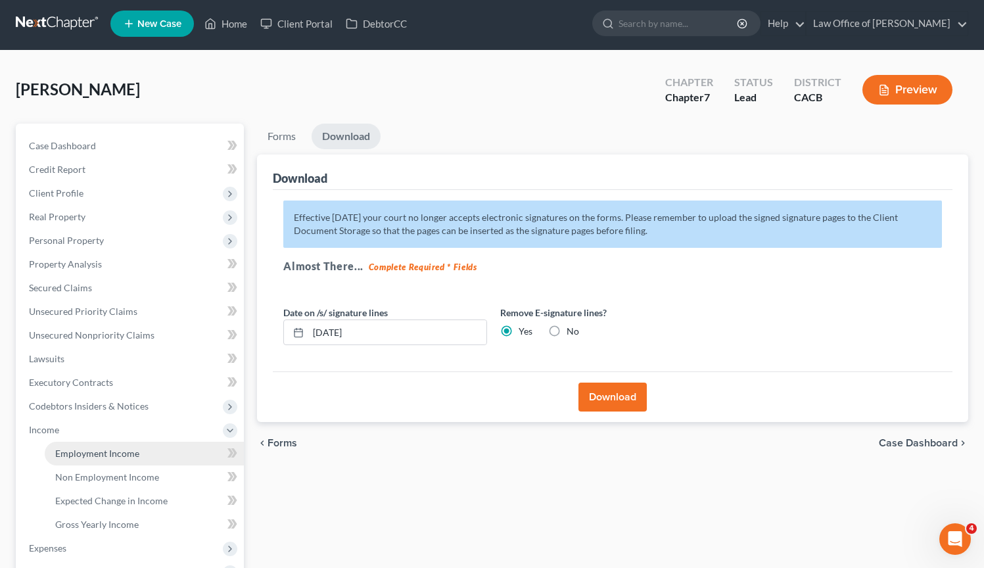
click at [99, 457] on span "Employment Income" at bounding box center [97, 453] width 84 height 11
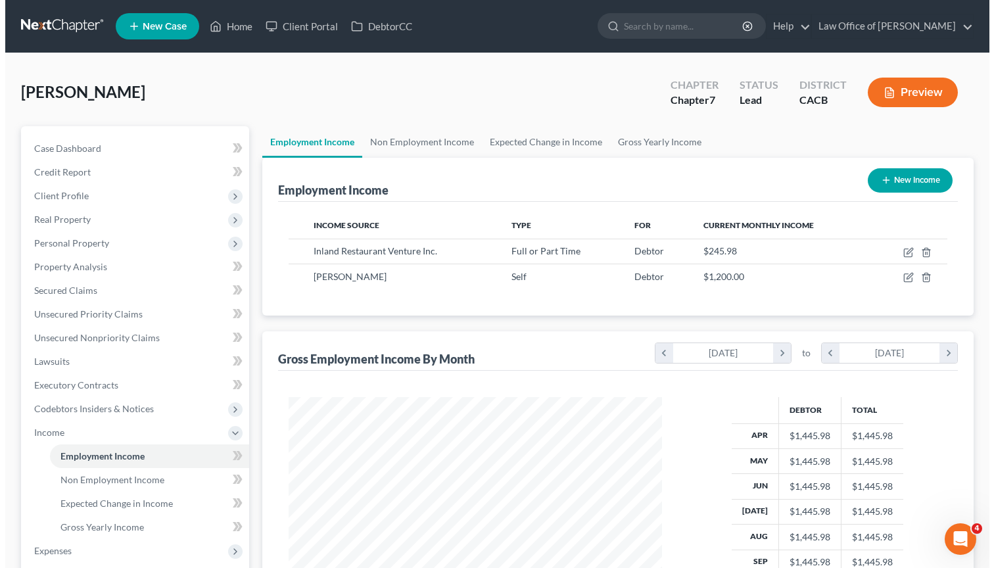
scroll to position [235, 400]
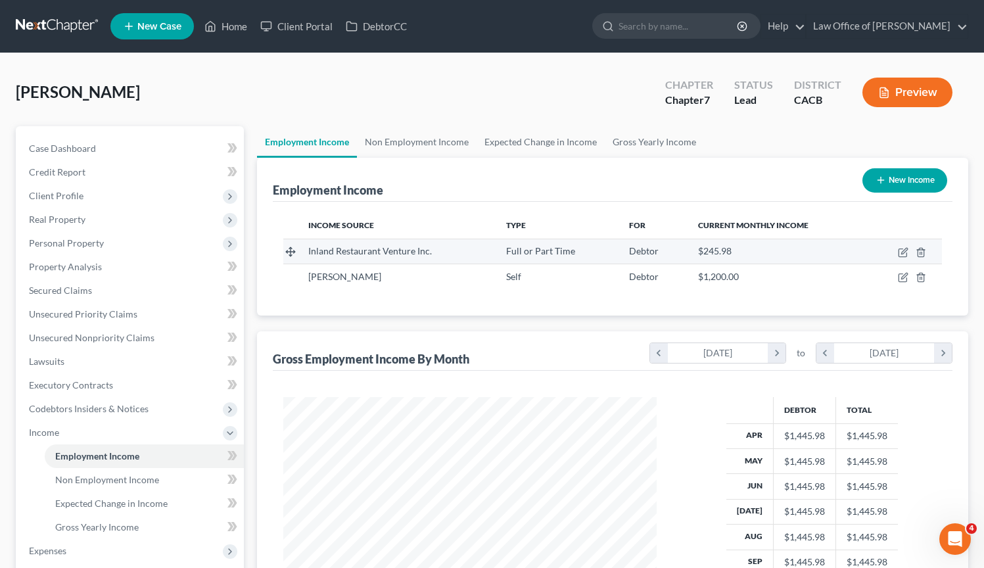
click at [421, 256] on div "Inland Restaurant Venture Inc." at bounding box center [396, 251] width 177 height 13
click at [906, 252] on icon "button" at bounding box center [903, 253] width 8 height 8
select select "0"
select select "4"
select select "0"
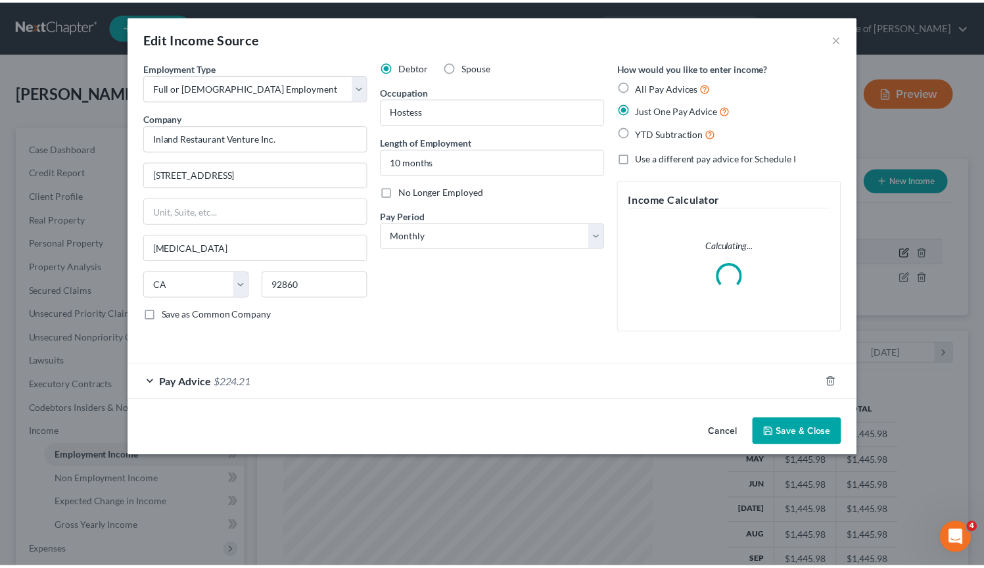
scroll to position [235, 404]
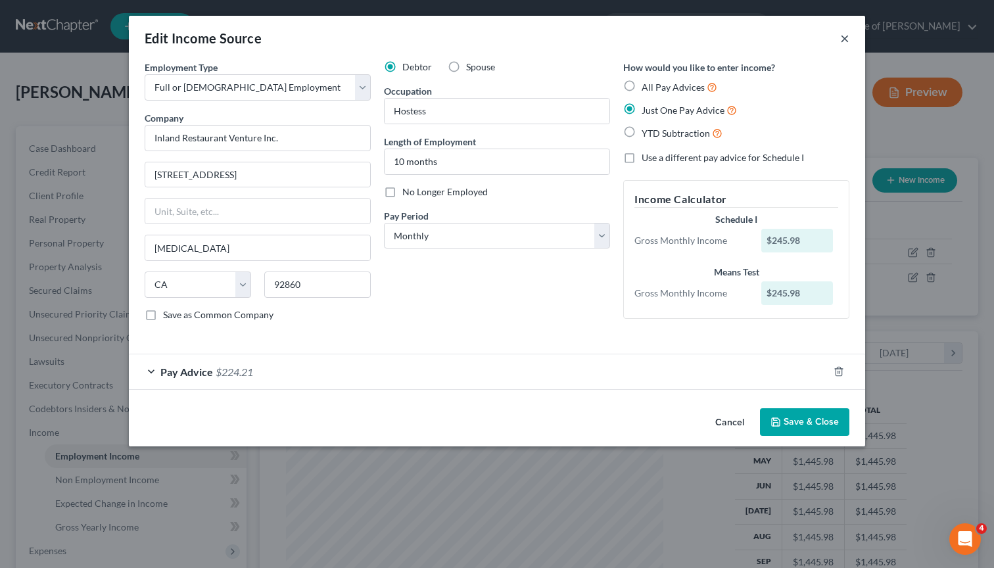
click at [845, 40] on button "×" at bounding box center [844, 38] width 9 height 16
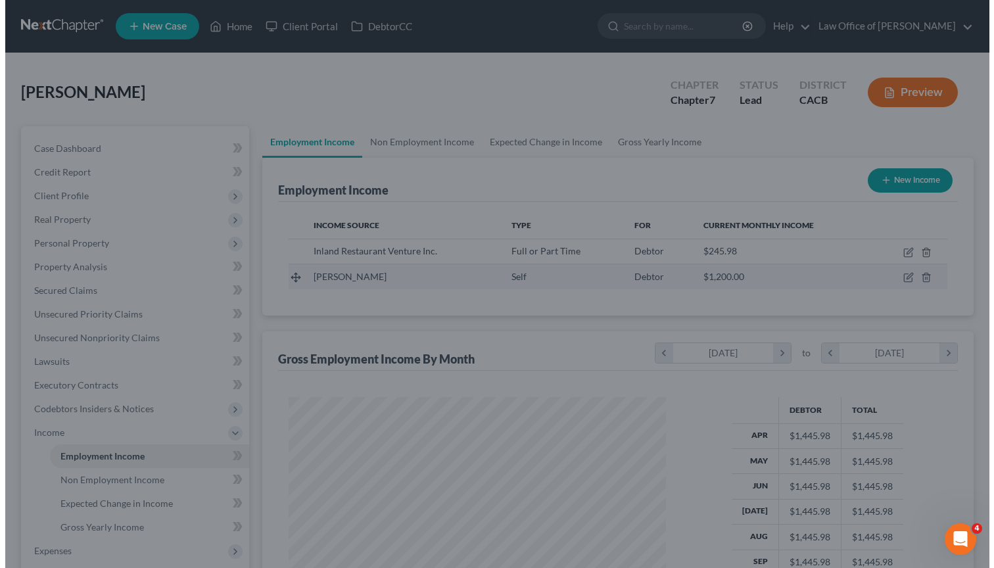
scroll to position [657048, 656884]
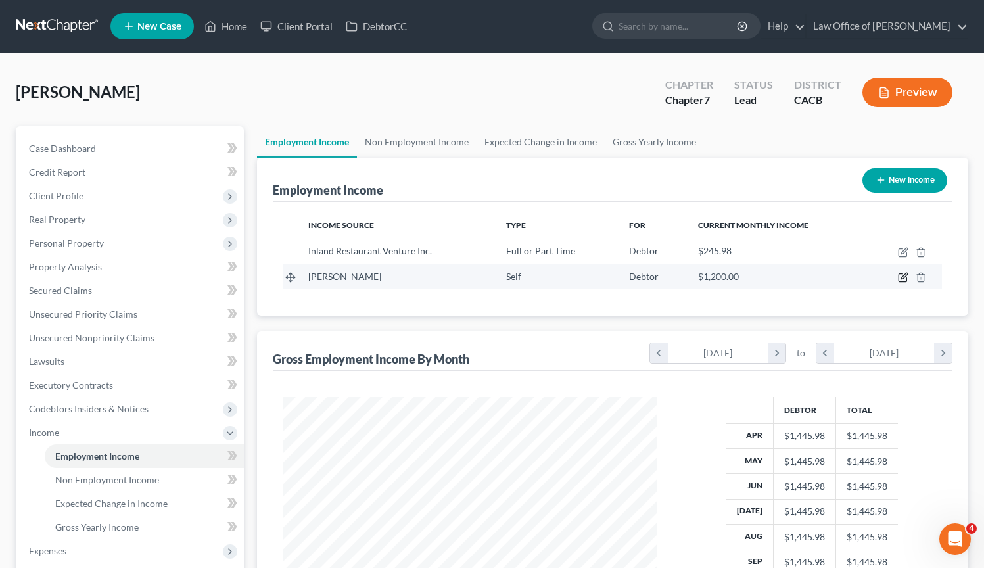
click at [900, 277] on icon "button" at bounding box center [903, 277] width 11 height 11
select select "1"
select select "4"
select select "0"
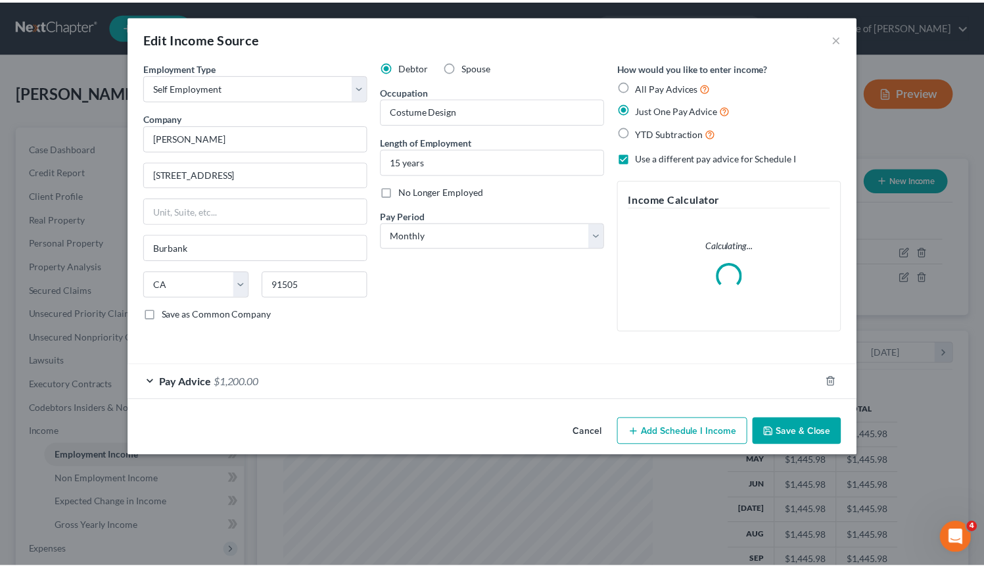
scroll to position [235, 404]
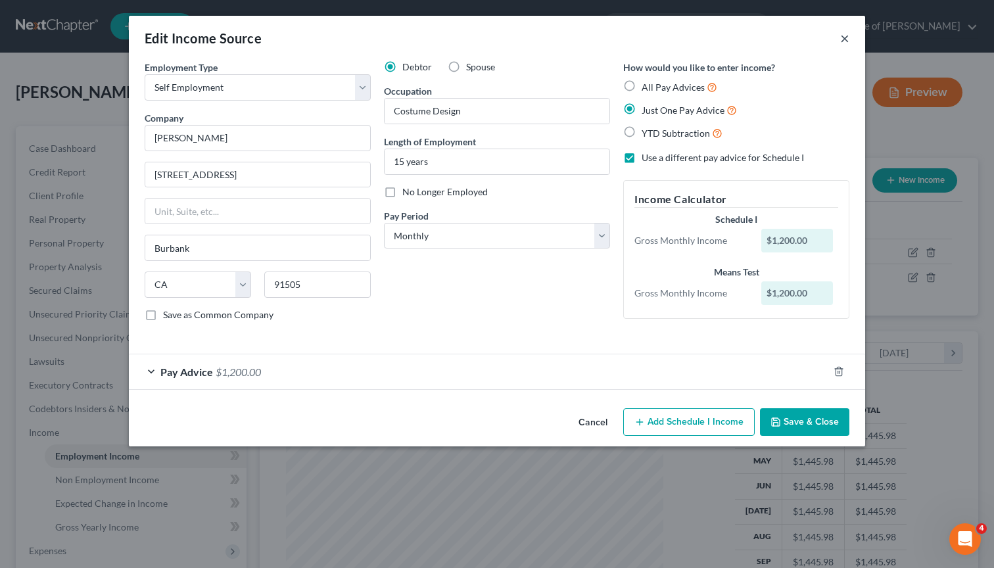
click at [847, 41] on button "×" at bounding box center [844, 38] width 9 height 16
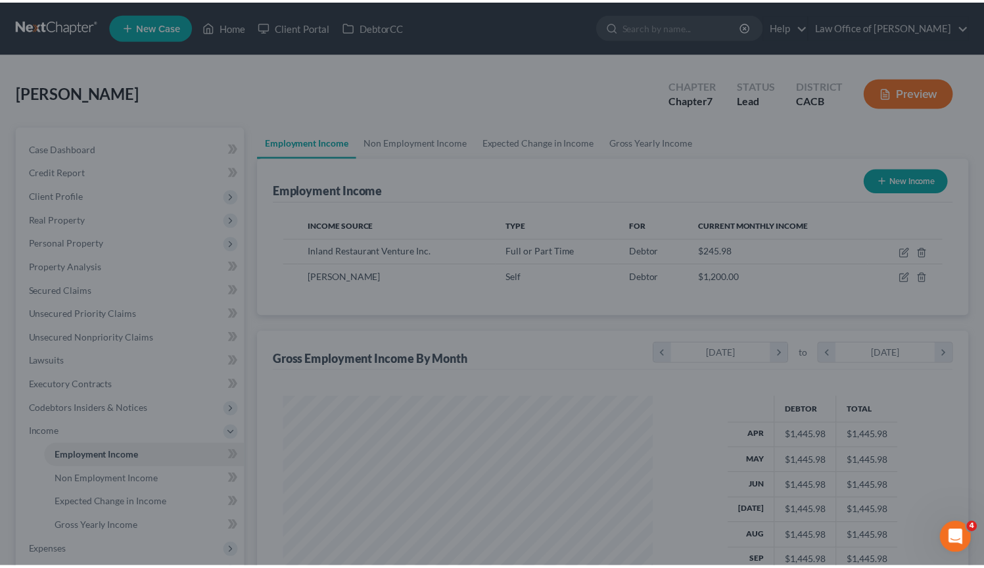
scroll to position [657048, 656884]
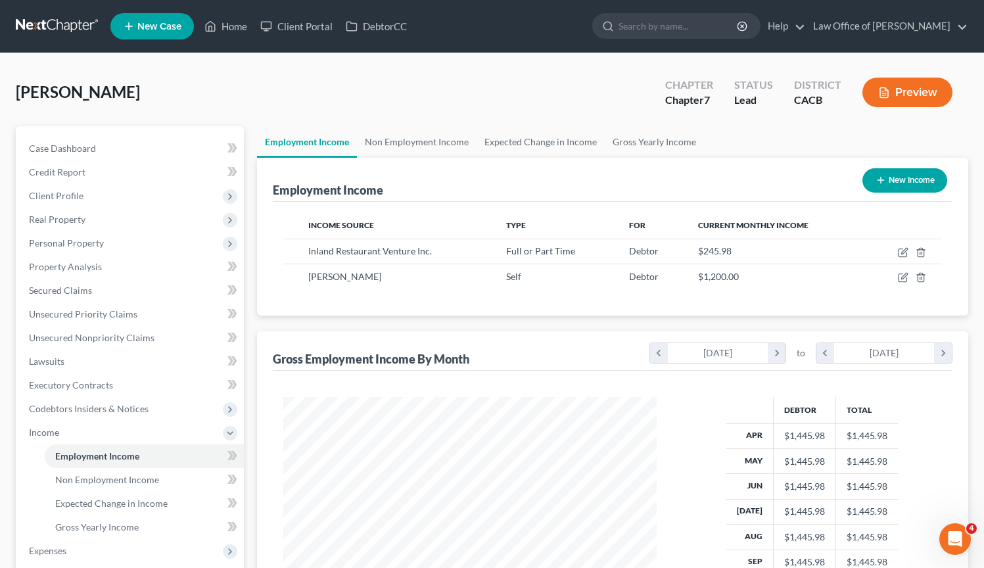
click at [68, 22] on link at bounding box center [58, 26] width 84 height 24
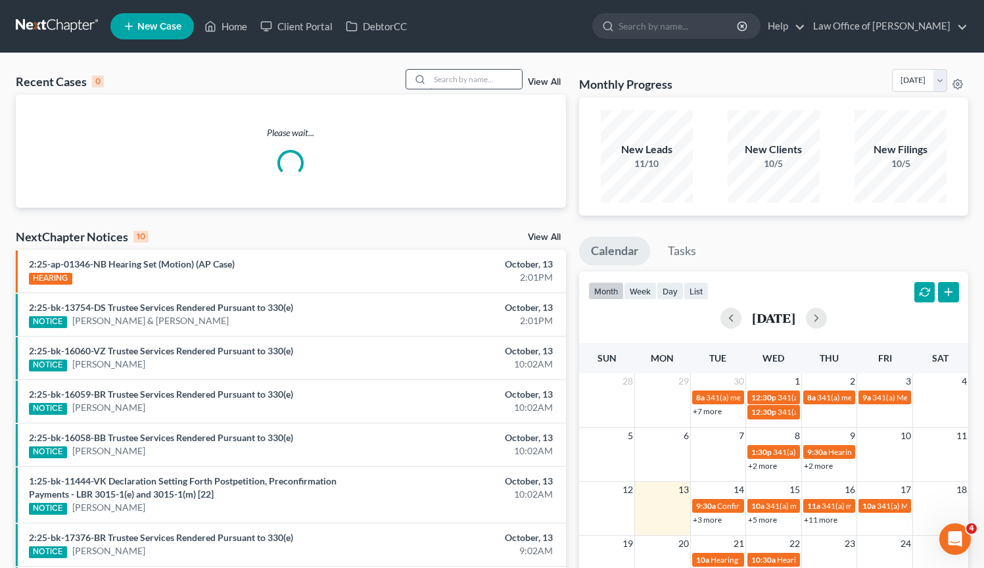
click at [481, 85] on input "search" at bounding box center [476, 79] width 92 height 19
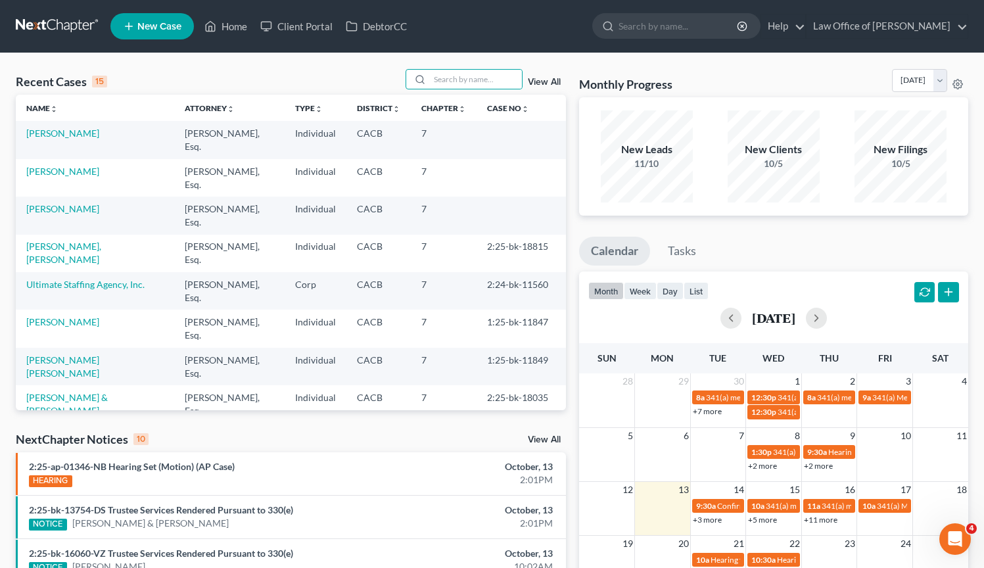
click at [63, 30] on link at bounding box center [58, 26] width 84 height 24
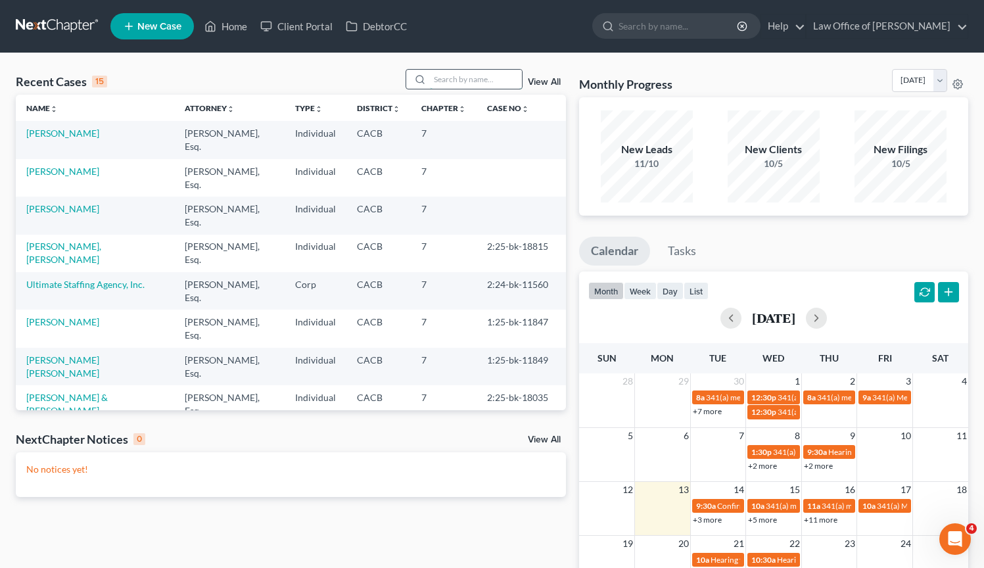
click at [475, 83] on input "search" at bounding box center [476, 79] width 92 height 19
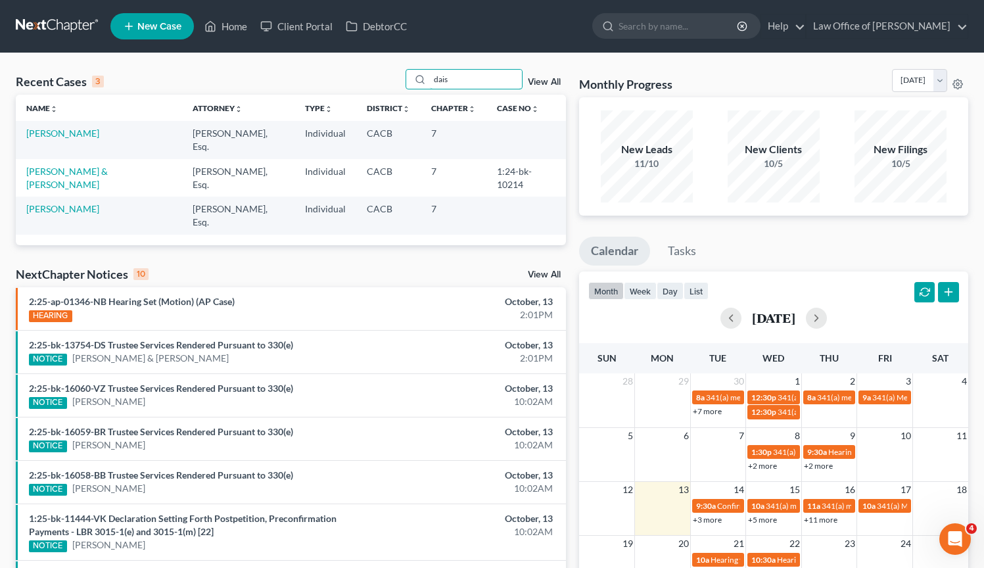
type input "dais"
click at [50, 139] on td "[PERSON_NAME]" at bounding box center [99, 139] width 166 height 37
click at [50, 137] on link "[PERSON_NAME]" at bounding box center [62, 133] width 73 height 11
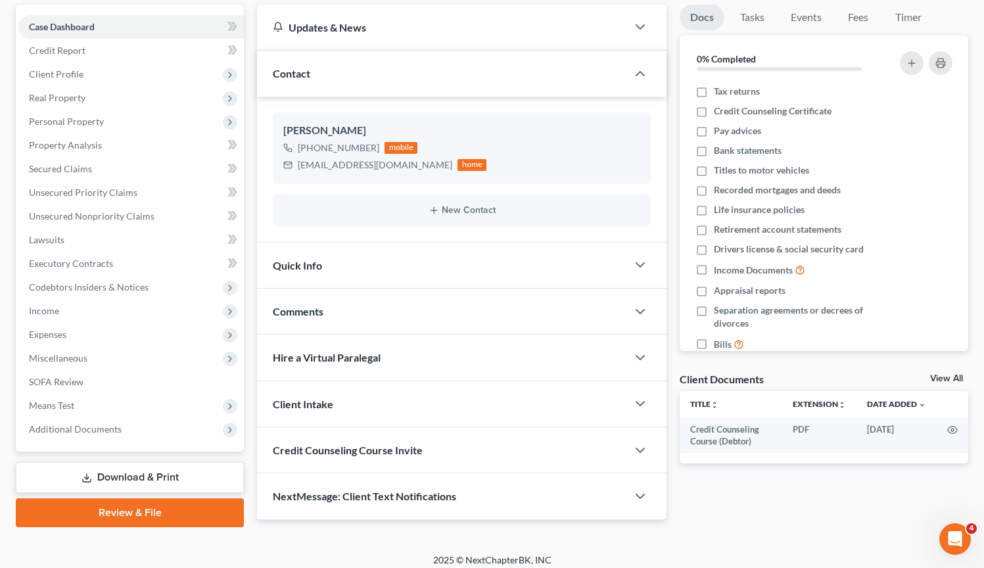
scroll to position [129, 0]
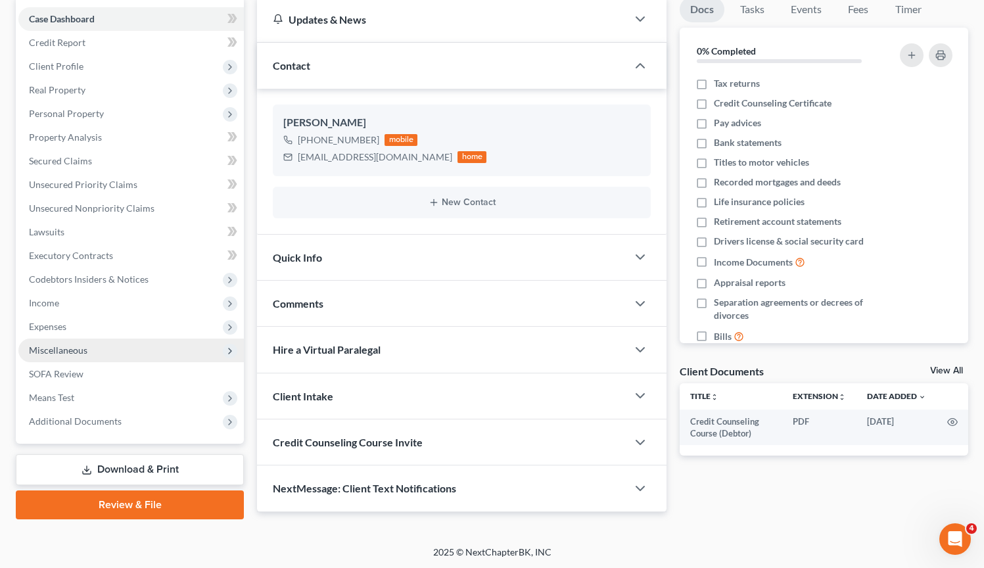
click at [100, 354] on span "Miscellaneous" at bounding box center [130, 351] width 225 height 24
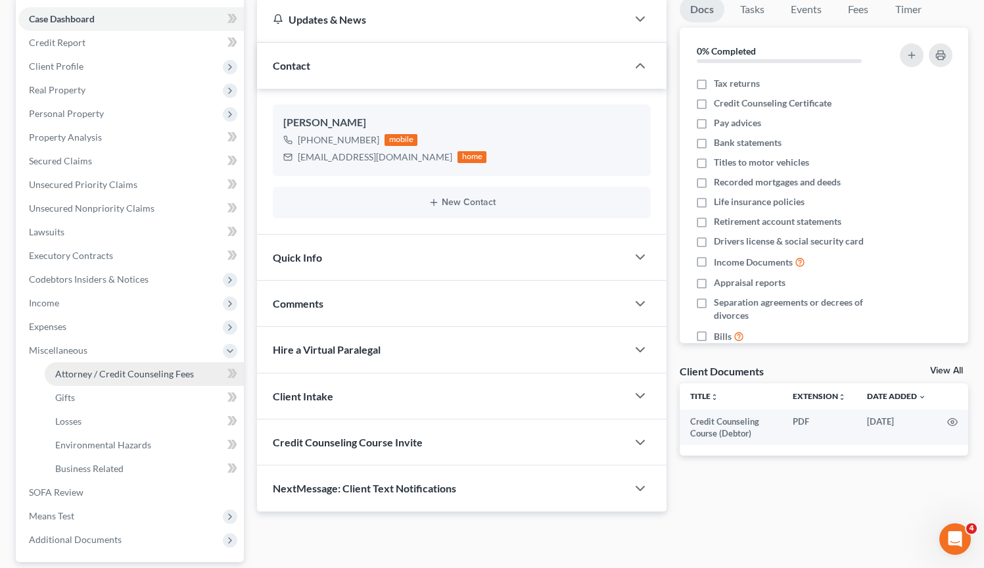
click at [99, 376] on span "Attorney / Credit Counseling Fees" at bounding box center [124, 373] width 139 height 11
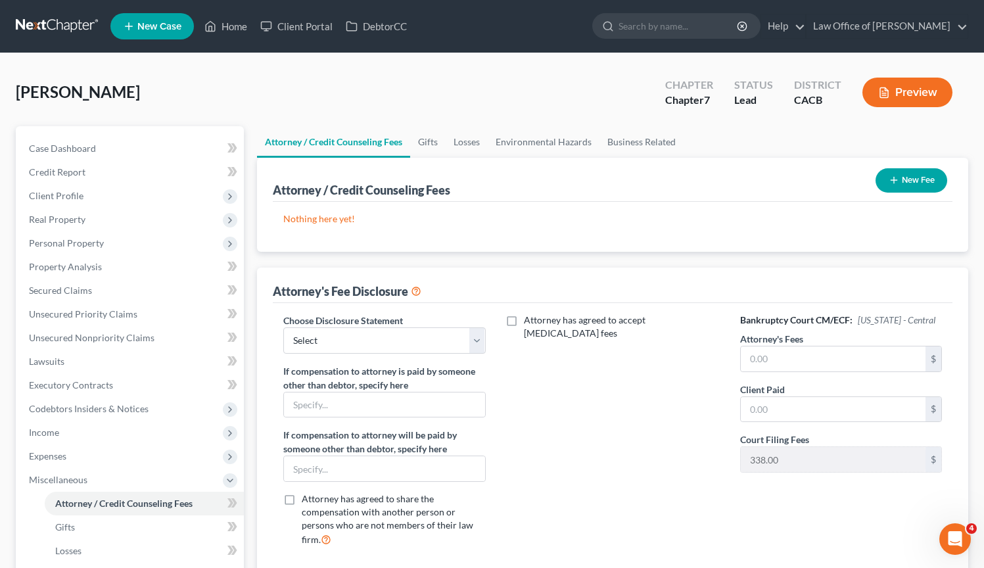
click at [913, 183] on button "New Fee" at bounding box center [912, 180] width 72 height 24
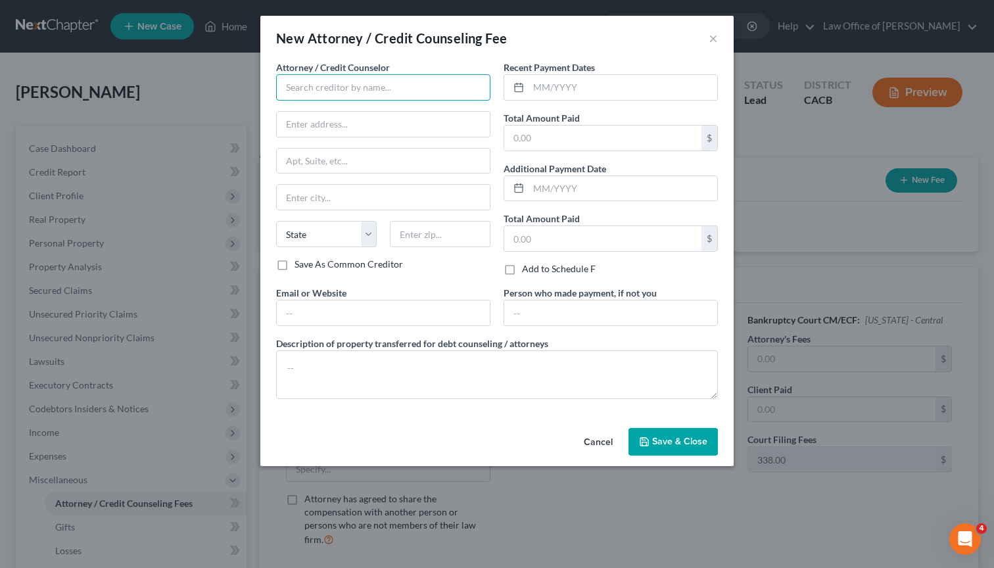
click at [308, 90] on input "text" at bounding box center [383, 87] width 214 height 26
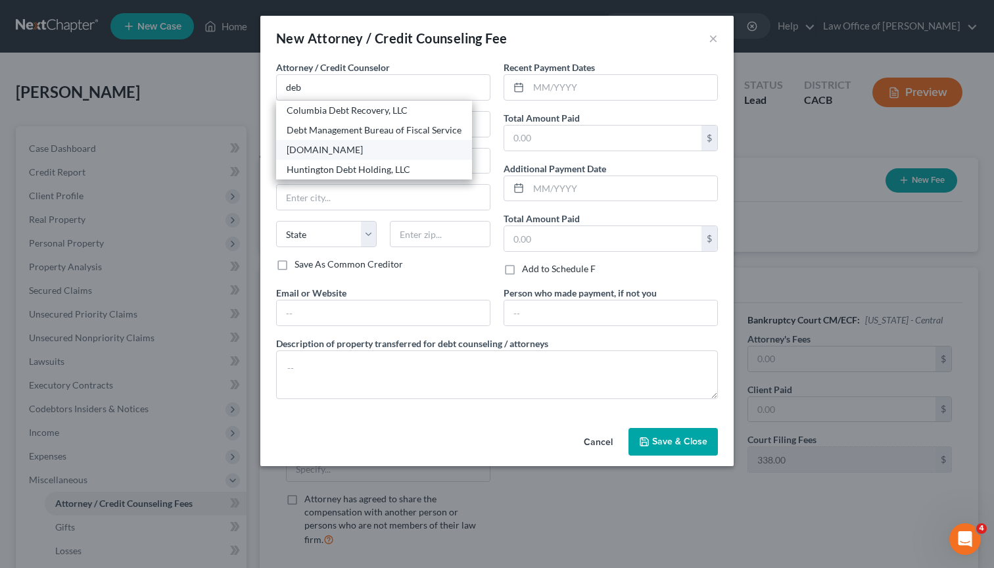
click at [351, 154] on div "[DOMAIN_NAME]" at bounding box center [374, 149] width 175 height 13
type input "[DOMAIN_NAME]"
type input "Online Course"
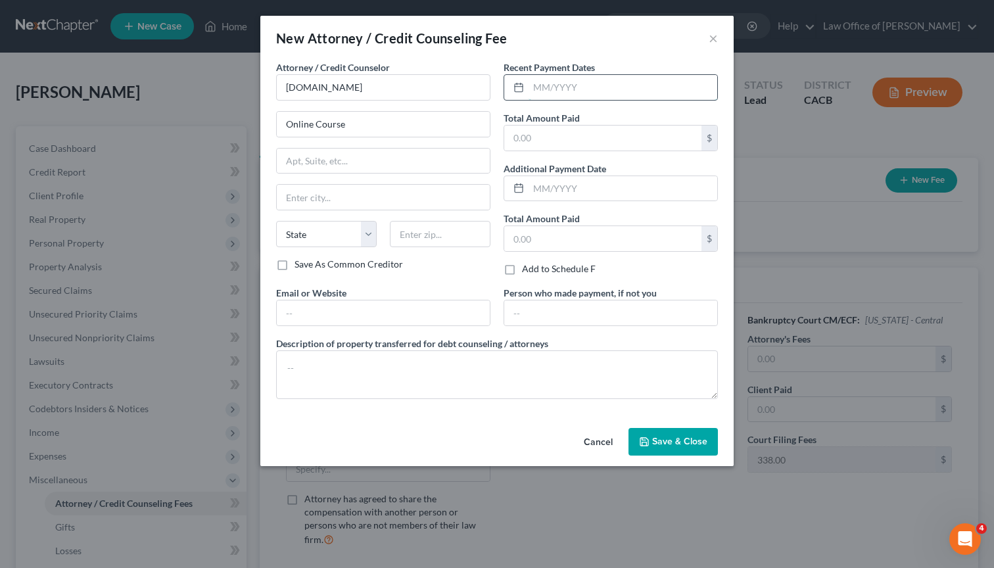
click at [545, 87] on input "text" at bounding box center [622, 87] width 189 height 25
type input "10/2025"
click at [597, 131] on input "text" at bounding box center [602, 138] width 197 height 25
type input "19.95"
click at [582, 231] on input "text" at bounding box center [602, 238] width 197 height 25
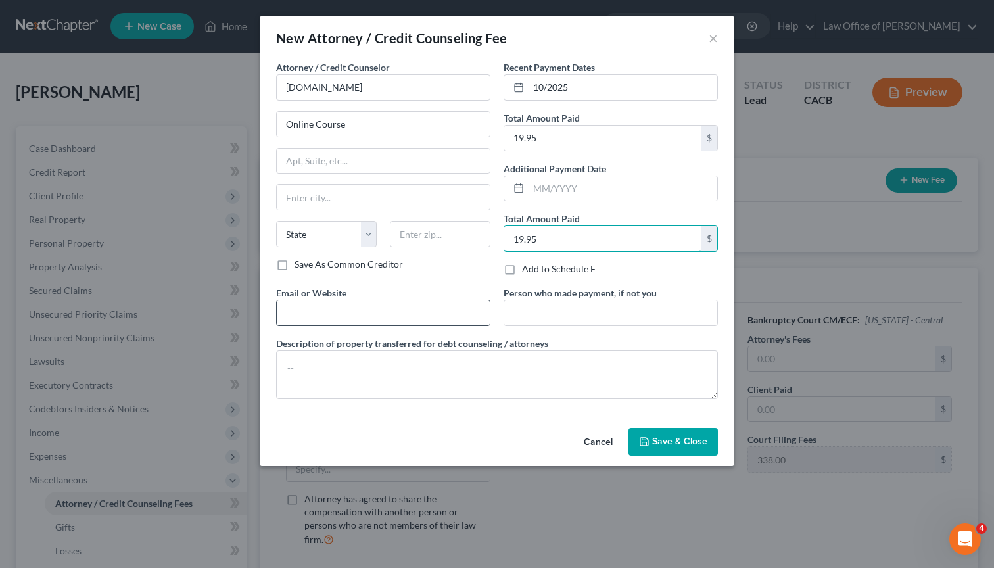
type input "19.95"
click at [408, 307] on input "text" at bounding box center [383, 312] width 213 height 25
type input "[DOMAIN_NAME]"
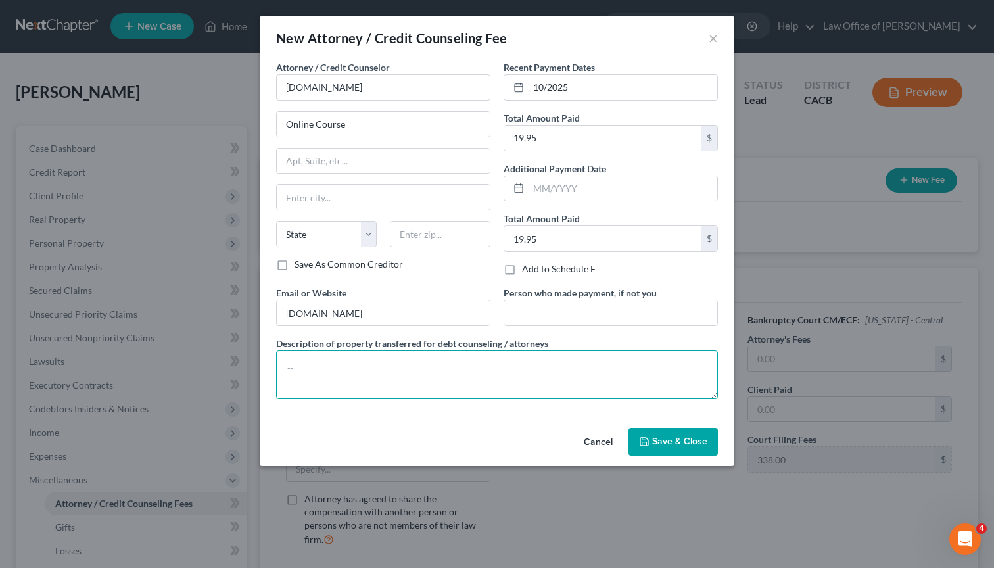
click at [497, 377] on textarea at bounding box center [497, 374] width 442 height 49
type textarea "Debtor funds."
click at [710, 438] on button "Save & Close" at bounding box center [672, 442] width 89 height 28
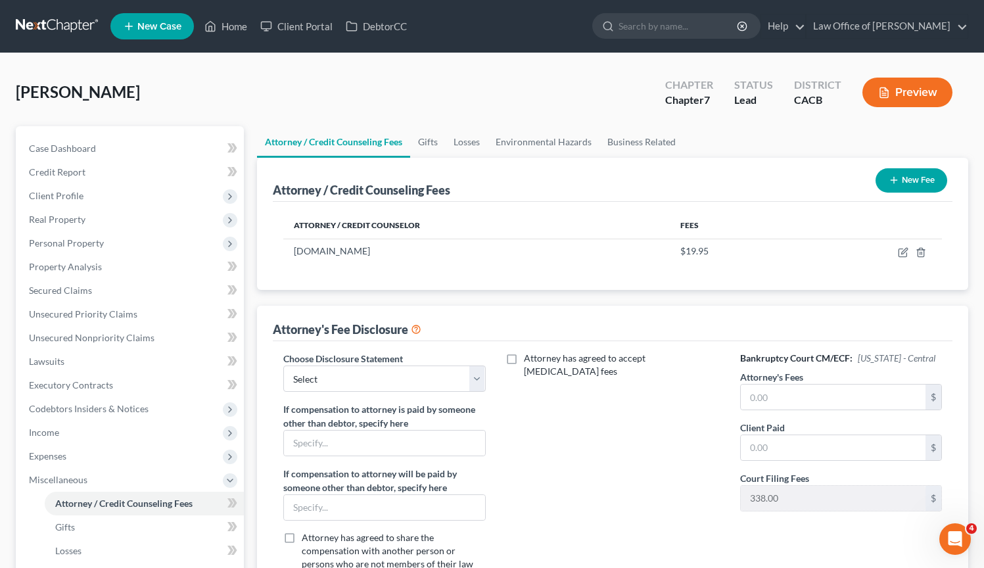
click at [911, 183] on button "New Fee" at bounding box center [912, 180] width 72 height 24
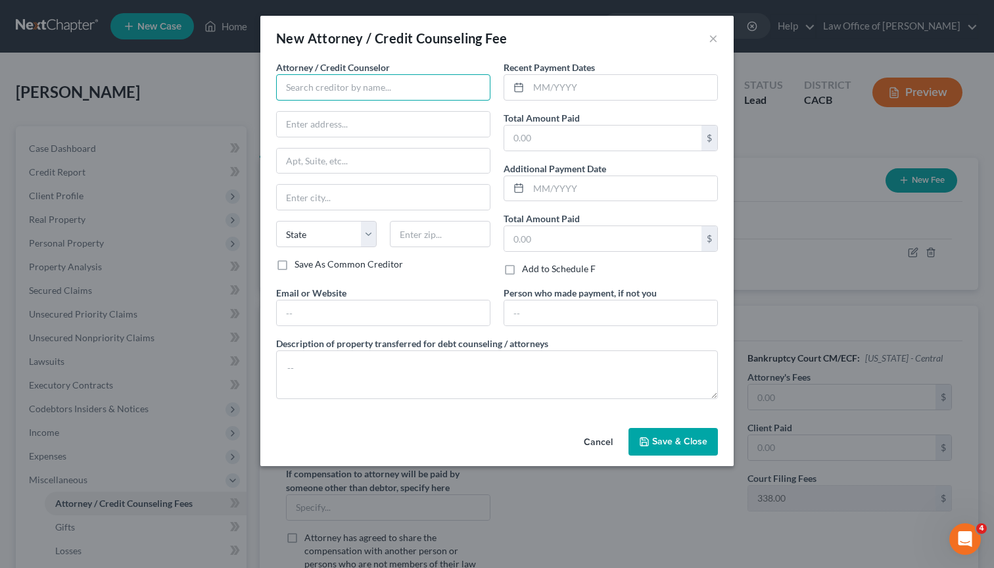
click at [283, 88] on input "text" at bounding box center [383, 87] width 214 height 26
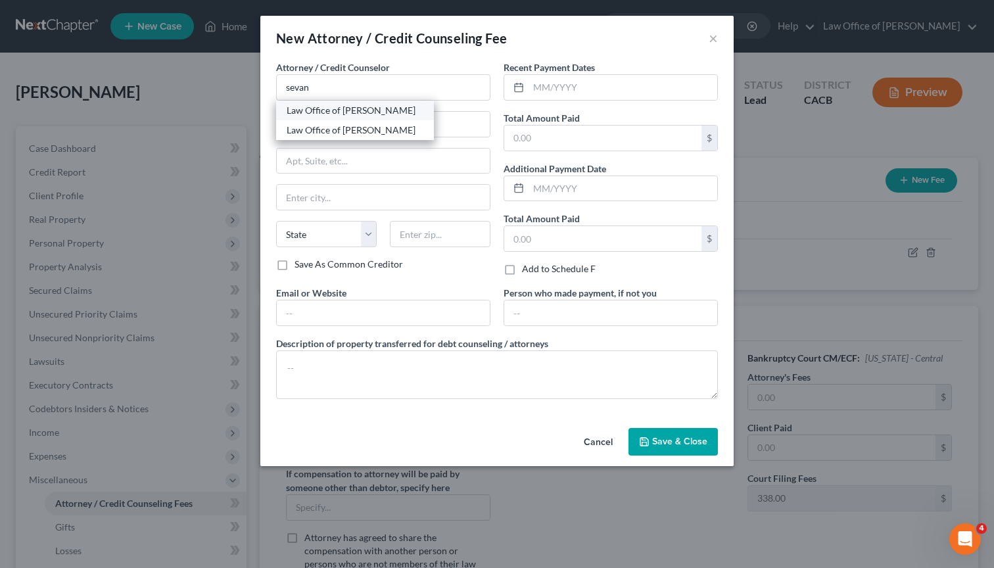
click at [342, 113] on div "Law Office of [PERSON_NAME]" at bounding box center [355, 110] width 137 height 13
type input "Law Office of [PERSON_NAME]"
type input "[STREET_ADDRESS][PERSON_NAME]"
type input "[GEOGRAPHIC_DATA]"
select select "4"
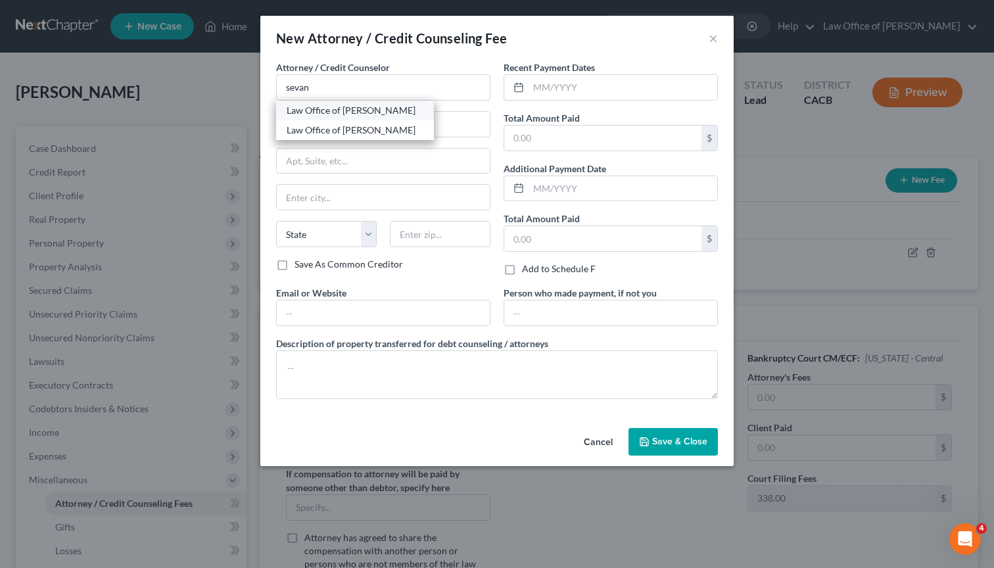
type input "91203"
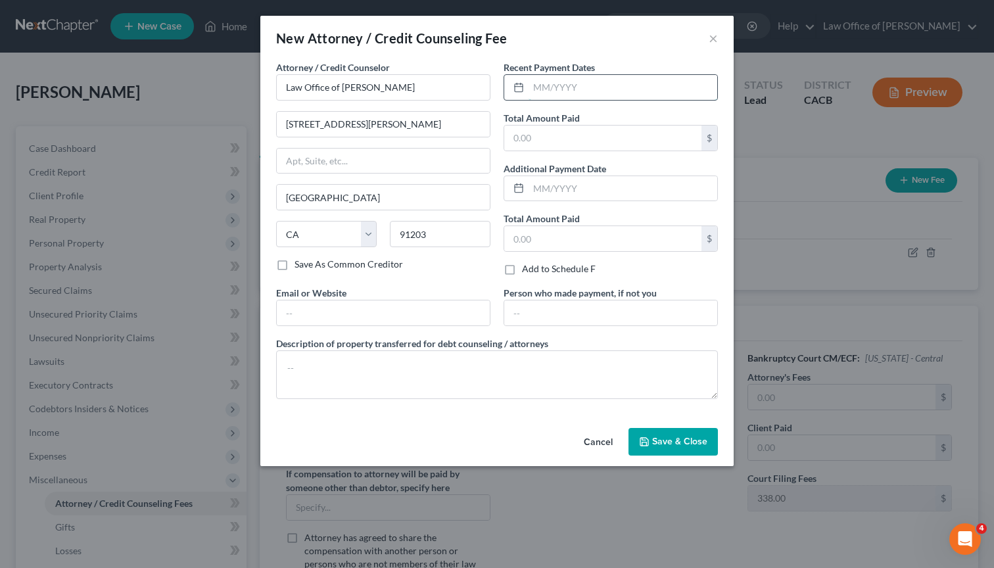
click at [587, 89] on input "text" at bounding box center [622, 87] width 189 height 25
type input "10/2025"
click at [599, 131] on input "text" at bounding box center [602, 138] width 197 height 25
type input "2,000.00"
click at [580, 246] on input "text" at bounding box center [602, 238] width 197 height 25
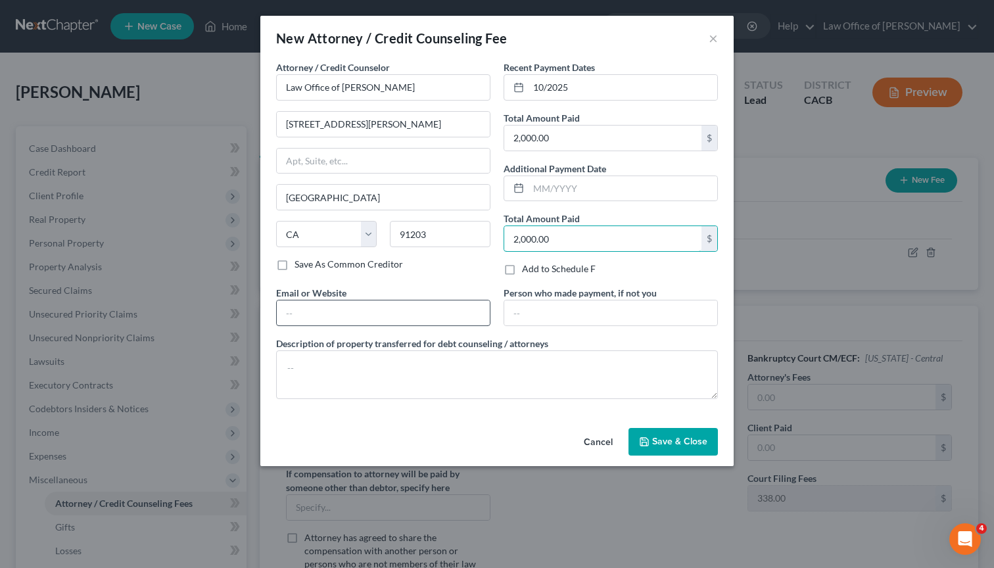
type input "2,000.00"
click at [435, 303] on input "text" at bounding box center [383, 312] width 213 height 25
type input "[DOMAIN_NAME]"
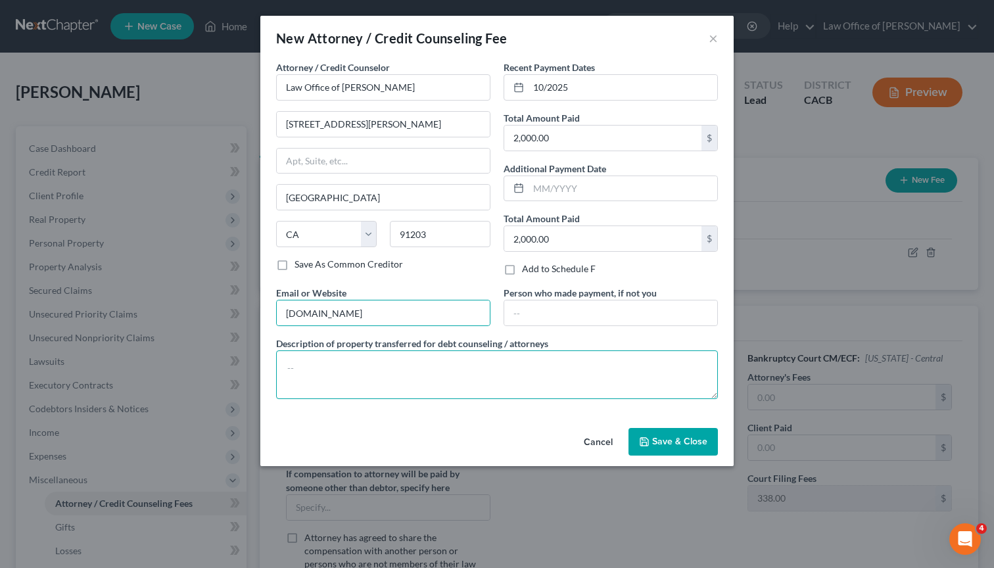
click at [424, 367] on textarea at bounding box center [497, 374] width 442 height 49
type textarea "Debtor's funds."
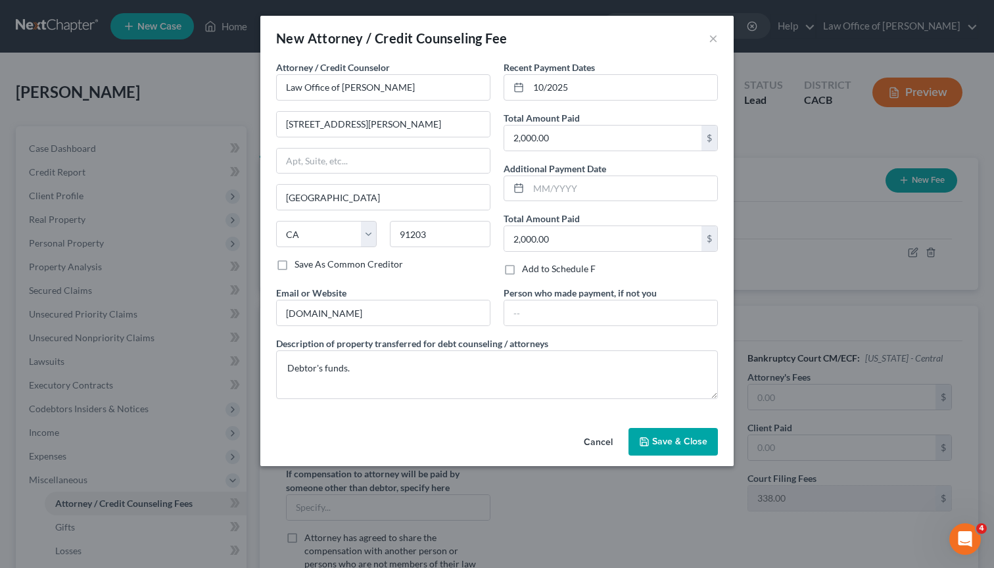
click at [690, 449] on button "Save & Close" at bounding box center [672, 442] width 89 height 28
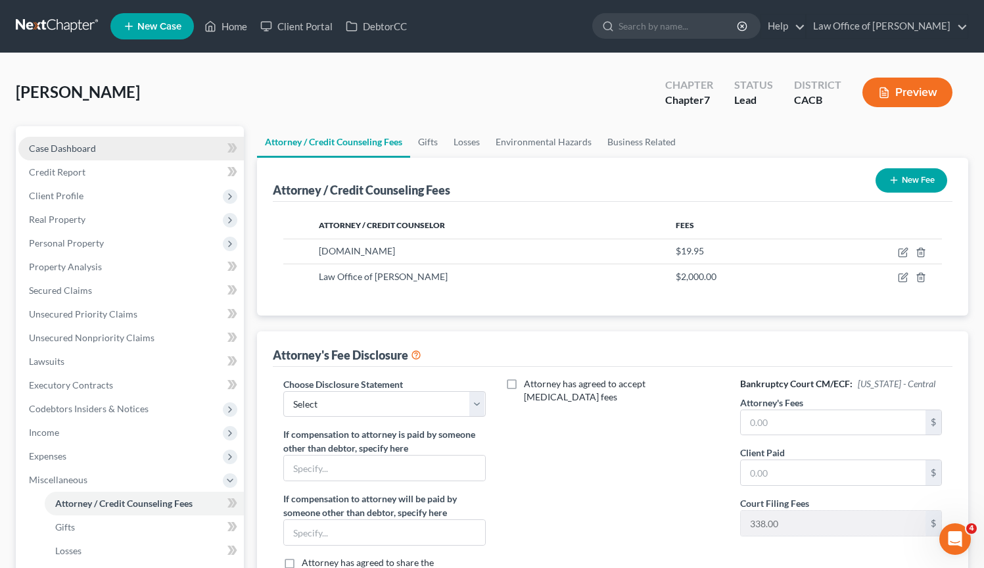
click at [124, 141] on link "Case Dashboard" at bounding box center [130, 149] width 225 height 24
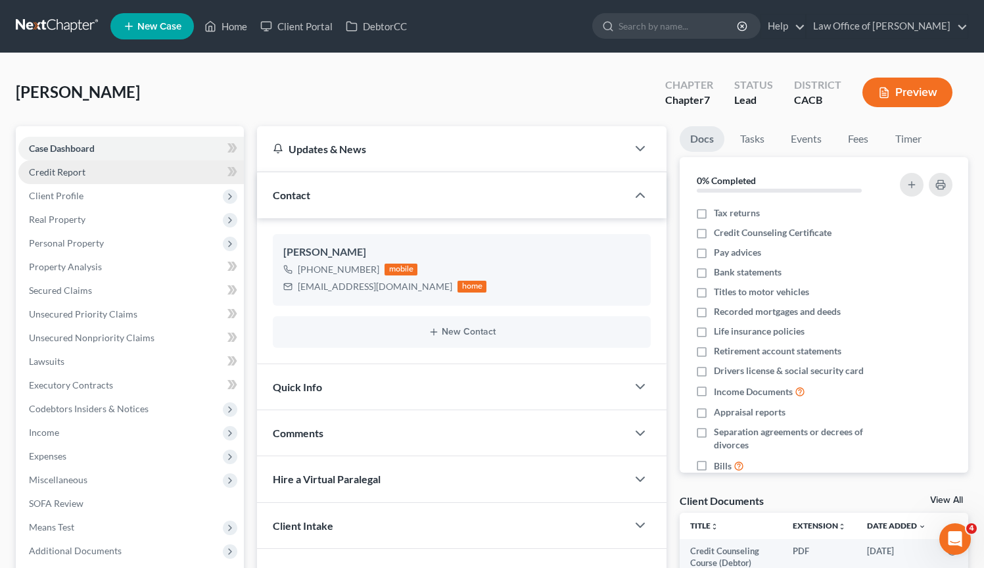
click at [120, 169] on link "Credit Report" at bounding box center [130, 172] width 225 height 24
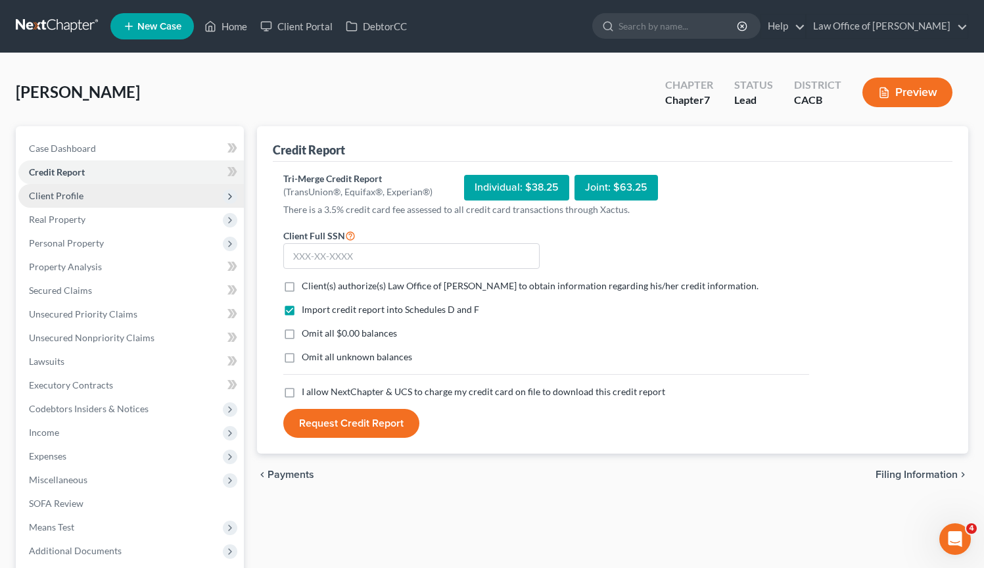
click at [128, 197] on span "Client Profile" at bounding box center [130, 196] width 225 height 24
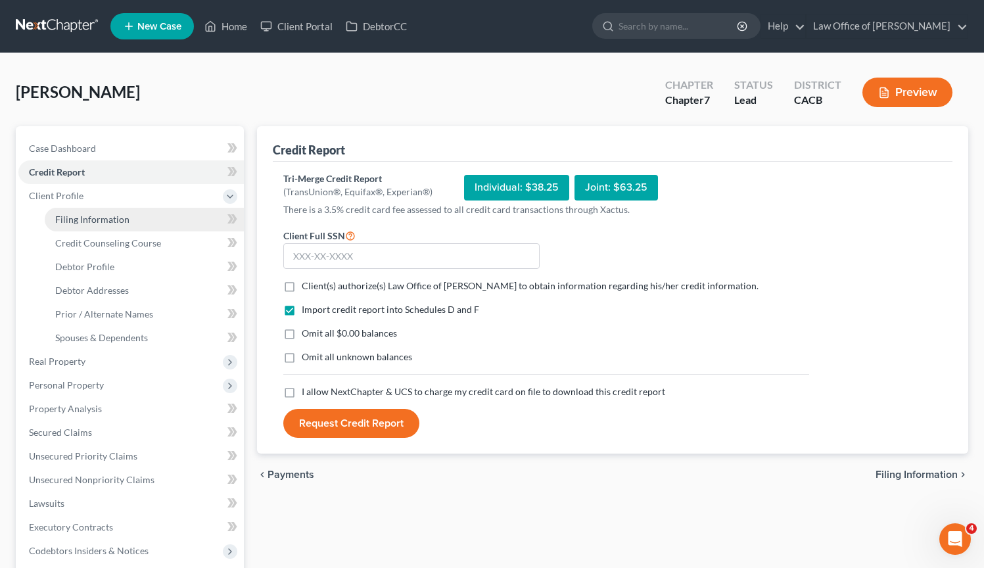
click at [128, 228] on link "Filing Information" at bounding box center [144, 220] width 199 height 24
select select "1"
select select "0"
select select "4"
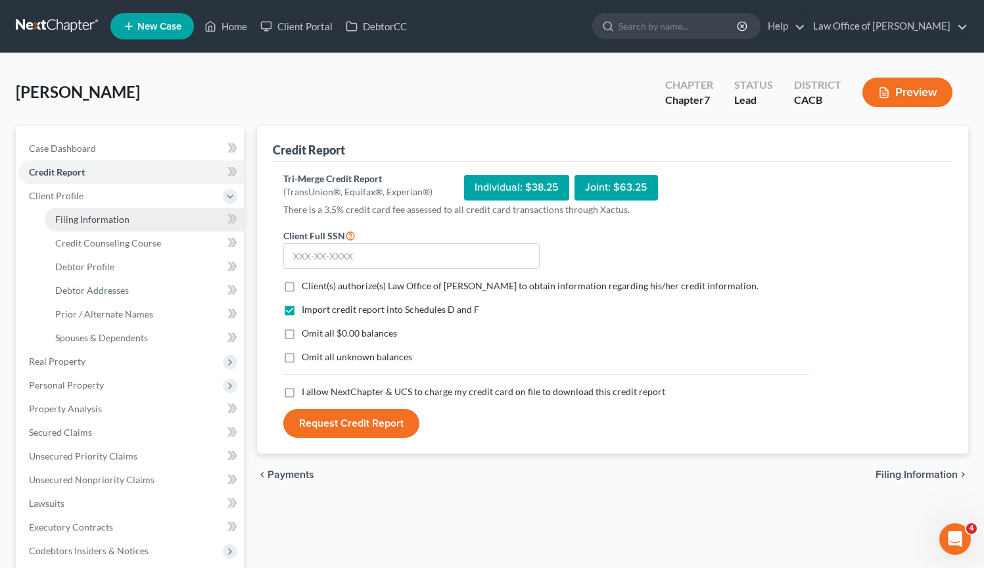
select select "0"
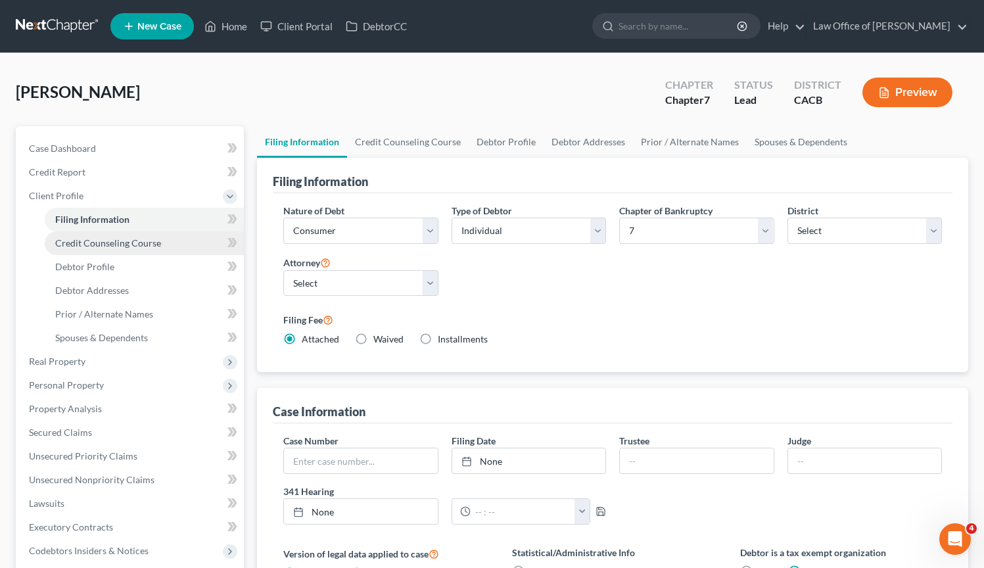
click at [164, 243] on link "Credit Counseling Course" at bounding box center [144, 243] width 199 height 24
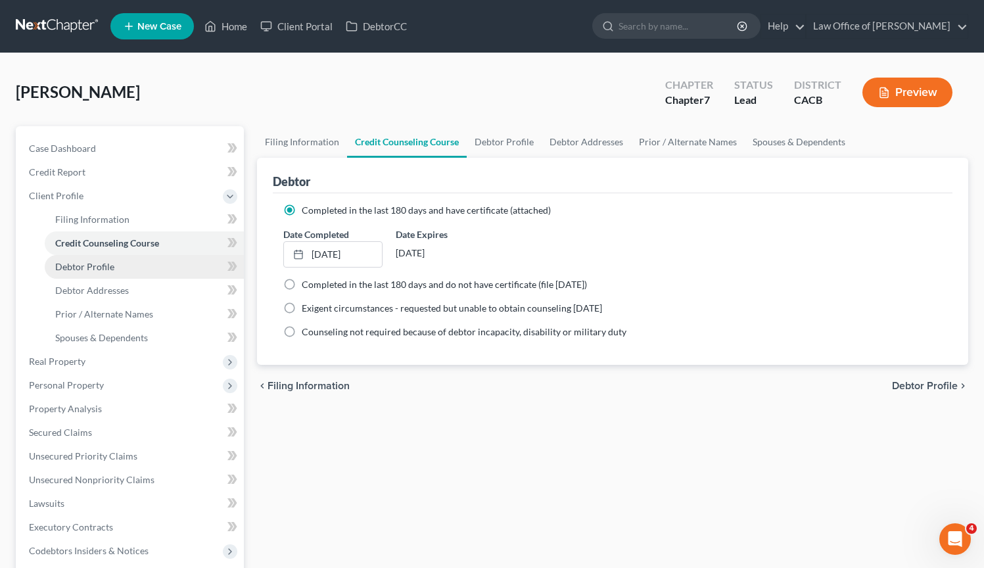
click at [154, 267] on link "Debtor Profile" at bounding box center [144, 267] width 199 height 24
select select "1"
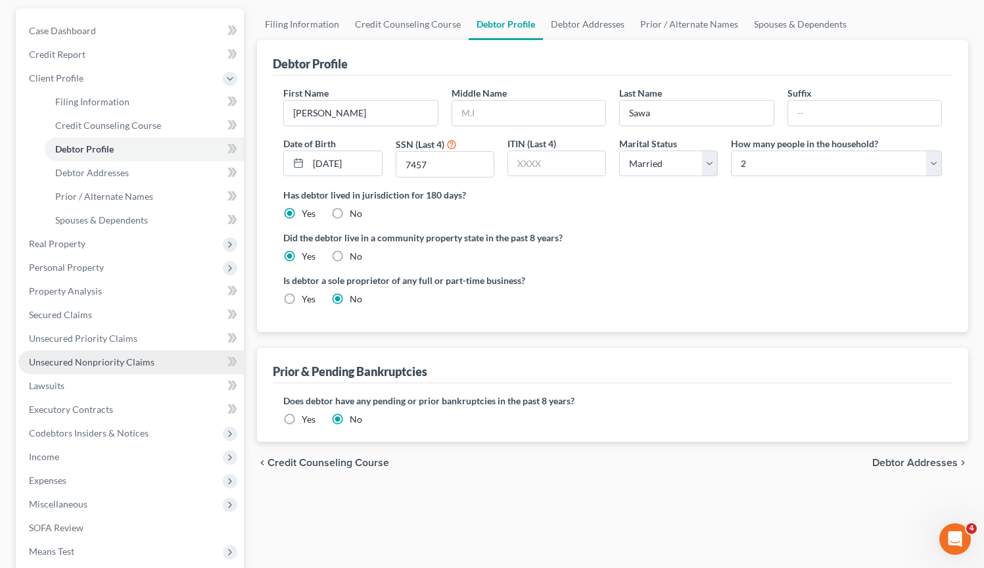
scroll to position [195, 0]
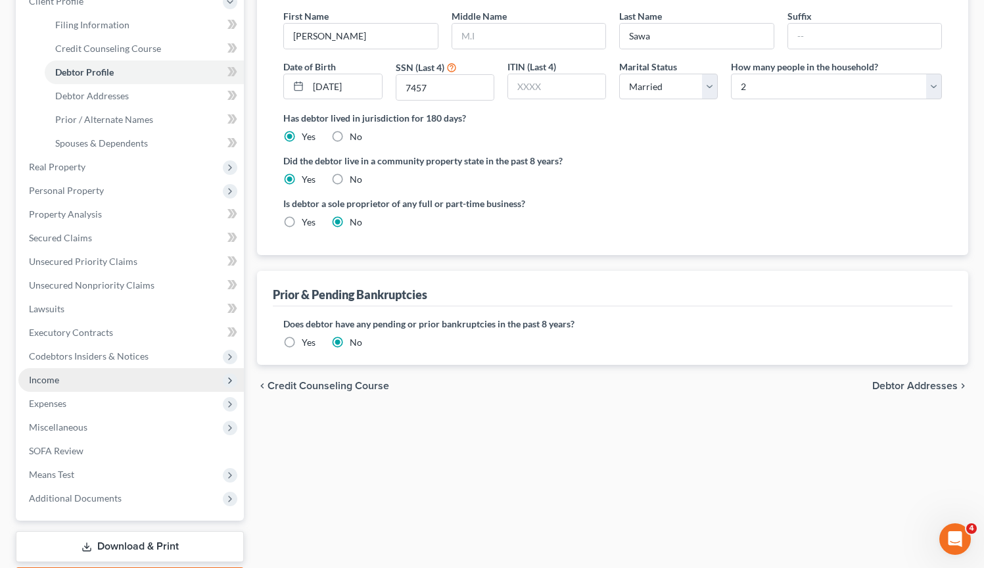
click at [68, 381] on span "Income" at bounding box center [130, 380] width 225 height 24
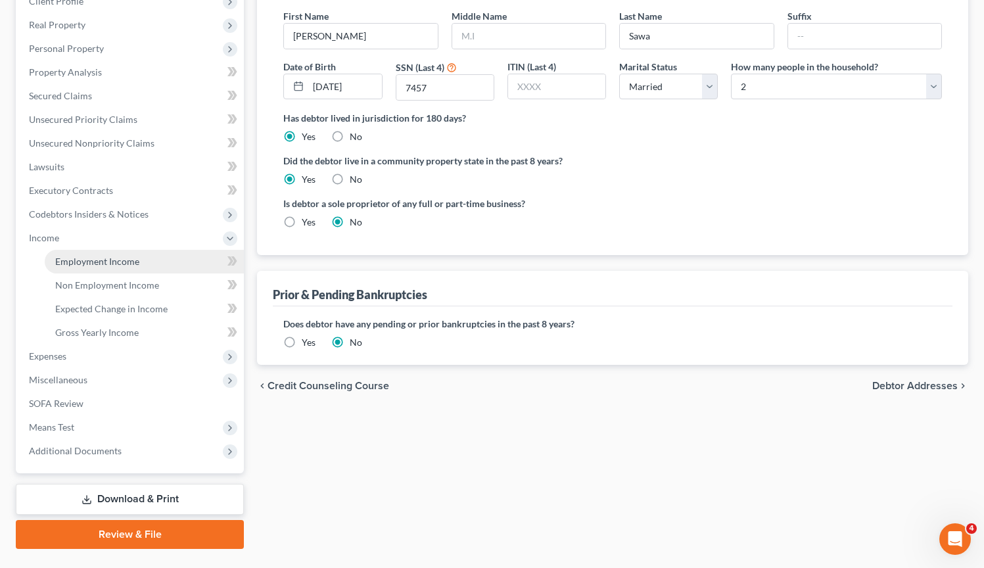
click at [119, 260] on span "Employment Income" at bounding box center [97, 261] width 84 height 11
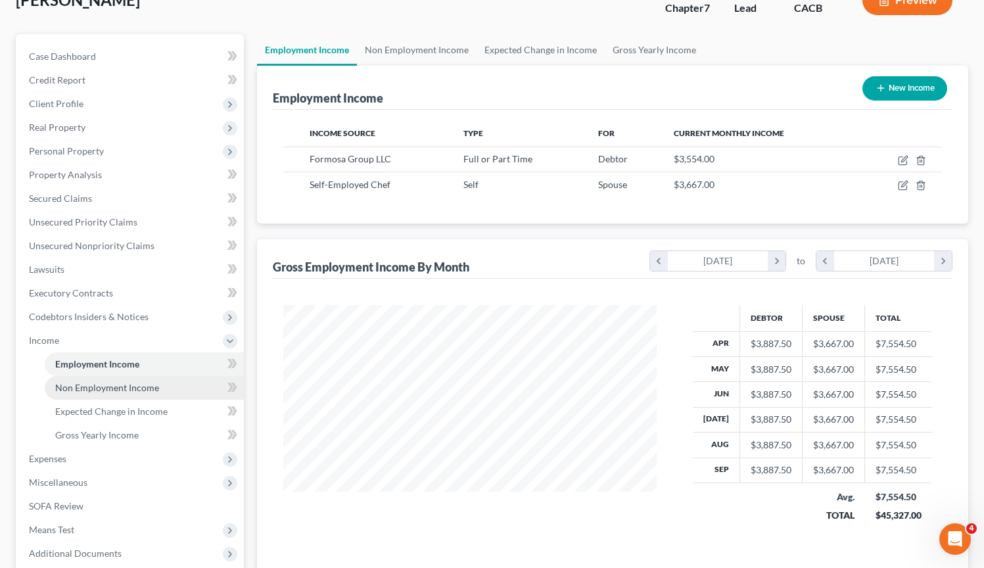
scroll to position [224, 0]
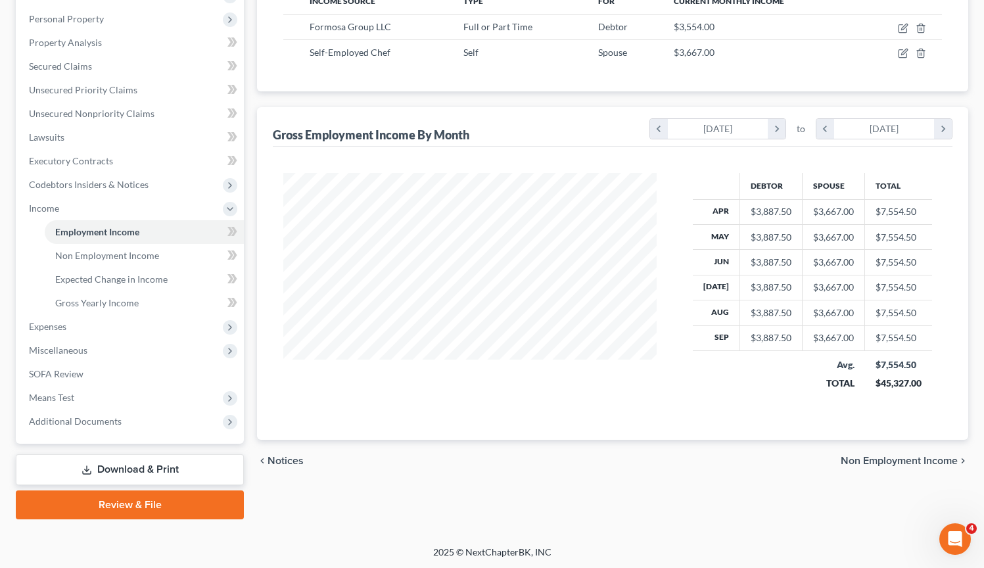
click at [152, 463] on link "Download & Print" at bounding box center [130, 469] width 228 height 31
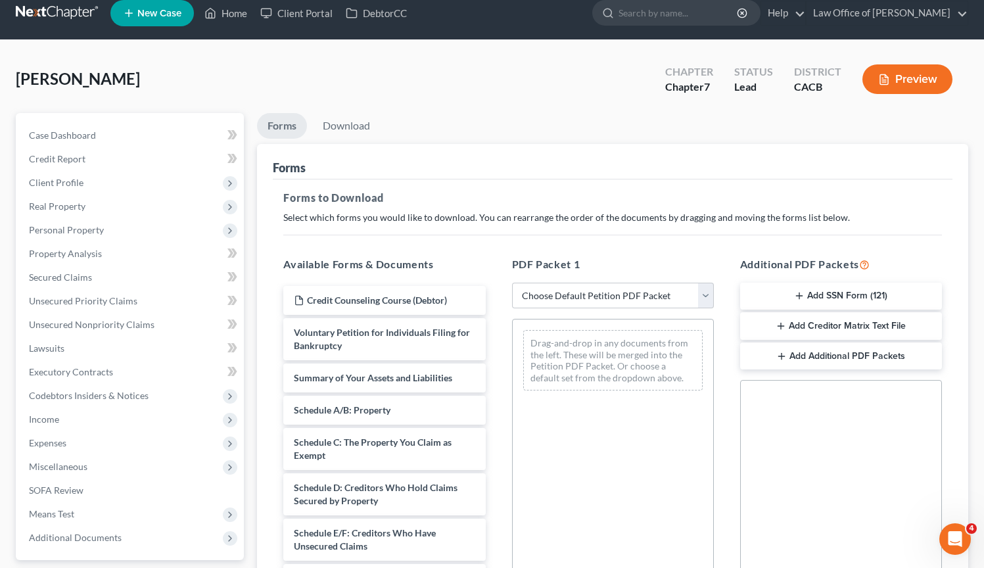
scroll to position [28, 0]
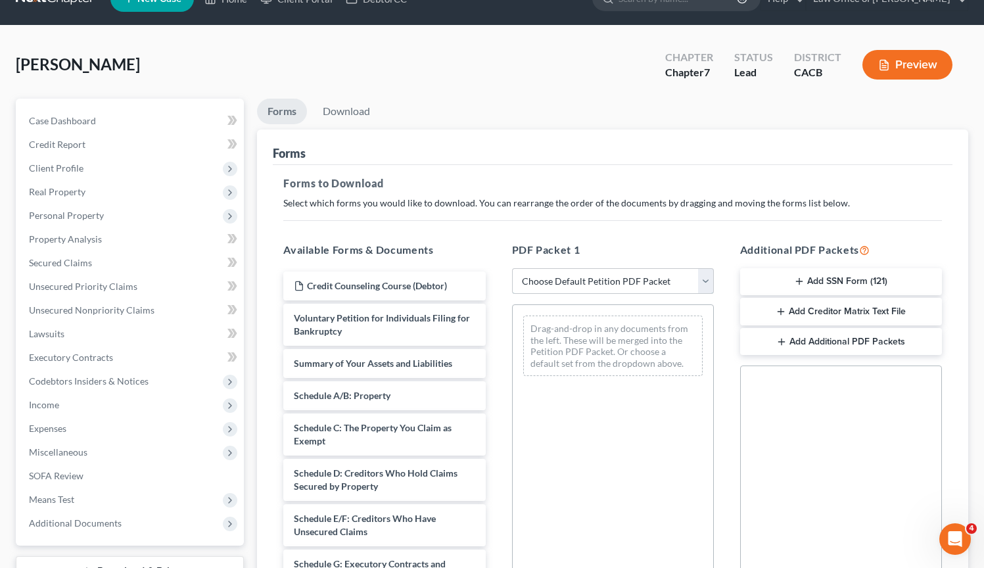
click at [707, 281] on select "Choose Default Petition PDF Packet Complete Bankruptcy Petition (all forms and …" at bounding box center [613, 281] width 202 height 26
select select "5"
click at [512, 268] on select "Choose Default Petition PDF Packet Complete Bankruptcy Petition (all forms and …" at bounding box center [613, 281] width 202 height 26
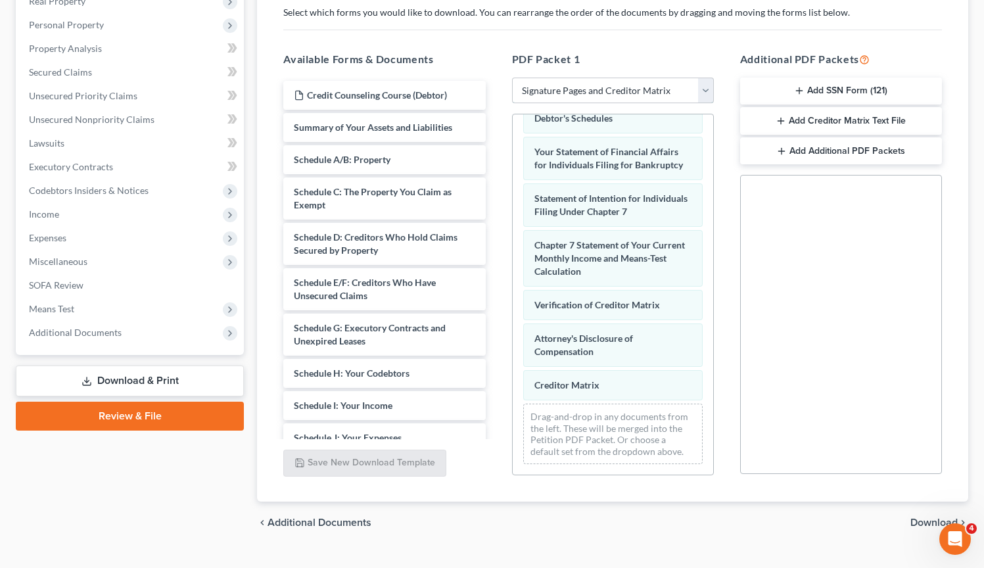
scroll to position [243, 0]
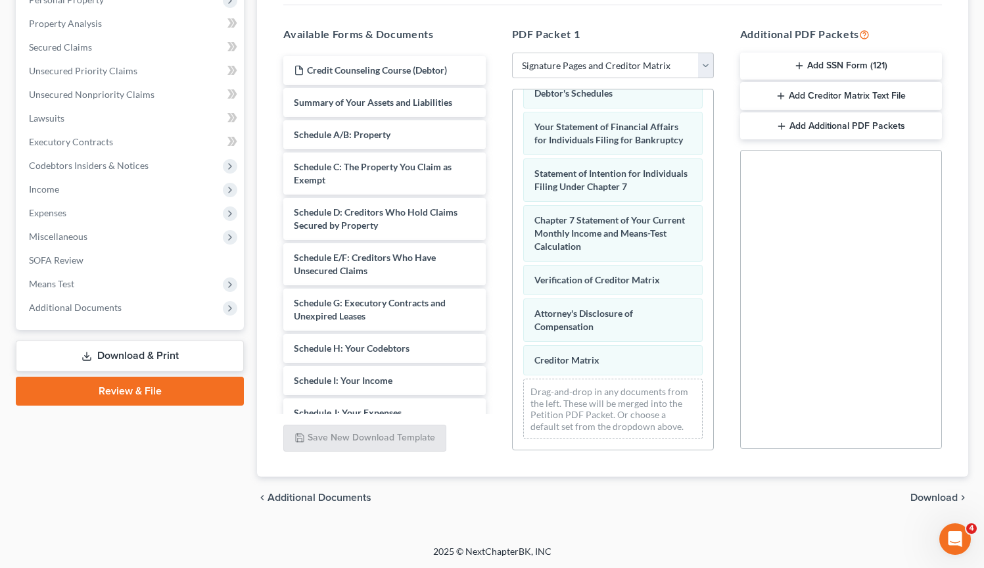
click at [920, 495] on span "Download" at bounding box center [933, 497] width 47 height 11
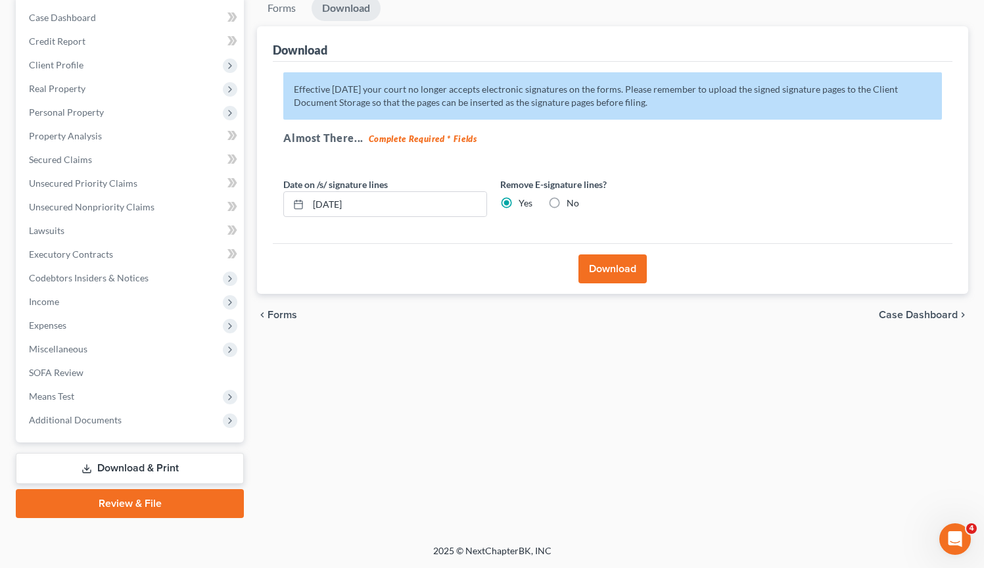
scroll to position [129, 0]
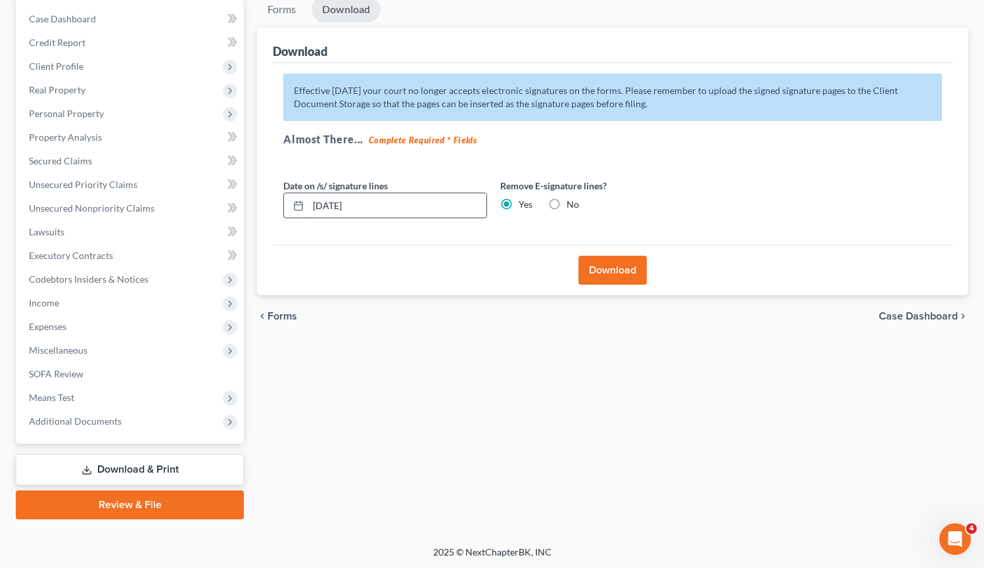
click at [333, 204] on input "[DATE]" at bounding box center [397, 205] width 178 height 25
drag, startPoint x: 331, startPoint y: 204, endPoint x: 464, endPoint y: 206, distance: 133.4
click at [464, 206] on input "10/01/20255" at bounding box center [397, 205] width 178 height 25
type input "10/15/2025"
click at [614, 268] on button "Download" at bounding box center [612, 270] width 68 height 29
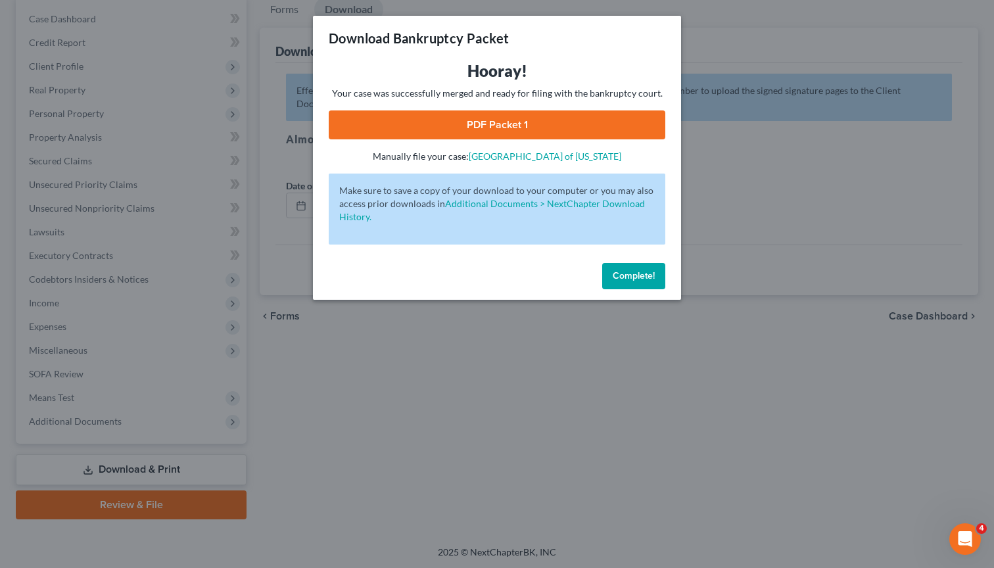
click at [510, 127] on link "PDF Packet 1" at bounding box center [497, 124] width 337 height 29
click at [619, 275] on span "Complete!" at bounding box center [634, 275] width 42 height 11
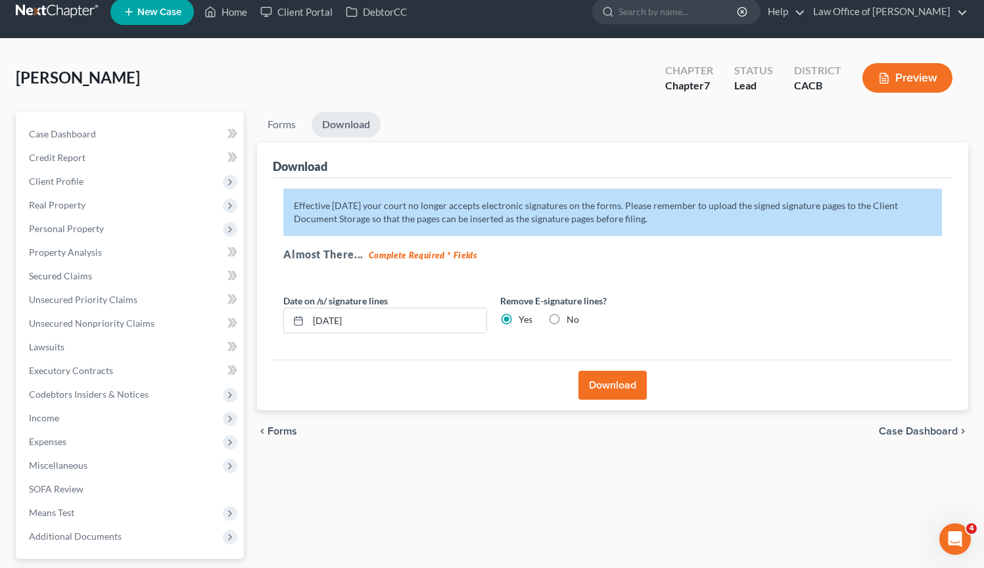
scroll to position [0, 0]
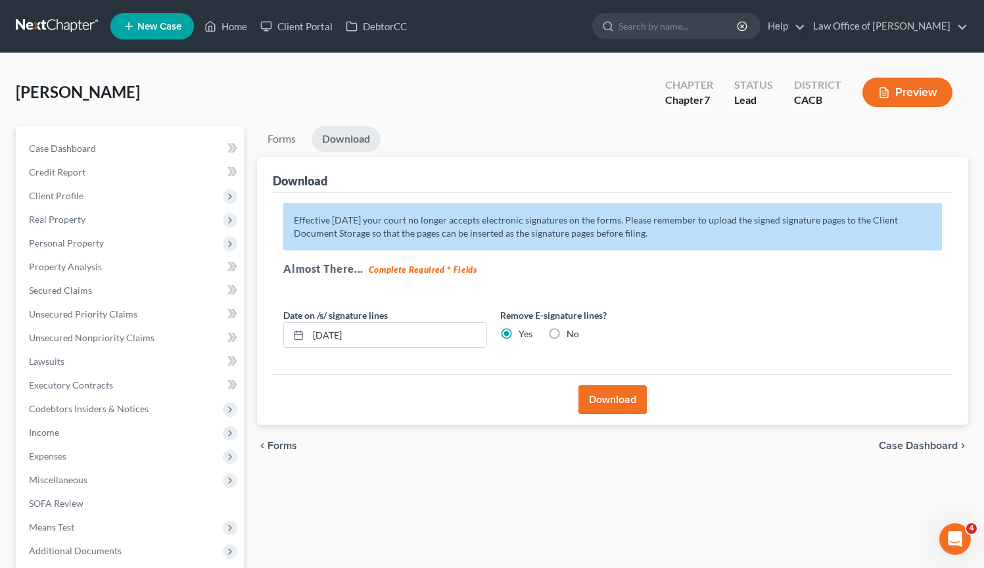
click at [76, 27] on link at bounding box center [58, 26] width 84 height 24
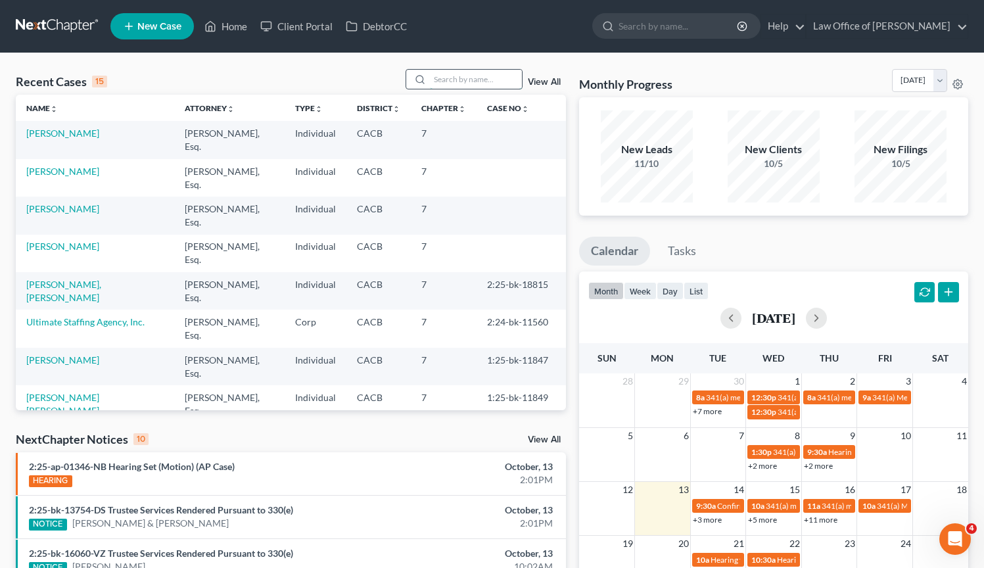
click at [439, 83] on input "search" at bounding box center [476, 79] width 92 height 19
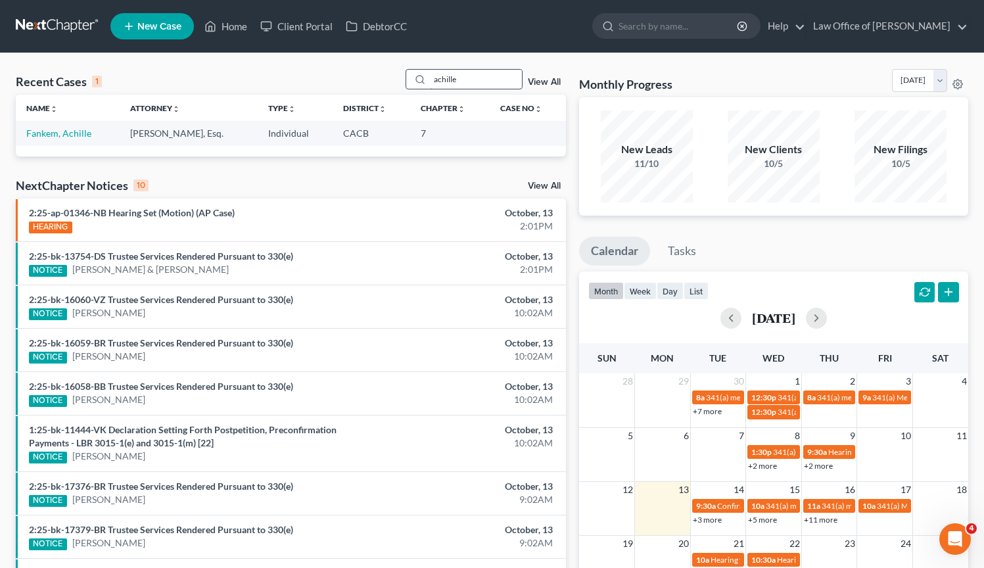
type input "achille"
click at [55, 137] on link "Fankem, Achille" at bounding box center [58, 133] width 65 height 11
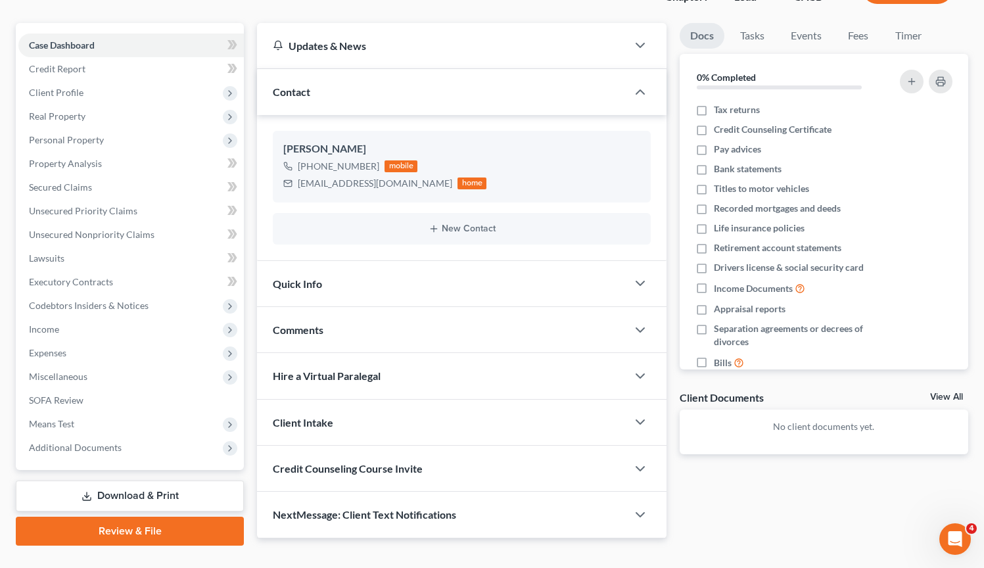
scroll to position [129, 0]
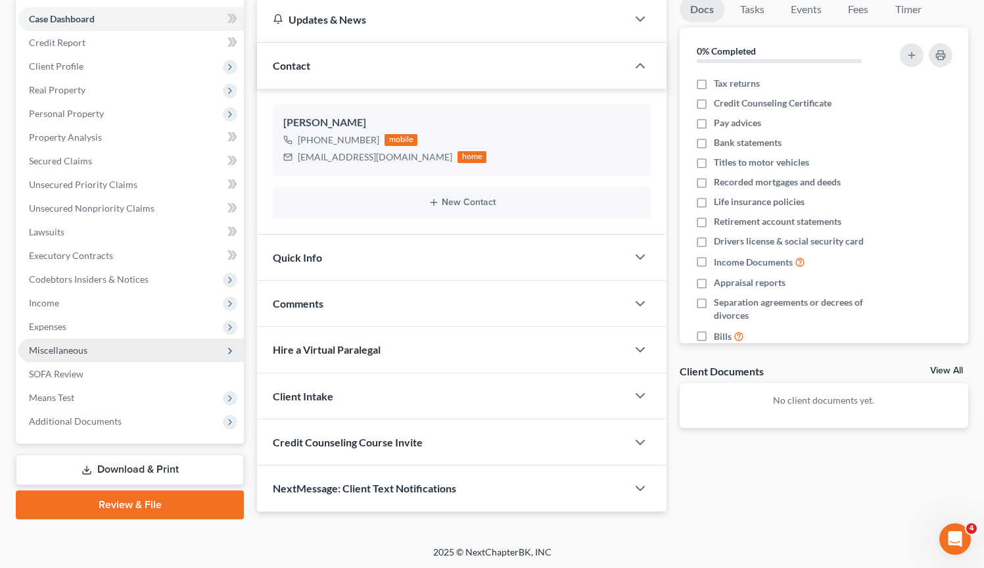
click at [74, 351] on span "Miscellaneous" at bounding box center [58, 349] width 58 height 11
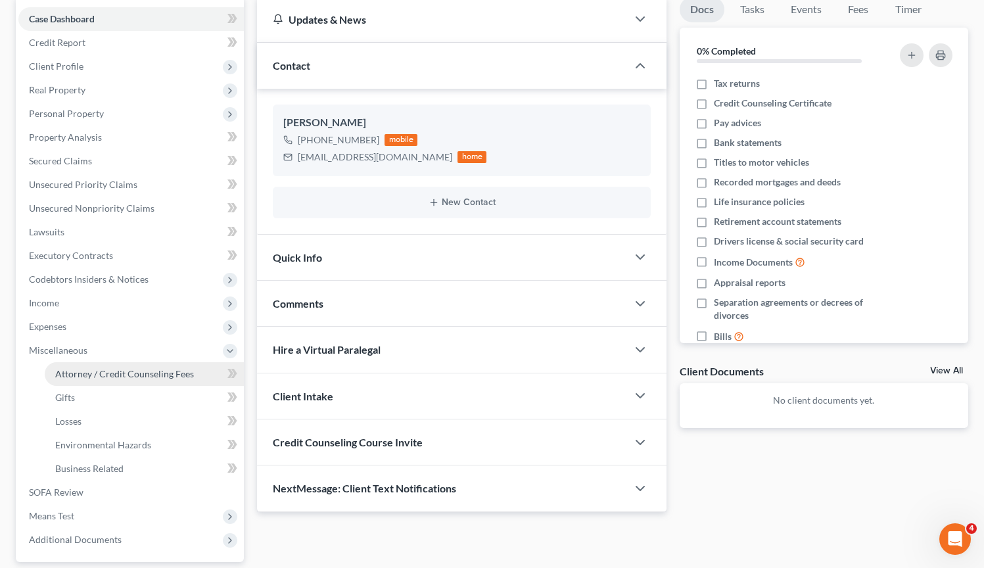
click at [84, 372] on span "Attorney / Credit Counseling Fees" at bounding box center [124, 373] width 139 height 11
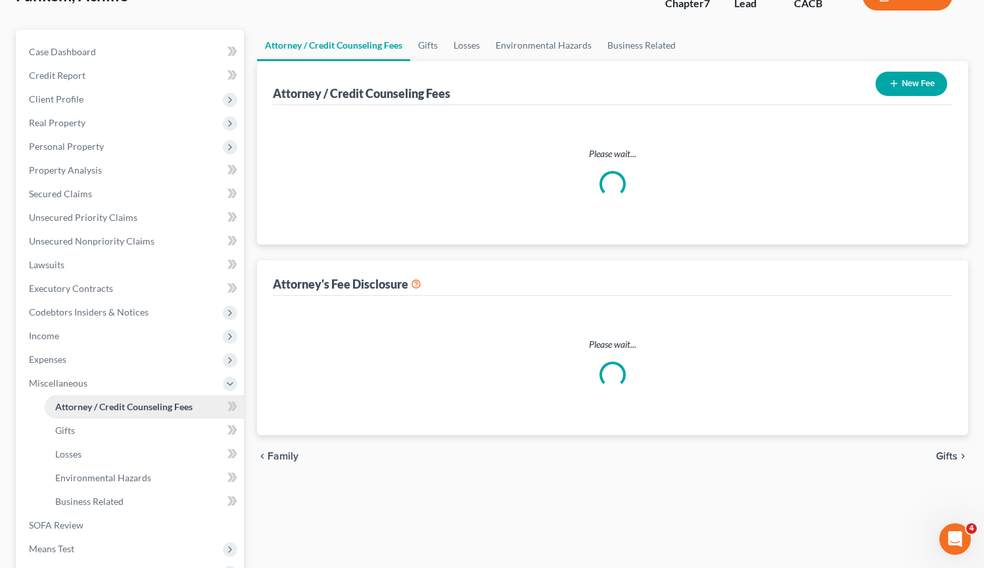
select select "0"
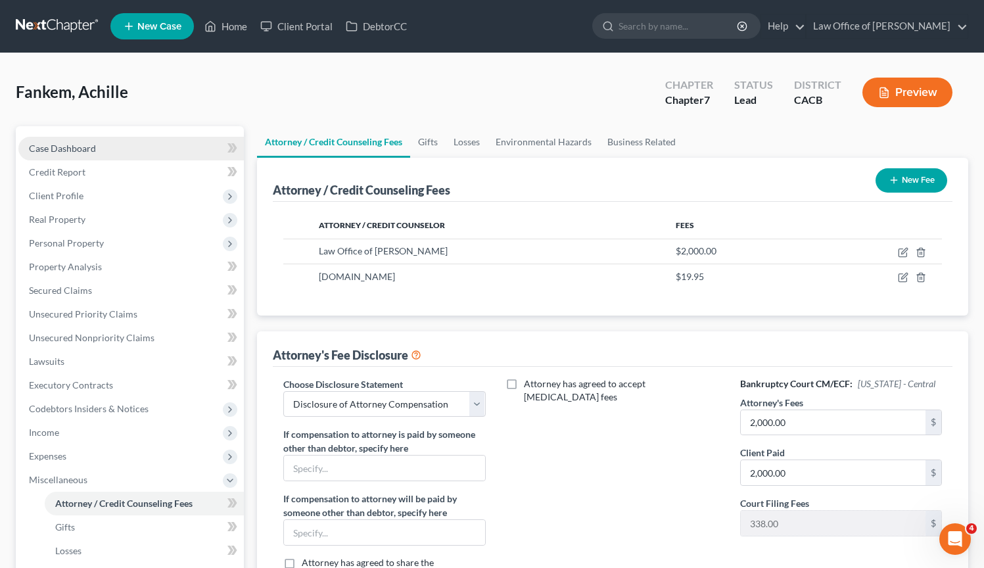
click at [129, 152] on link "Case Dashboard" at bounding box center [130, 149] width 225 height 24
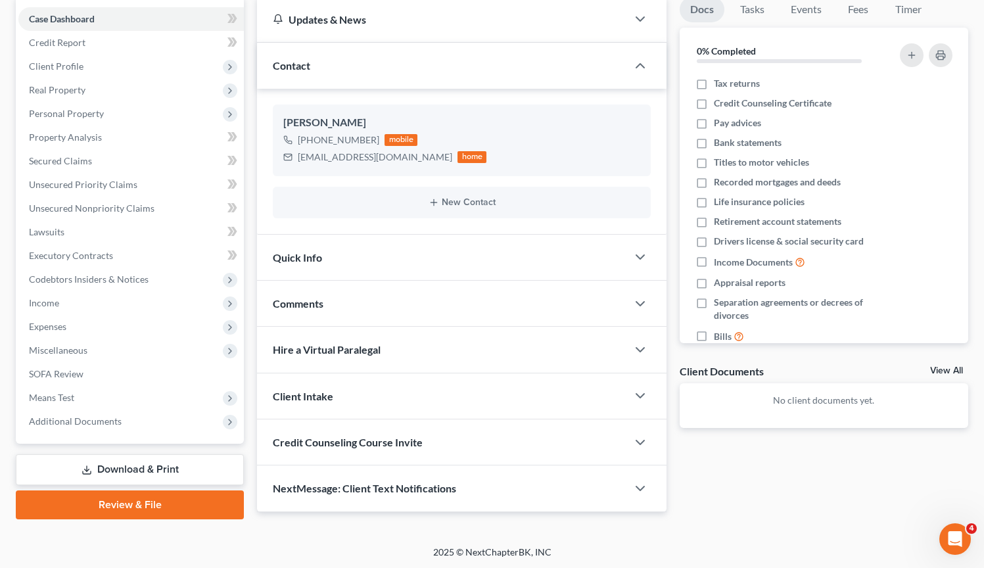
click at [140, 469] on link "Download & Print" at bounding box center [130, 469] width 228 height 31
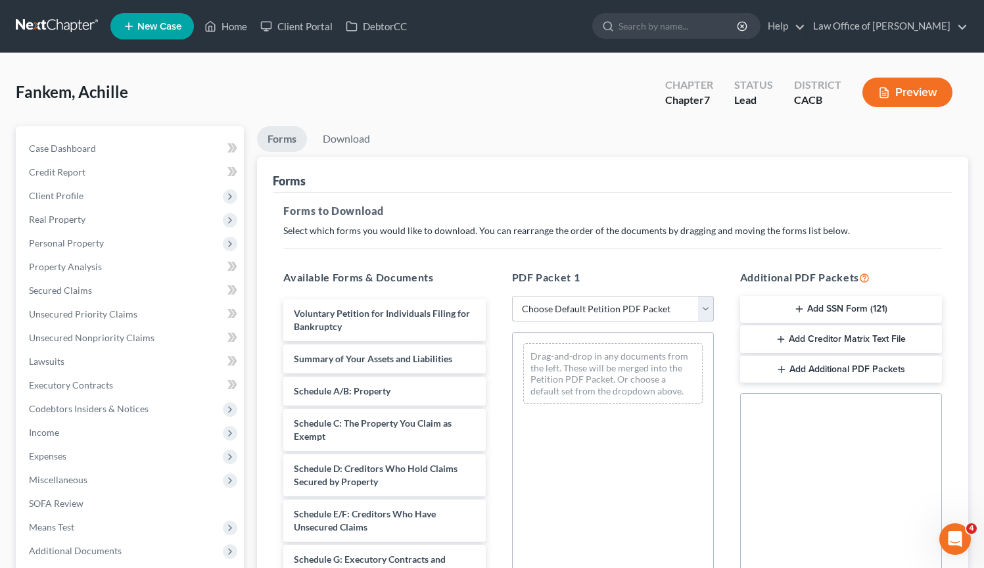
click at [709, 308] on select "Choose Default Petition PDF Packet Complete Bankruptcy Petition (all forms and …" at bounding box center [613, 309] width 202 height 26
select select "5"
click at [512, 296] on select "Choose Default Petition PDF Packet Complete Bankruptcy Petition (all forms and …" at bounding box center [613, 309] width 202 height 26
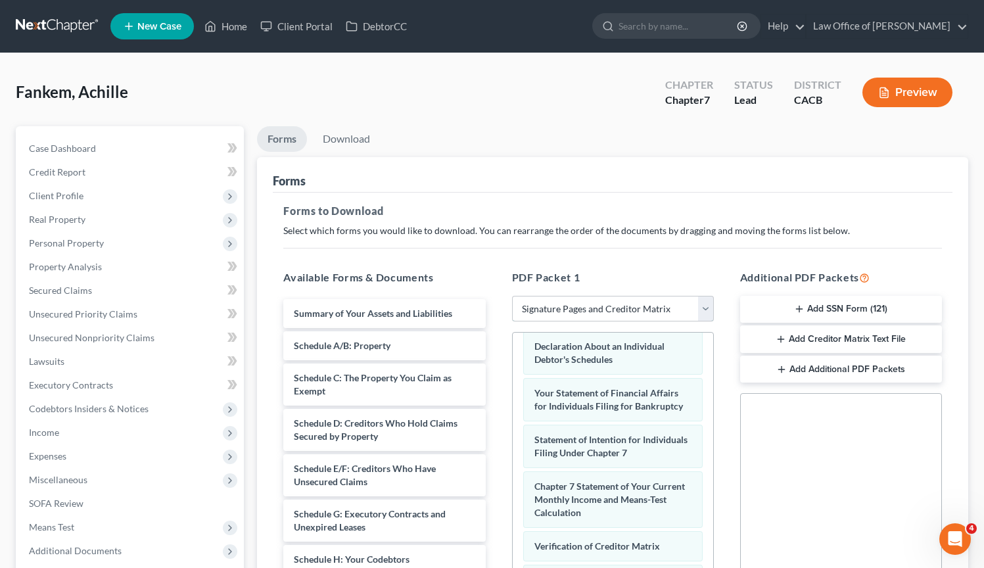
scroll to position [95, 0]
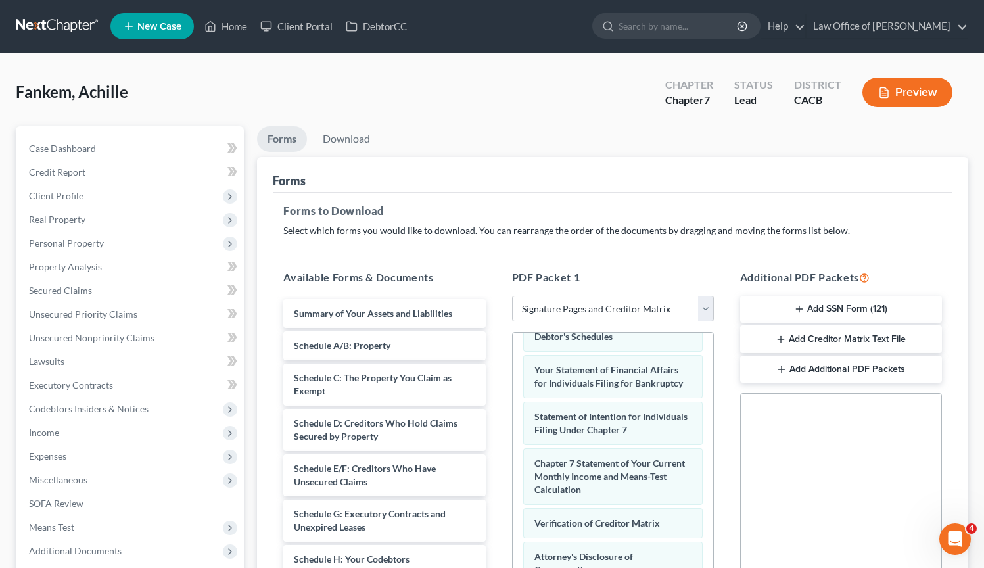
click at [963, 135] on ul "Forms Download" at bounding box center [612, 141] width 711 height 31
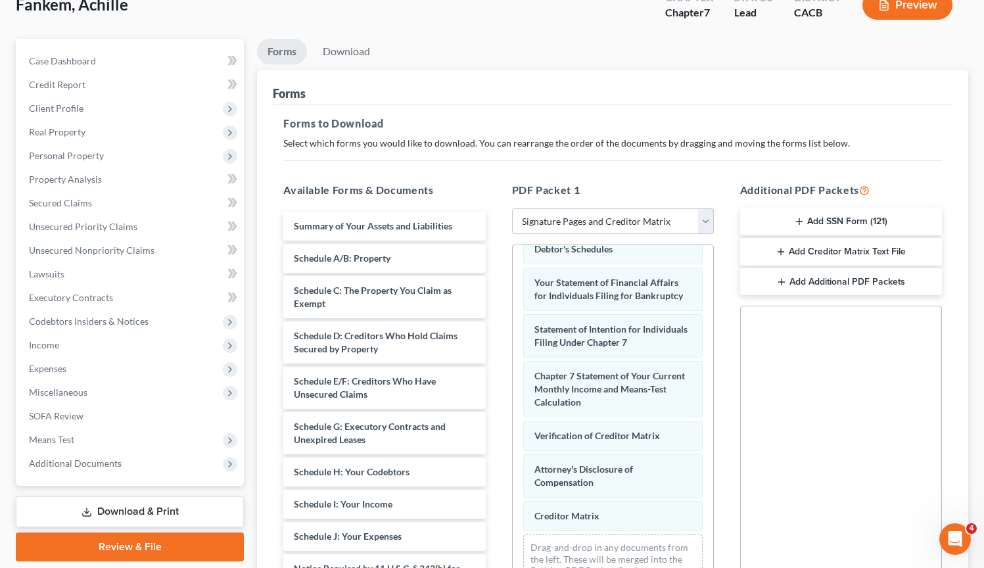
scroll to position [243, 0]
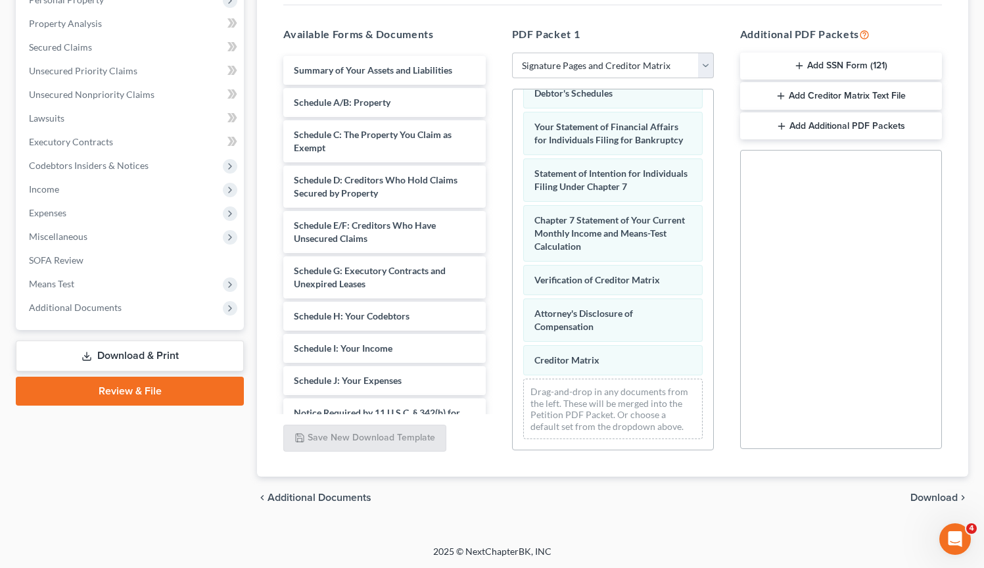
click at [928, 498] on span "Download" at bounding box center [933, 497] width 47 height 11
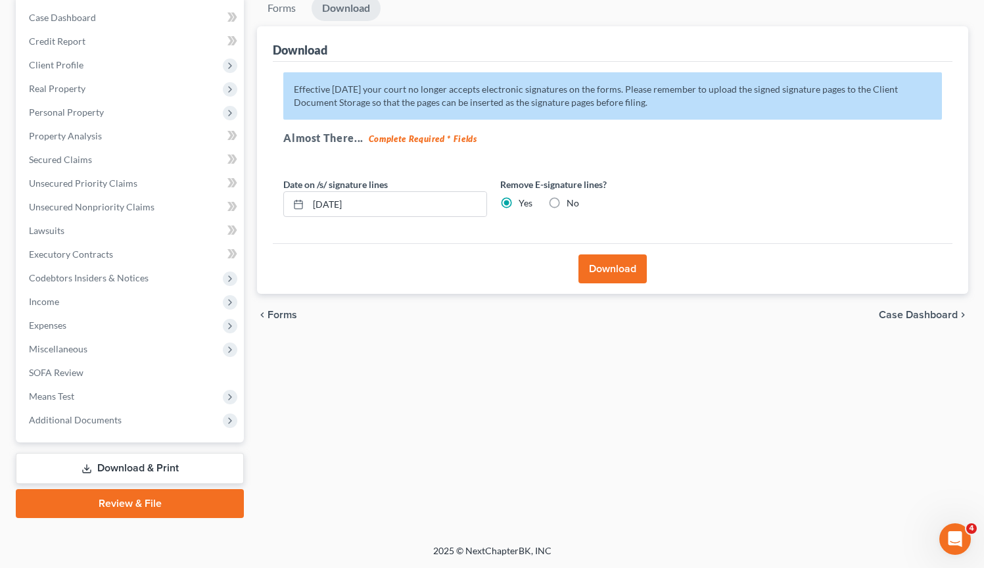
scroll to position [129, 0]
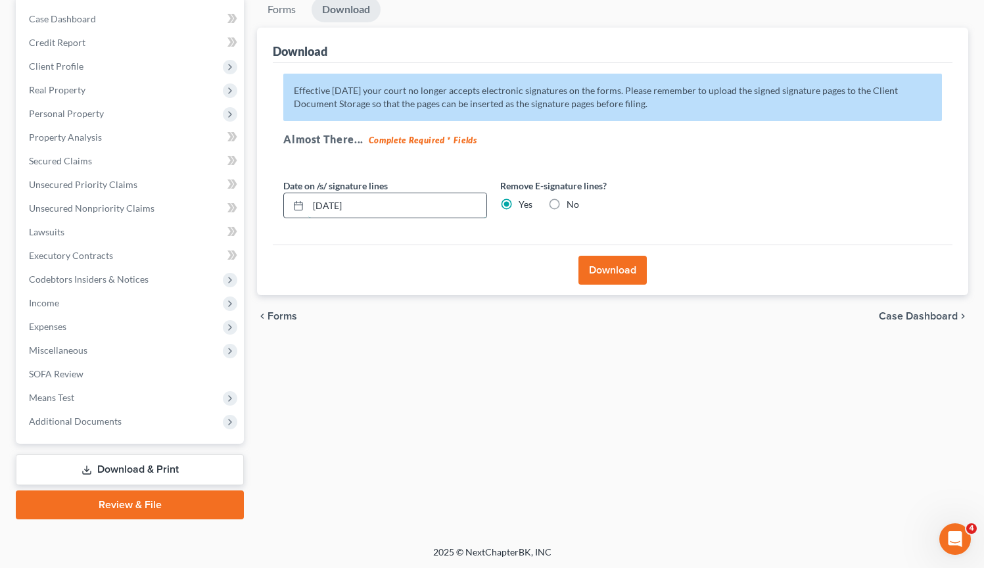
click at [335, 207] on input "[DATE]" at bounding box center [397, 205] width 178 height 25
type input "[DATE]"
drag, startPoint x: 596, startPoint y: 271, endPoint x: 603, endPoint y: 268, distance: 7.1
click at [597, 271] on button "Download" at bounding box center [612, 270] width 68 height 29
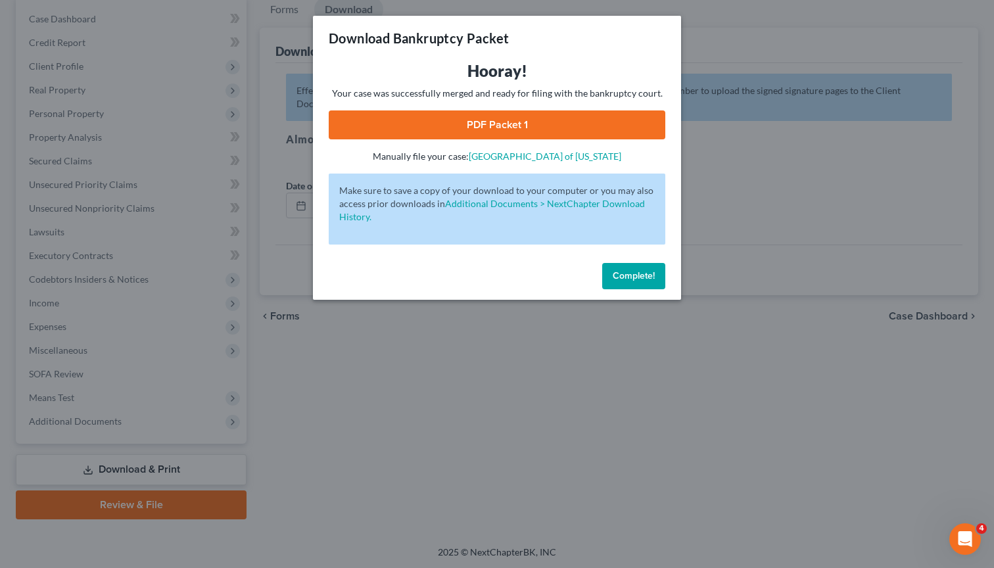
click at [634, 285] on button "Complete!" at bounding box center [633, 276] width 63 height 26
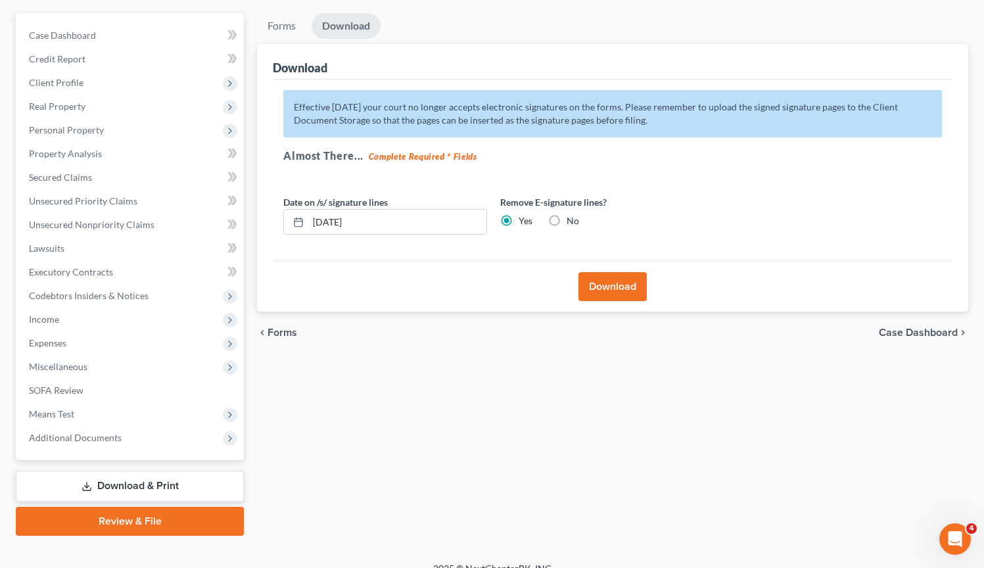
scroll to position [112, 0]
click at [605, 285] on button "Download" at bounding box center [612, 287] width 68 height 29
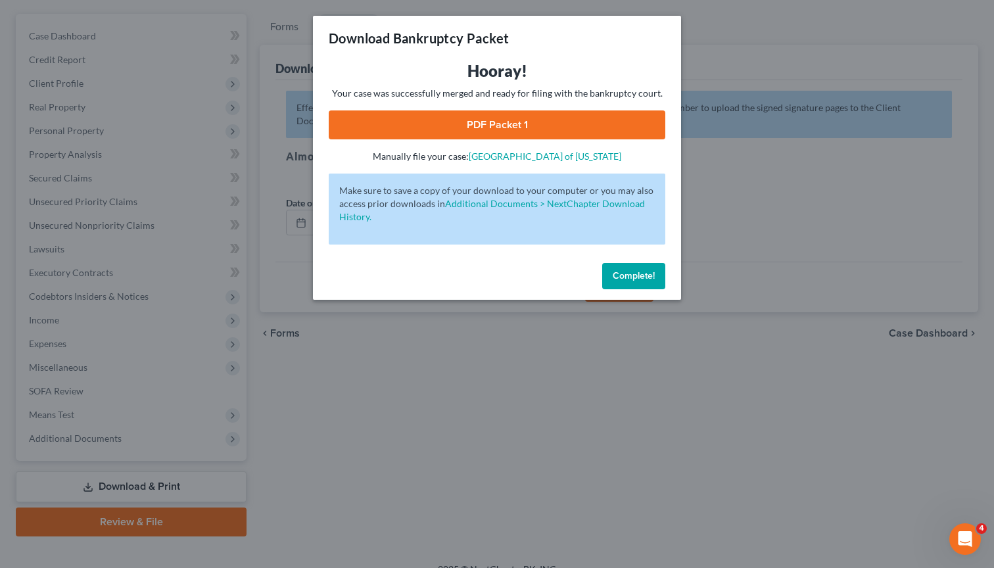
click at [471, 130] on link "PDF Packet 1" at bounding box center [497, 124] width 337 height 29
click at [640, 279] on span "Complete!" at bounding box center [634, 275] width 42 height 11
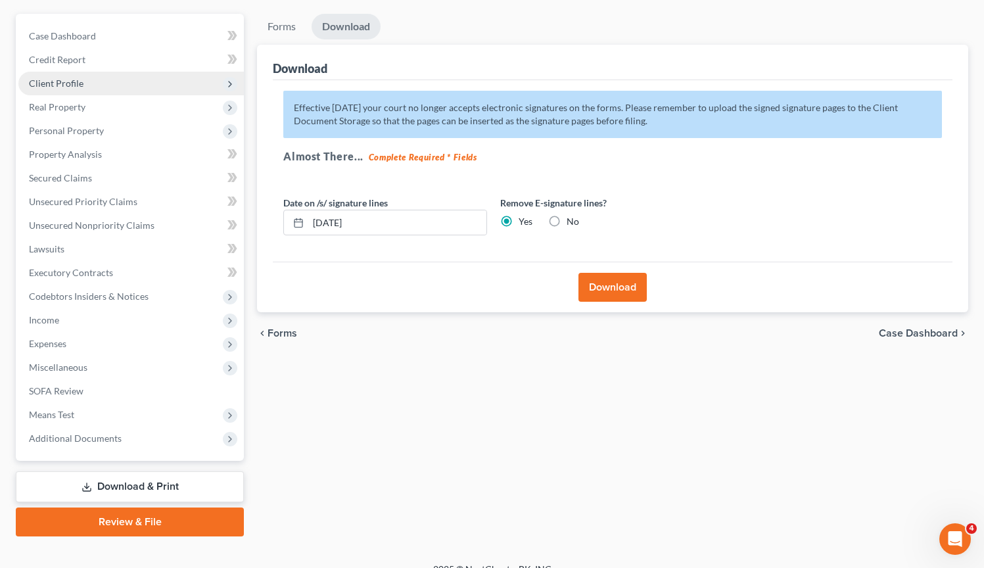
click at [88, 88] on span "Client Profile" at bounding box center [130, 84] width 225 height 24
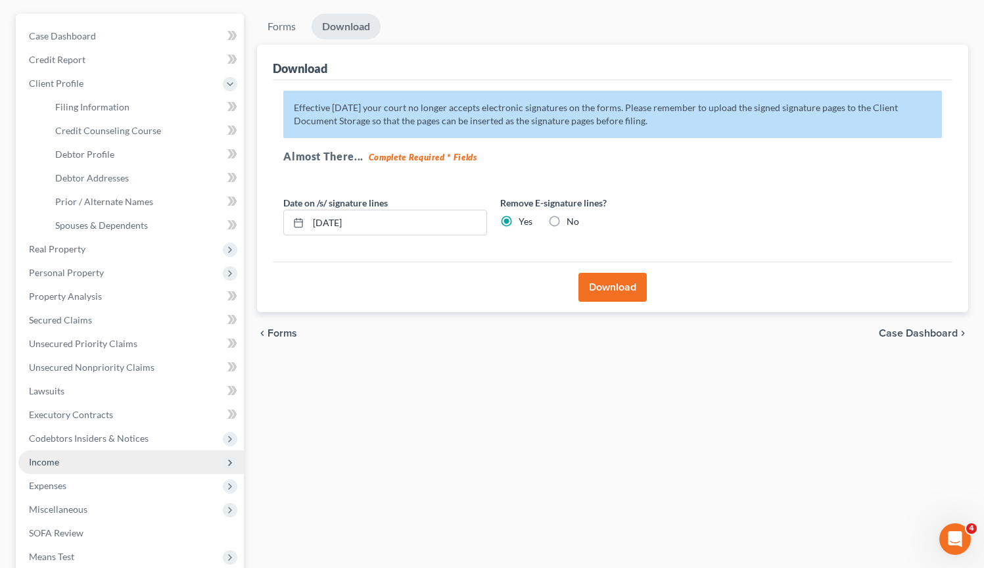
click at [87, 463] on span "Income" at bounding box center [130, 462] width 225 height 24
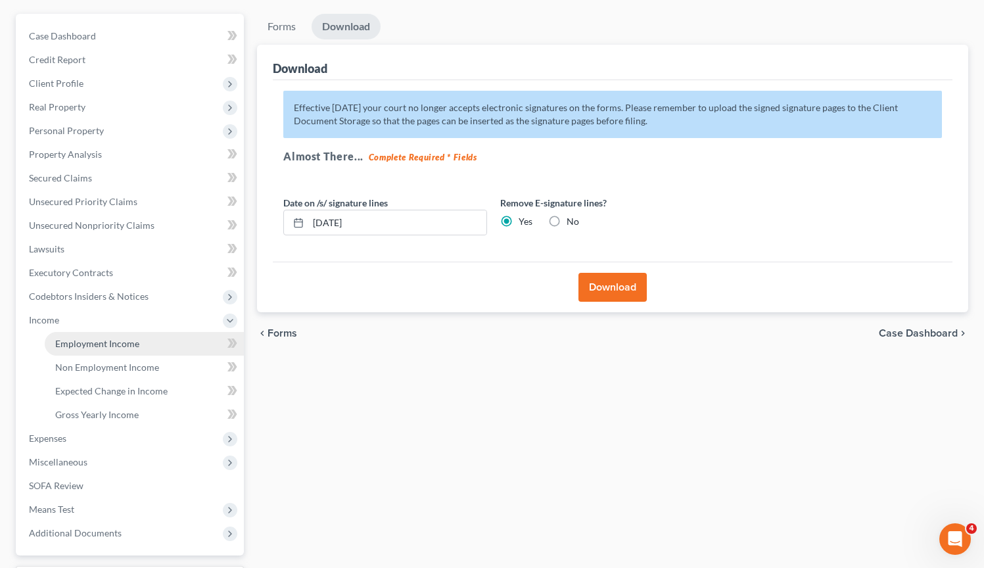
click at [99, 349] on link "Employment Income" at bounding box center [144, 344] width 199 height 24
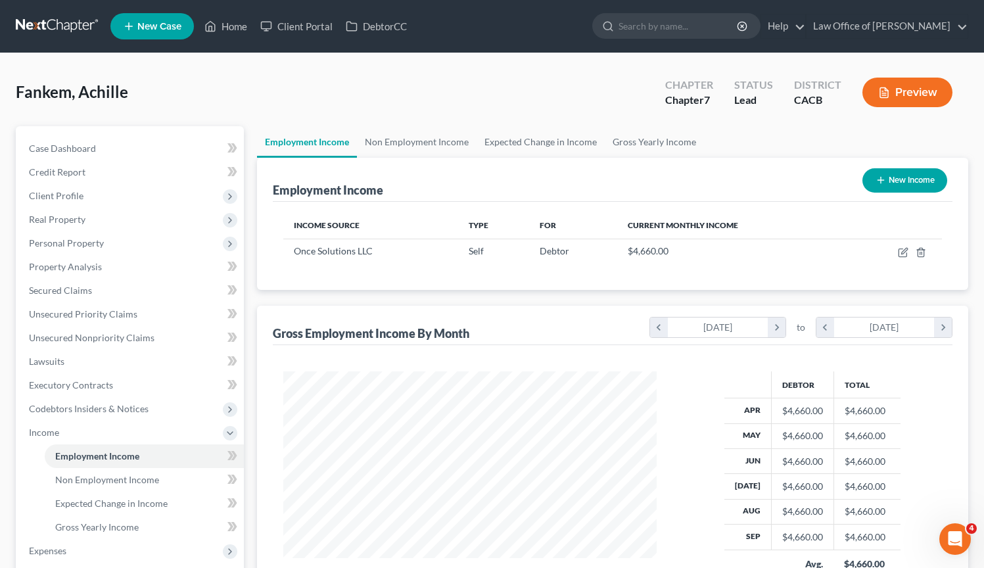
scroll to position [235, 400]
click at [130, 479] on span "Non Employment Income" at bounding box center [107, 479] width 104 height 11
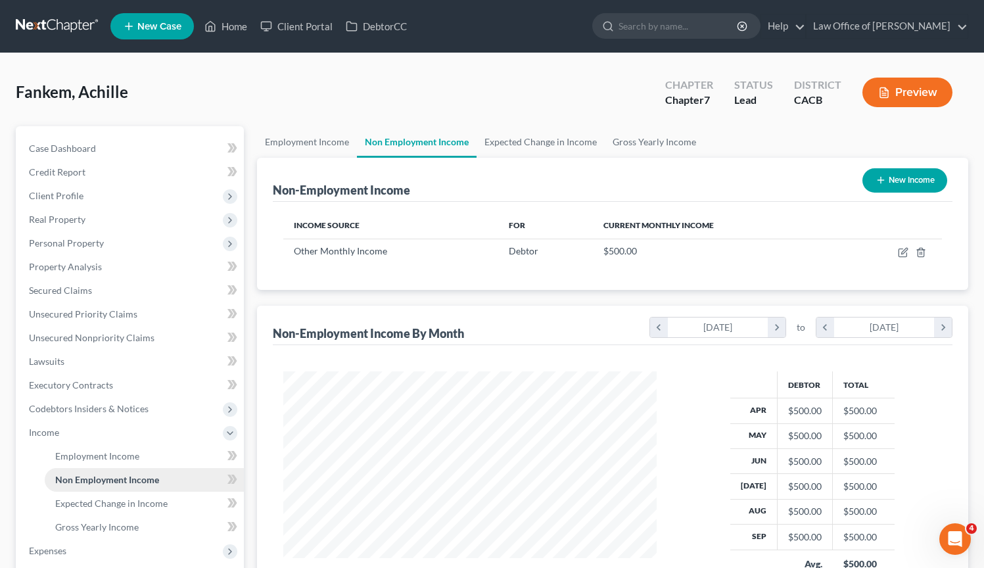
scroll to position [235, 400]
click at [131, 456] on span "Employment Income" at bounding box center [97, 455] width 84 height 11
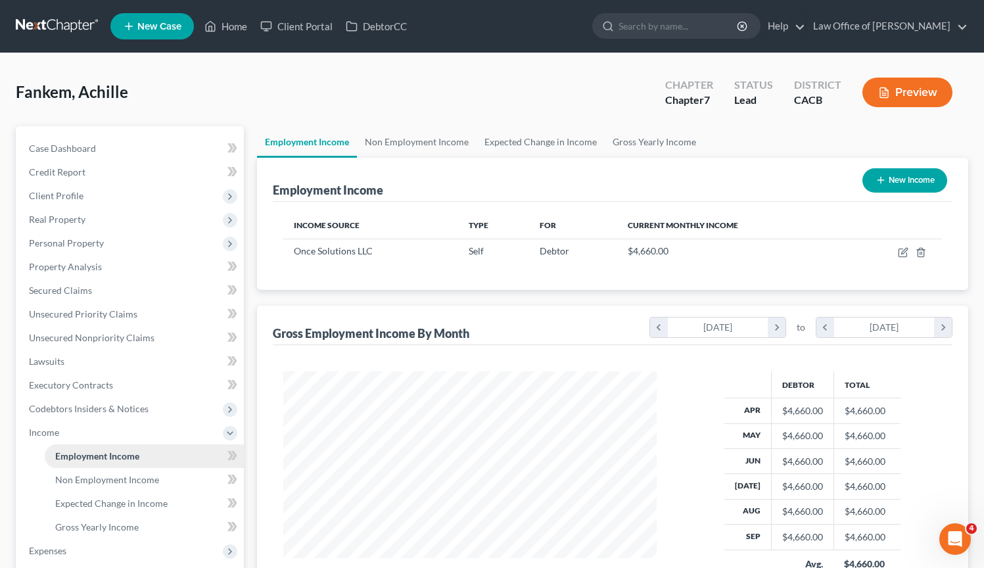
scroll to position [235, 400]
click at [55, 21] on link at bounding box center [58, 26] width 84 height 24
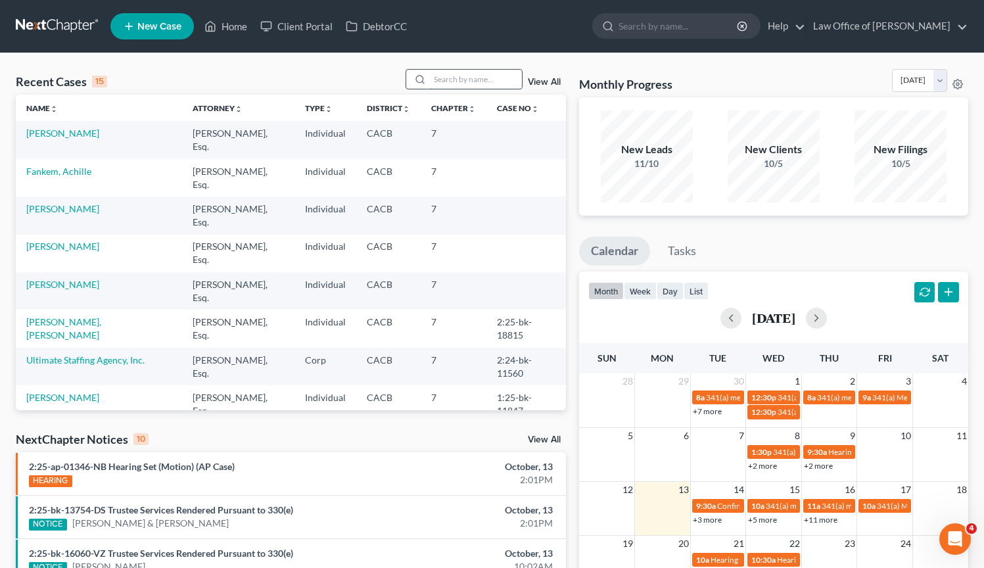
click at [442, 79] on input "search" at bounding box center [476, 79] width 92 height 19
type input "SAVAGE"
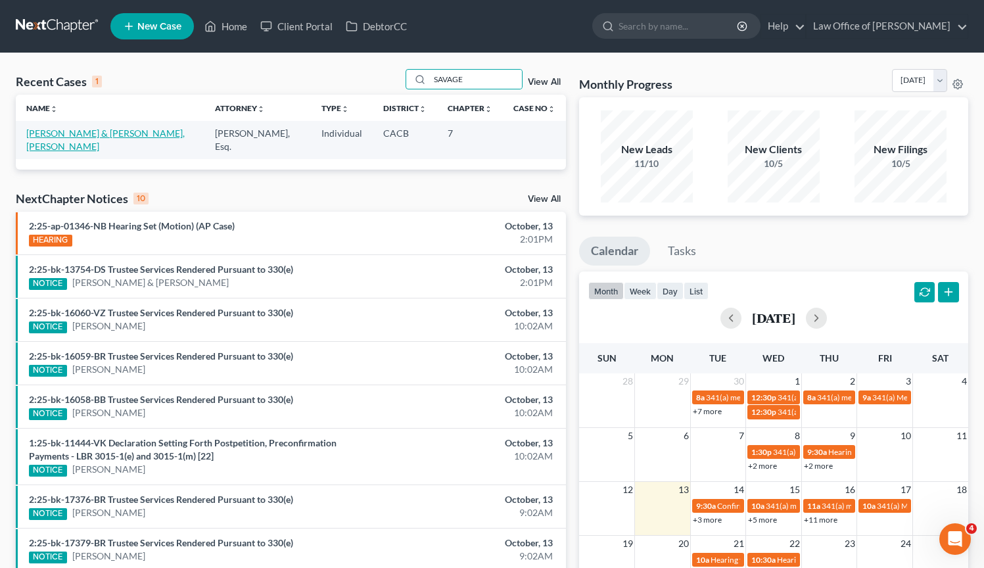
click at [87, 136] on link "[PERSON_NAME] & [PERSON_NAME], [PERSON_NAME]" at bounding box center [105, 140] width 158 height 24
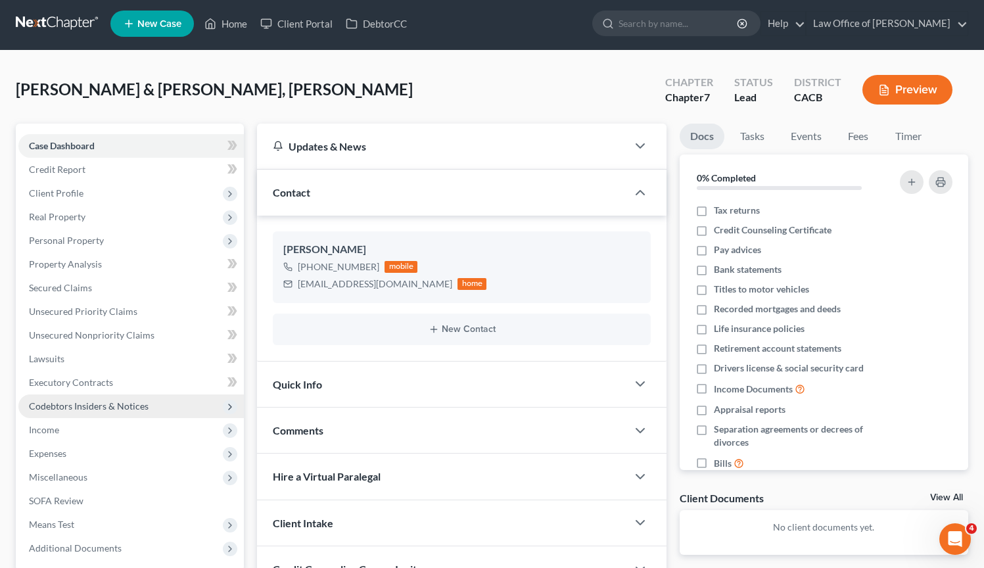
scroll to position [129, 0]
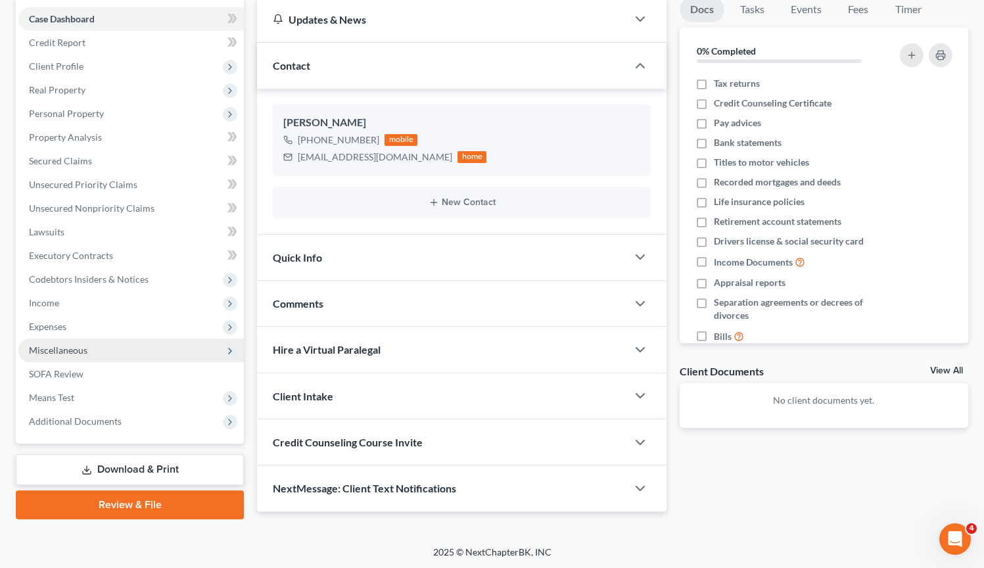
click at [126, 347] on span "Miscellaneous" at bounding box center [130, 351] width 225 height 24
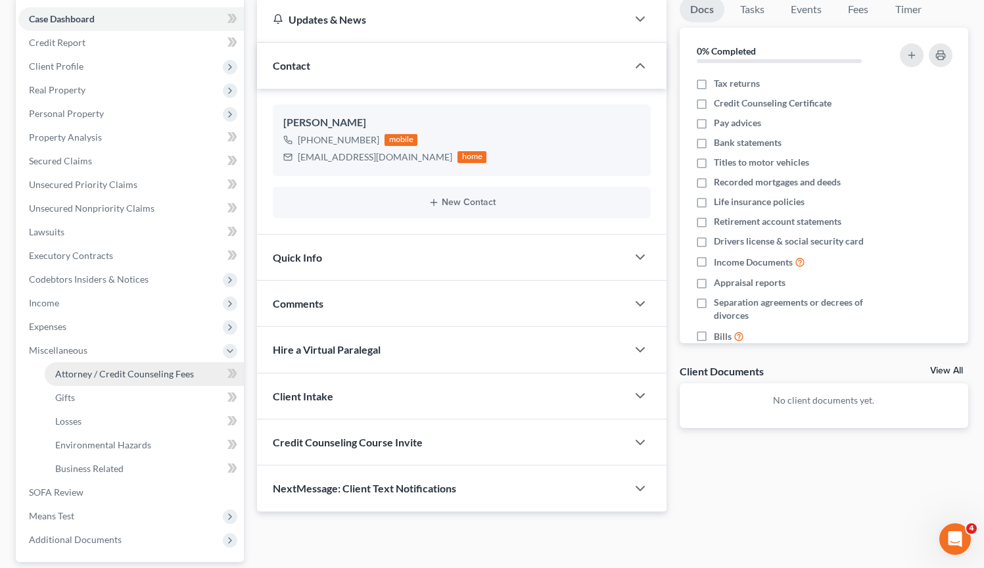
click at [119, 368] on span "Attorney / Credit Counseling Fees" at bounding box center [124, 373] width 139 height 11
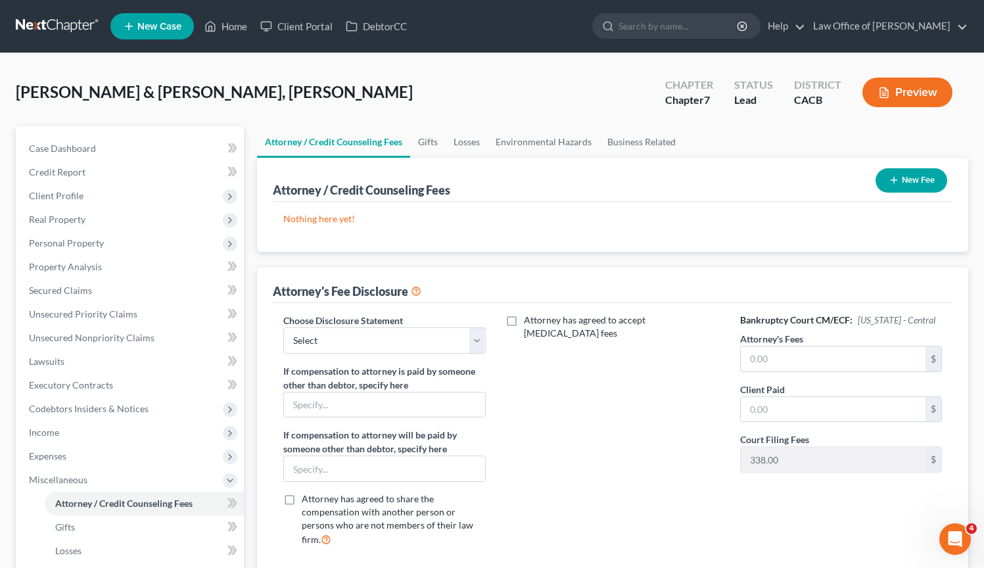
click at [933, 181] on button "New Fee" at bounding box center [912, 180] width 72 height 24
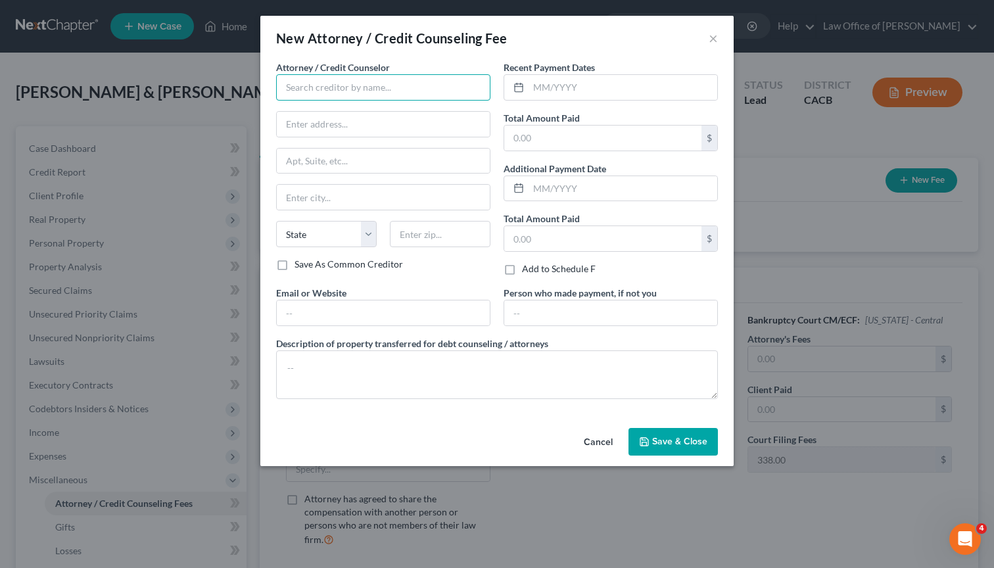
click at [427, 89] on input "text" at bounding box center [383, 87] width 214 height 26
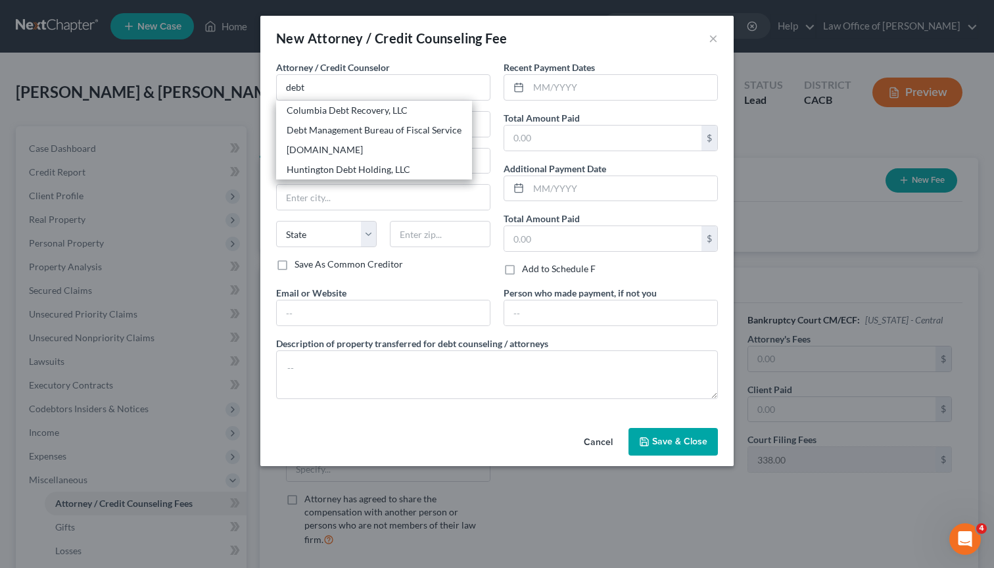
click at [387, 145] on div "[DOMAIN_NAME]" at bounding box center [374, 149] width 175 height 13
type input "[DOMAIN_NAME]"
type input "Online Course"
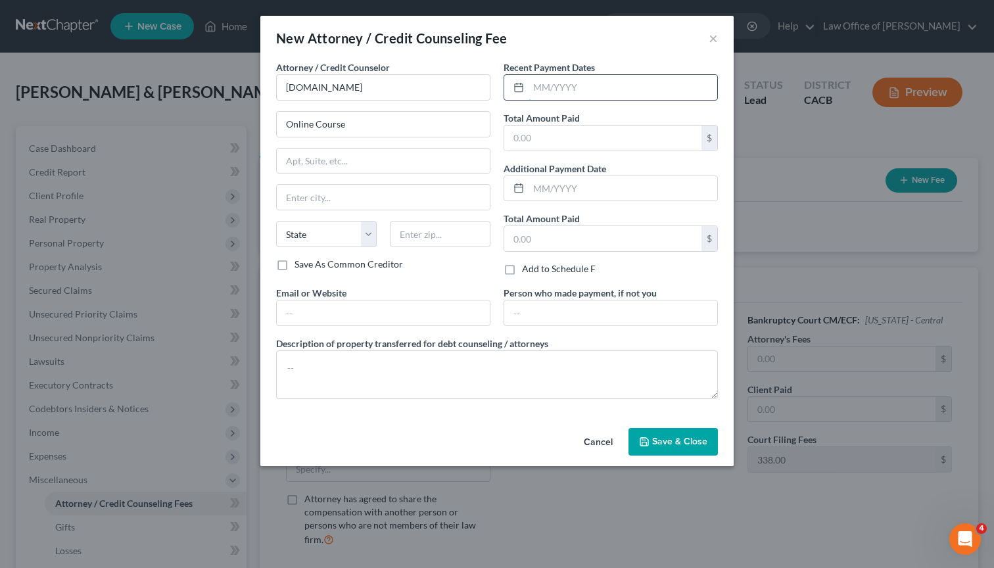
click at [557, 95] on input "text" at bounding box center [622, 87] width 189 height 25
type input "10/2025"
click at [595, 136] on input "text" at bounding box center [602, 138] width 197 height 25
type input "19.95"
click at [545, 247] on input "text" at bounding box center [602, 238] width 197 height 25
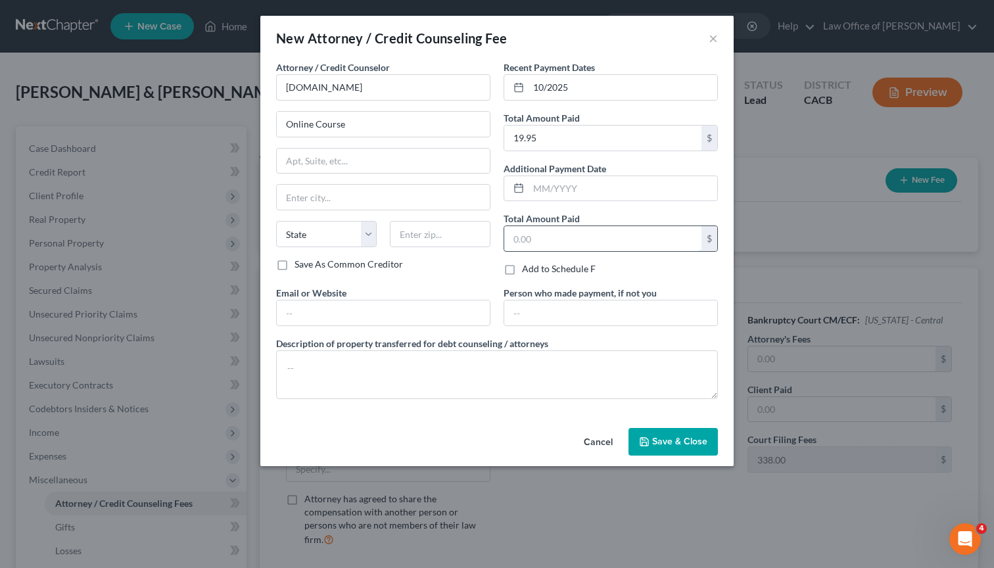
type input "2"
type input "19.95"
click at [449, 315] on input "text" at bounding box center [383, 312] width 213 height 25
type input "[DOMAIN_NAME]"
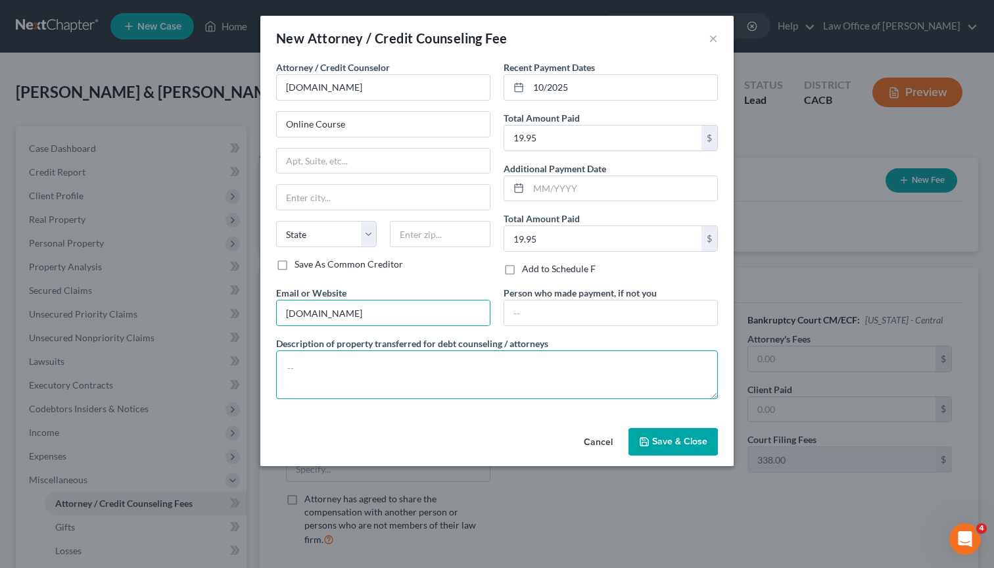
click at [432, 365] on textarea at bounding box center [497, 374] width 442 height 49
type textarea "Debtor's funds."
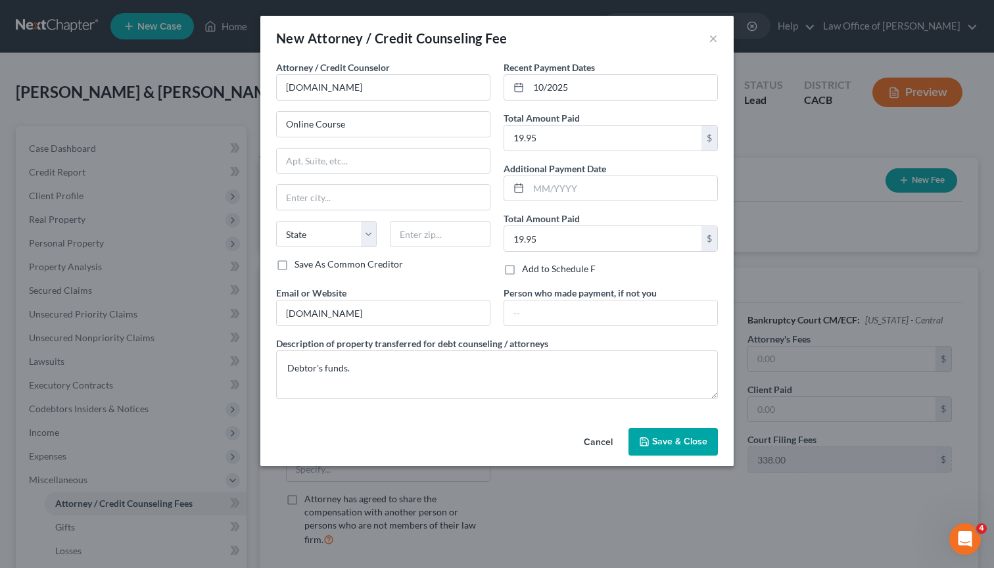
click at [672, 444] on span "Save & Close" at bounding box center [679, 441] width 55 height 11
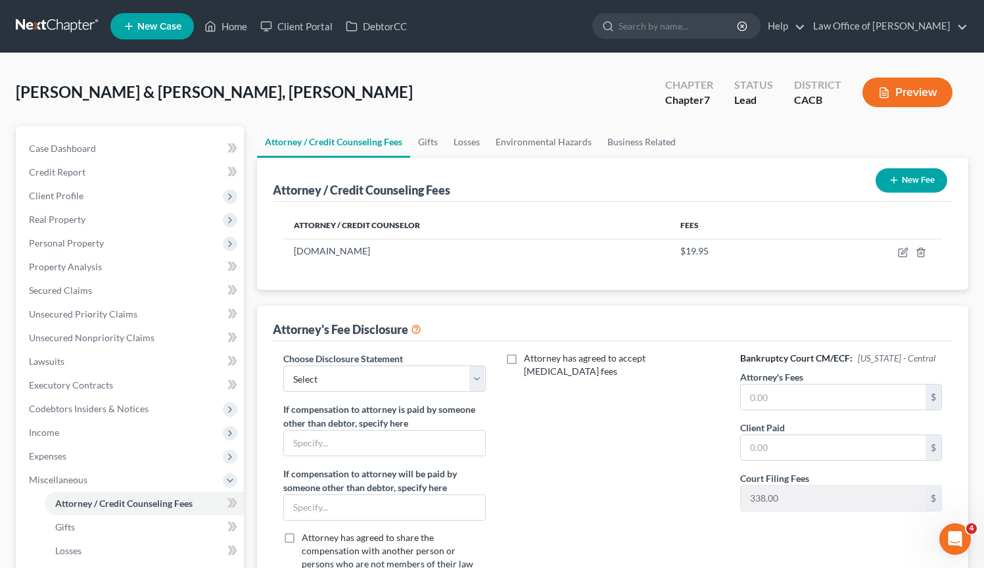
click at [908, 179] on button "New Fee" at bounding box center [912, 180] width 72 height 24
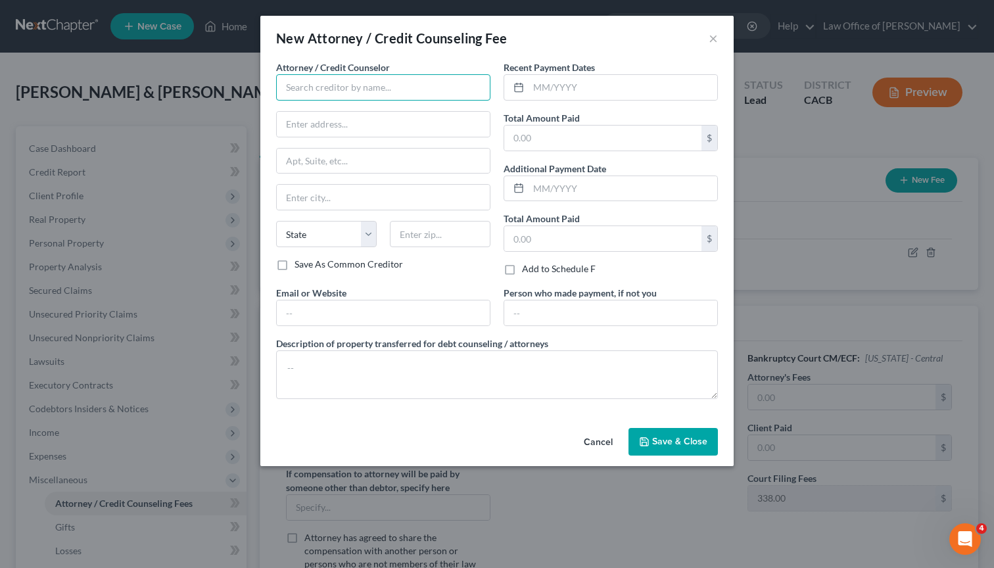
click at [350, 89] on input "text" at bounding box center [383, 87] width 214 height 26
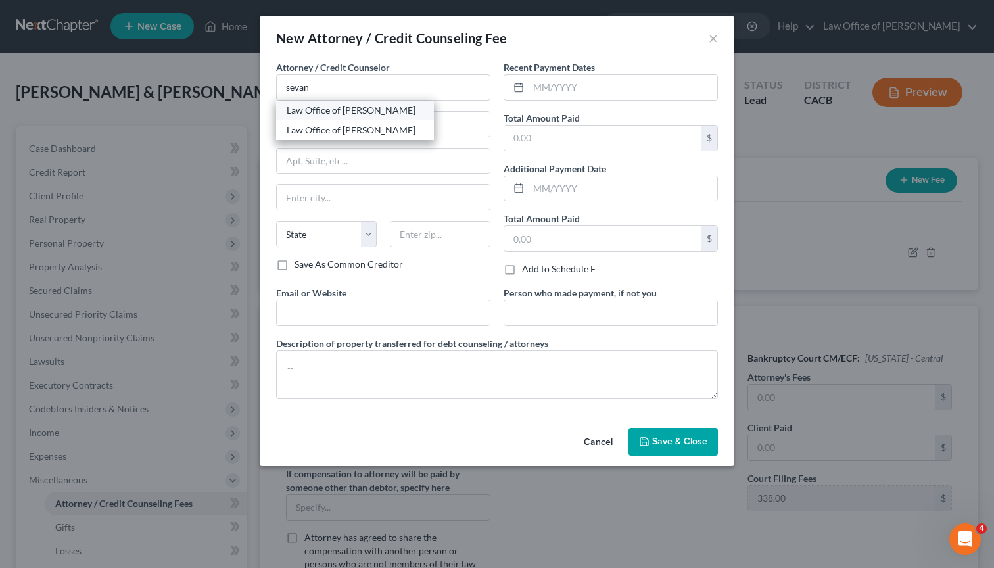
click at [352, 113] on div "Law Office of [PERSON_NAME]" at bounding box center [355, 110] width 137 height 13
type input "Law Office of [PERSON_NAME]"
type input "[STREET_ADDRESS][PERSON_NAME]"
type input "[GEOGRAPHIC_DATA]"
select select "4"
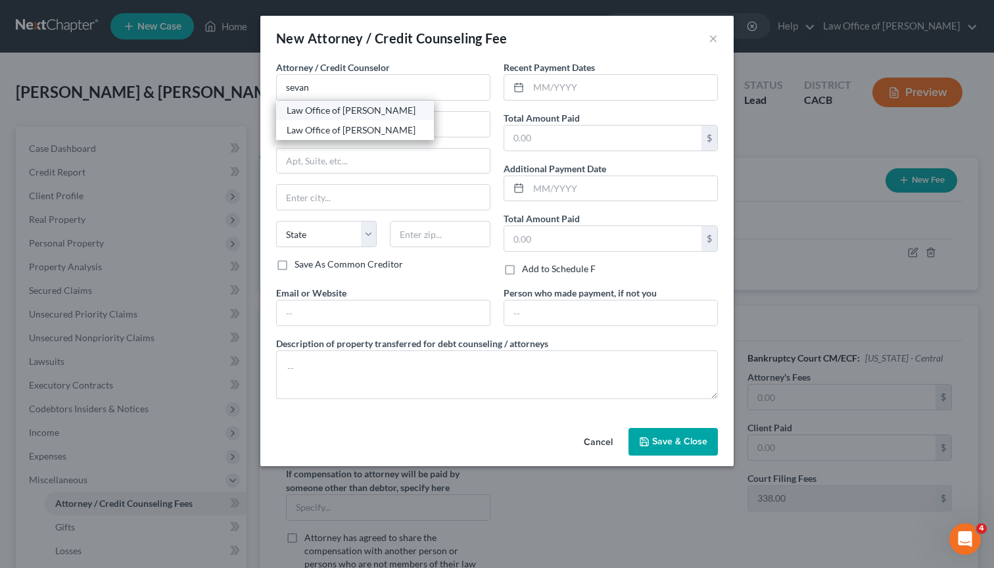
type input "91203"
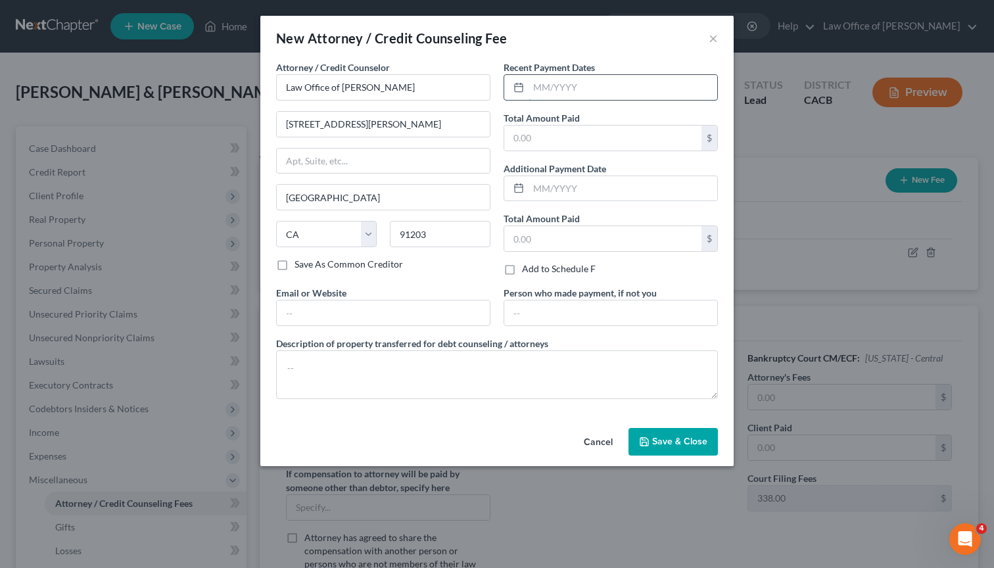
click at [561, 93] on input "text" at bounding box center [622, 87] width 189 height 25
type input "10/2025"
click at [590, 130] on input "text" at bounding box center [602, 138] width 197 height 25
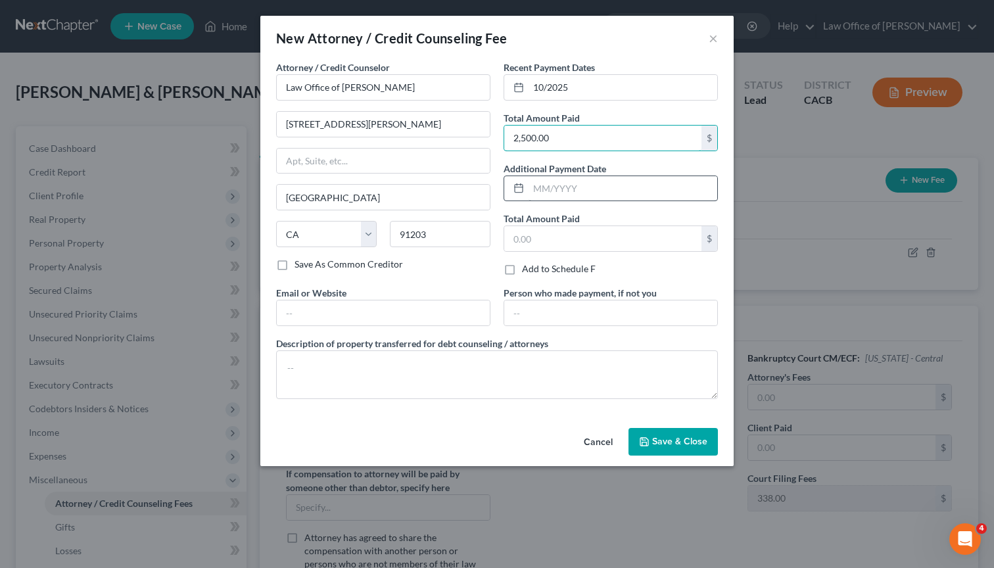
type input "2,500.00"
click at [556, 193] on input "text" at bounding box center [622, 188] width 189 height 25
click at [555, 233] on input "text" at bounding box center [602, 238] width 197 height 25
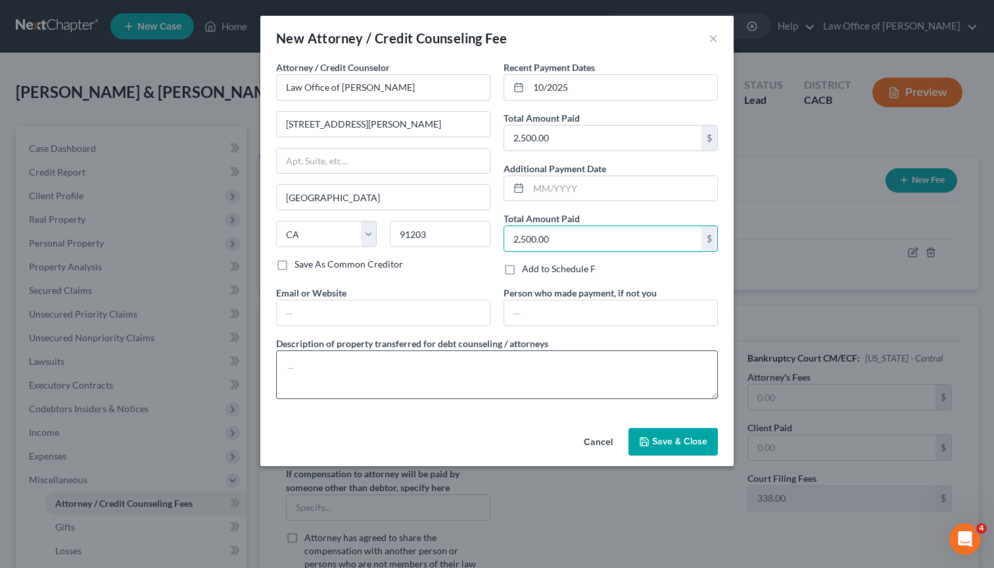
type input "2,500.00"
click at [387, 373] on textarea at bounding box center [497, 374] width 442 height 49
click at [357, 319] on input "text" at bounding box center [383, 312] width 213 height 25
type input "[DOMAIN_NAME]"
click at [367, 379] on textarea at bounding box center [497, 374] width 442 height 49
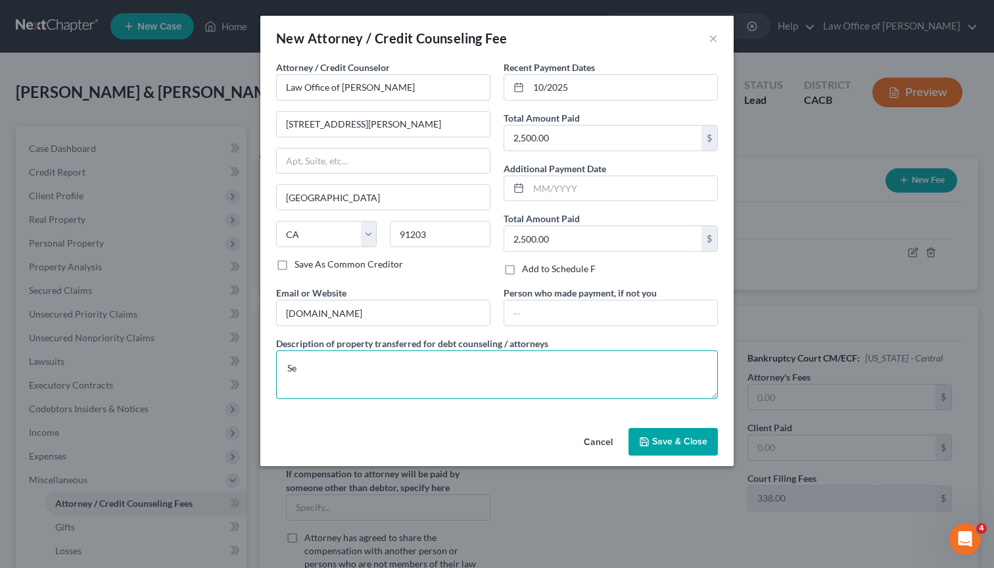
type textarea "S"
type textarea "Debtor's funds."
click at [678, 435] on button "Save & Close" at bounding box center [672, 442] width 89 height 28
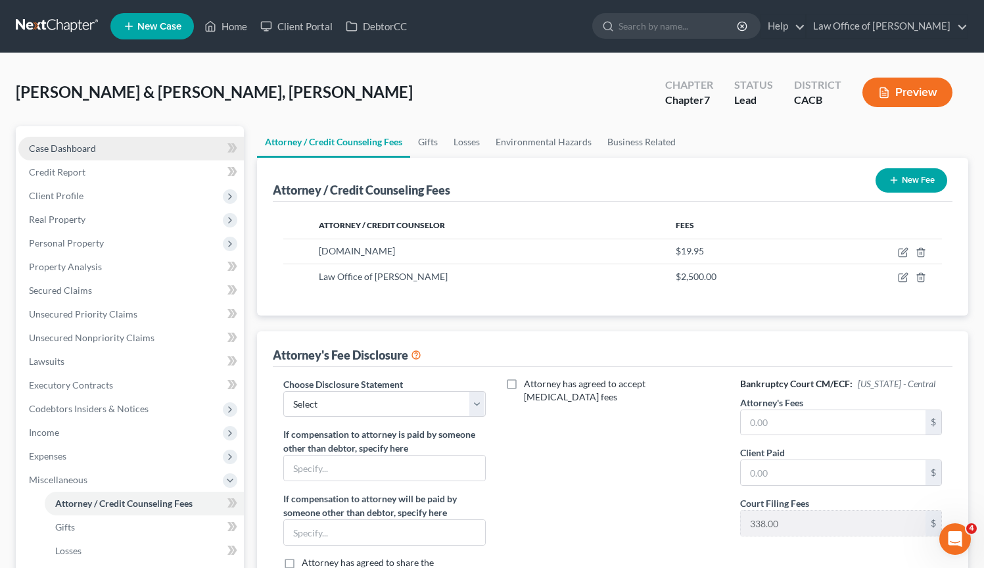
click at [80, 148] on span "Case Dashboard" at bounding box center [62, 148] width 67 height 11
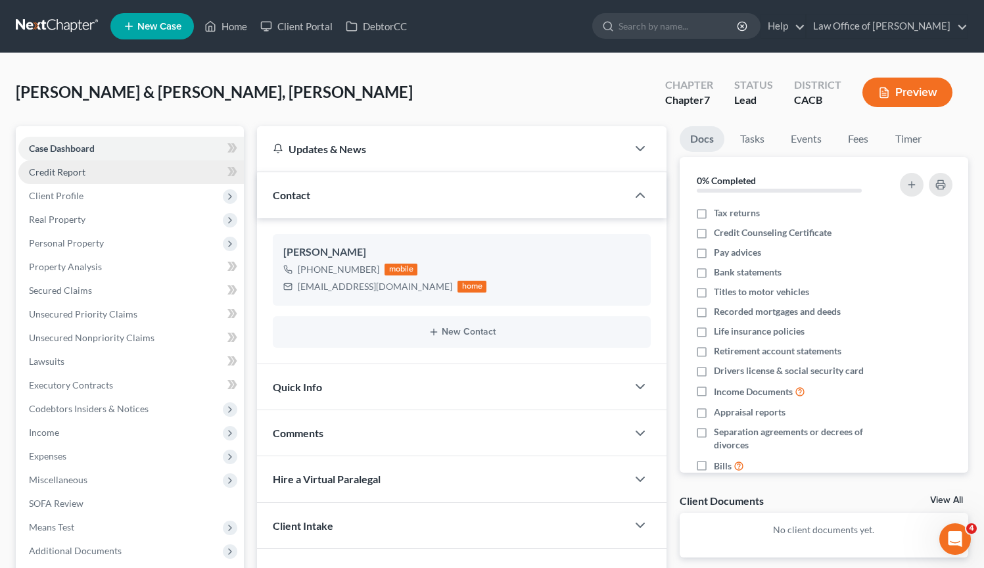
click at [85, 177] on link "Credit Report" at bounding box center [130, 172] width 225 height 24
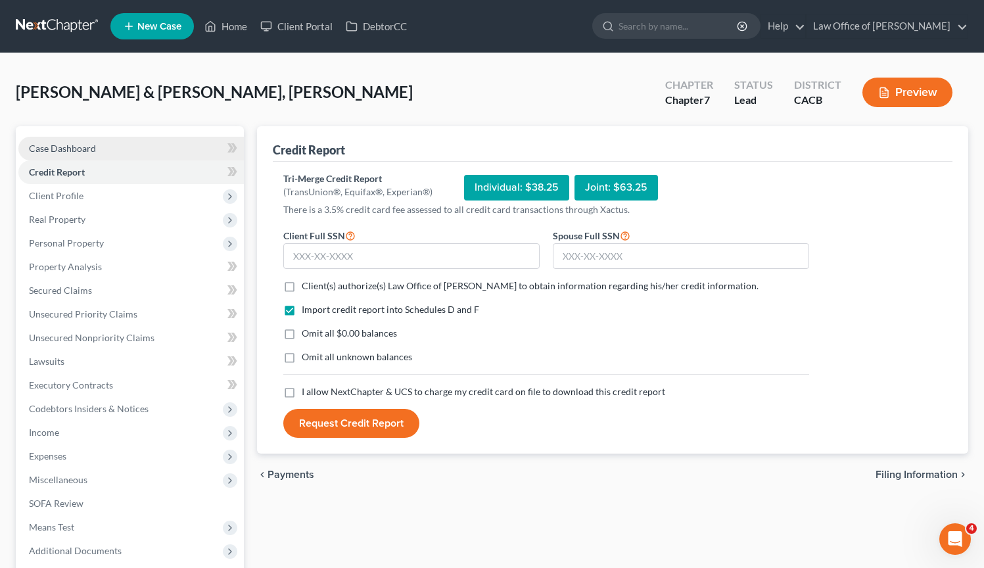
click at [99, 154] on link "Case Dashboard" at bounding box center [130, 149] width 225 height 24
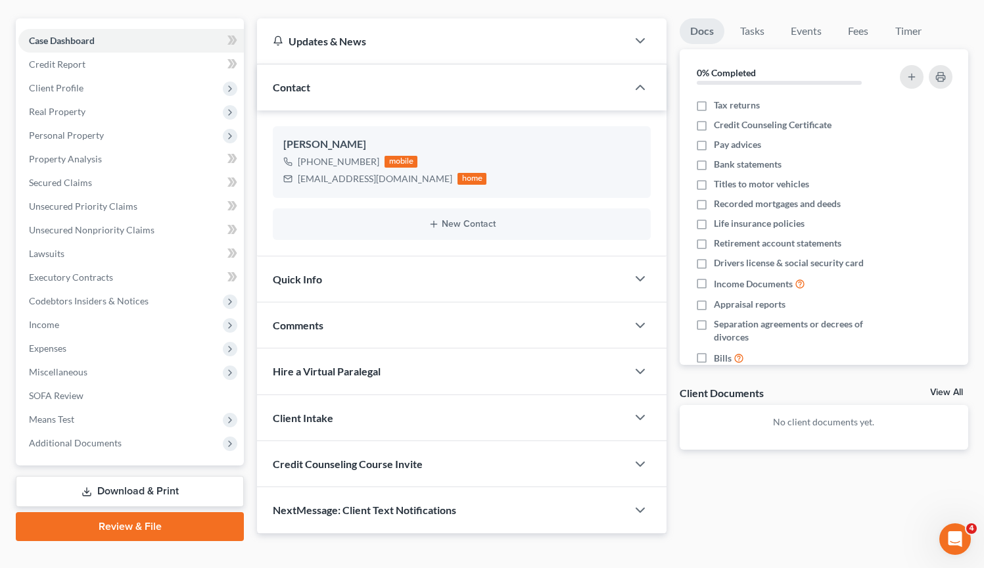
scroll to position [129, 0]
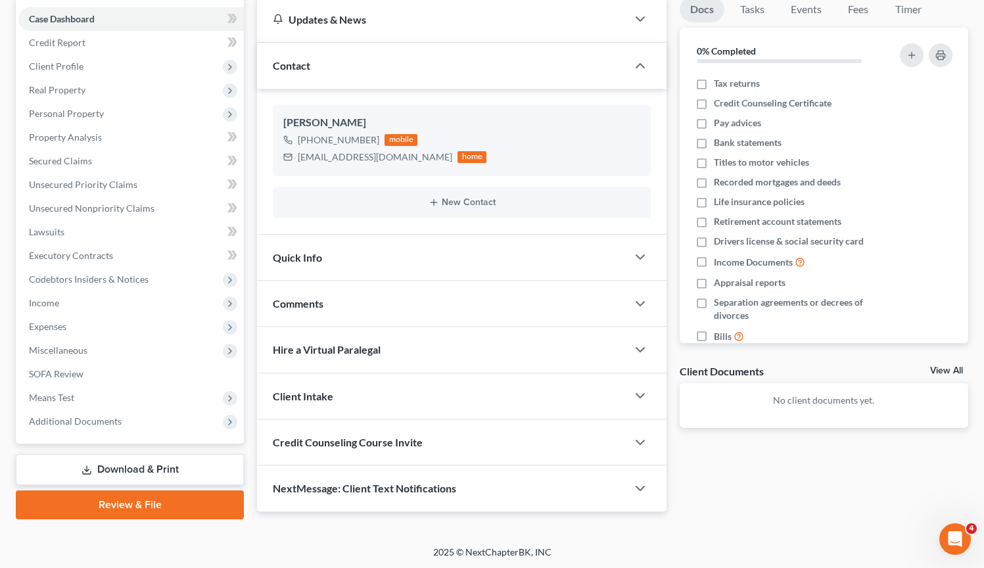
click at [139, 465] on link "Download & Print" at bounding box center [130, 469] width 228 height 31
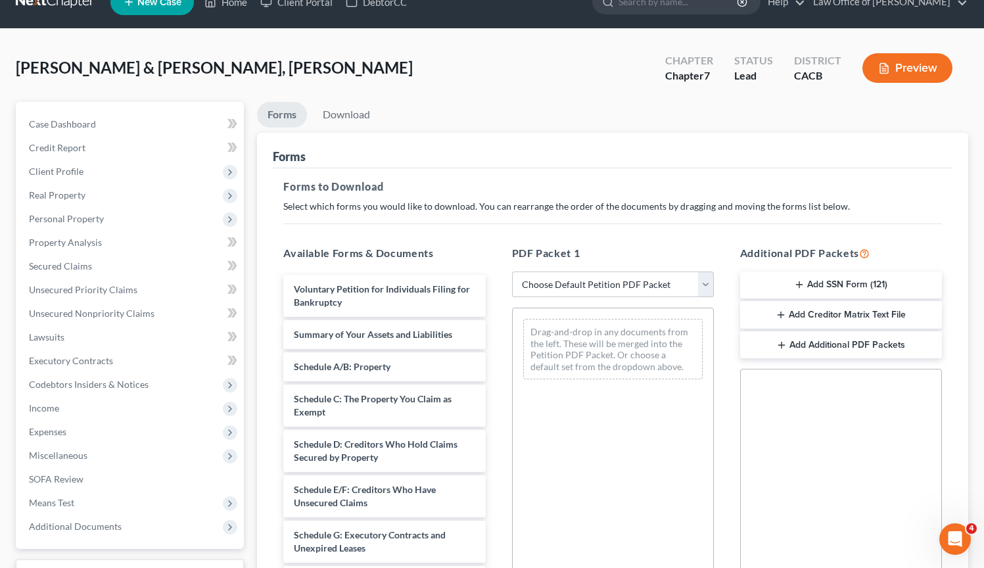
scroll to position [26, 0]
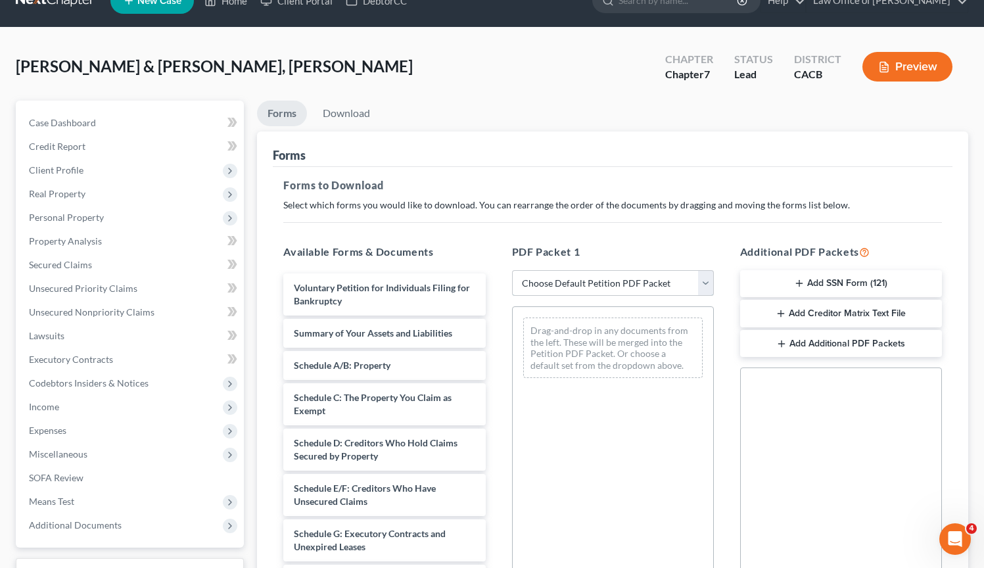
click at [703, 281] on select "Choose Default Petition PDF Packet Complete Bankruptcy Petition (all forms and …" at bounding box center [613, 283] width 202 height 26
select select "5"
click at [512, 270] on select "Choose Default Petition PDF Packet Complete Bankruptcy Petition (all forms and …" at bounding box center [613, 283] width 202 height 26
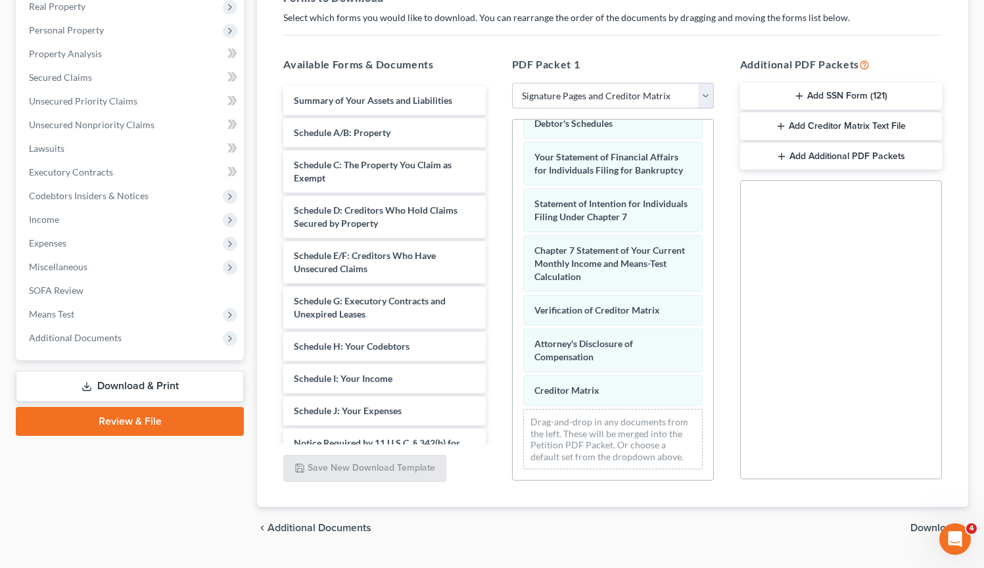
scroll to position [214, 0]
click at [931, 527] on span "Download" at bounding box center [933, 527] width 47 height 11
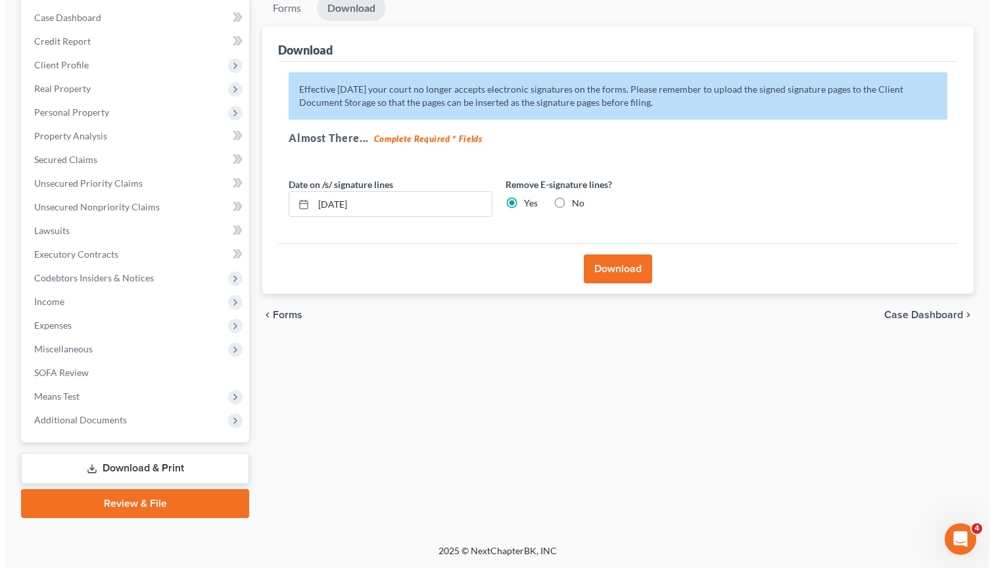
scroll to position [129, 0]
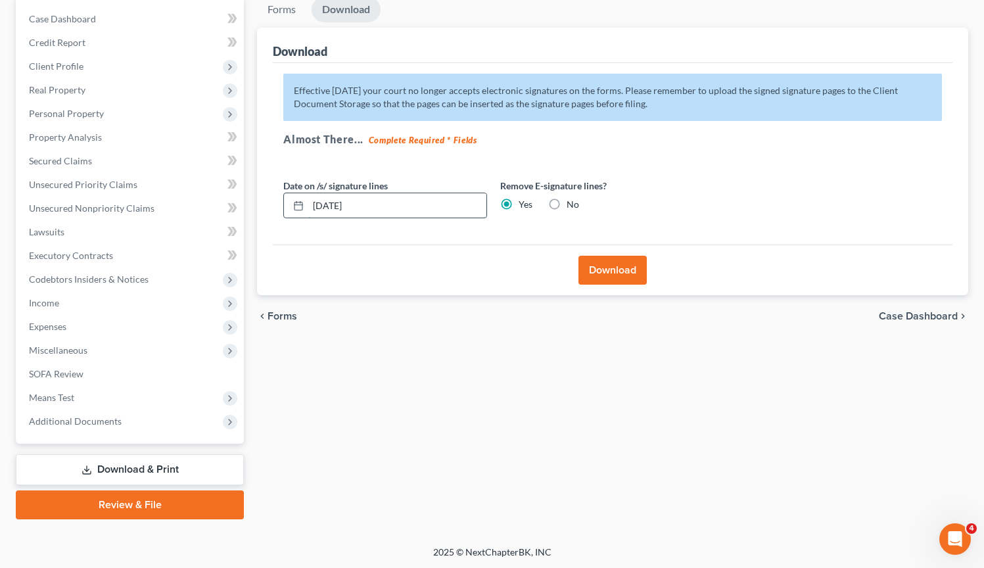
click at [331, 208] on input "[DATE]" at bounding box center [397, 205] width 178 height 25
type input "[DATE]"
click at [592, 270] on button "Download" at bounding box center [612, 270] width 68 height 29
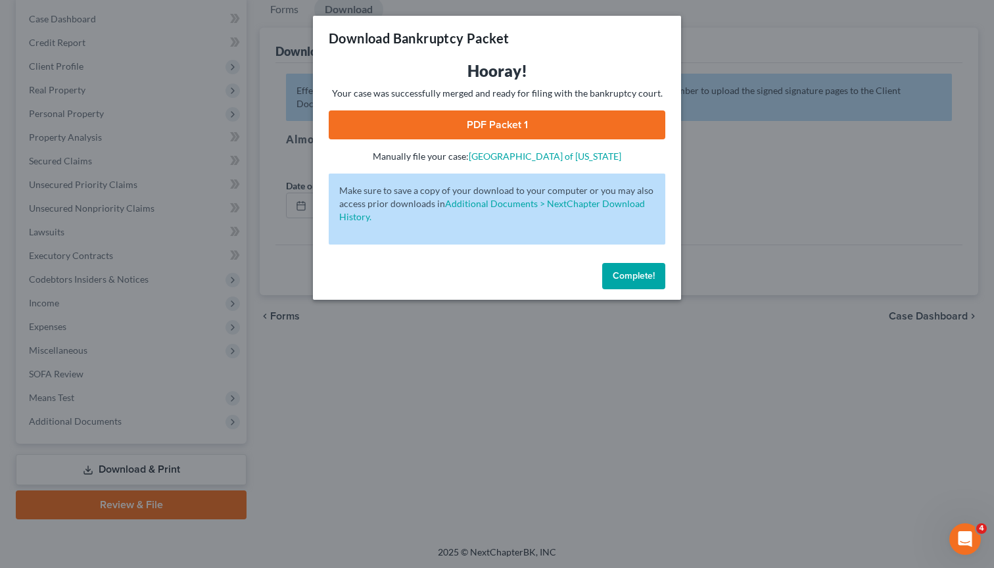
click at [502, 116] on link "PDF Packet 1" at bounding box center [497, 124] width 337 height 29
